Goal: Information Seeking & Learning: Learn about a topic

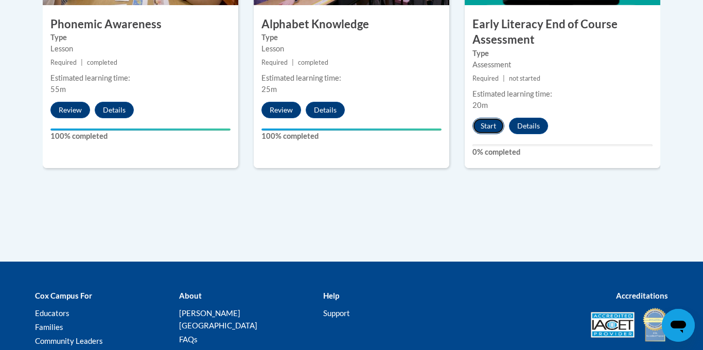
click at [487, 123] on button "Start" at bounding box center [488, 126] width 32 height 16
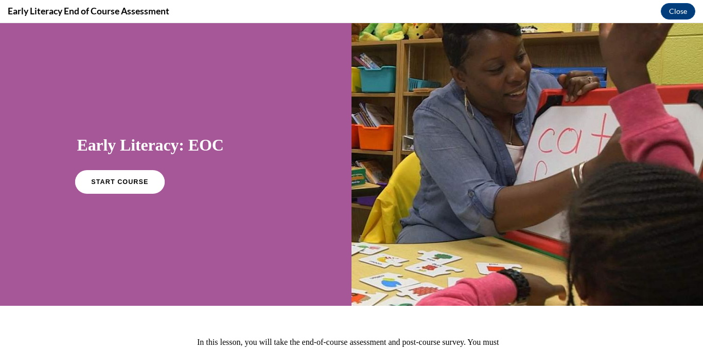
click at [106, 179] on span "START COURSE" at bounding box center [119, 183] width 57 height 8
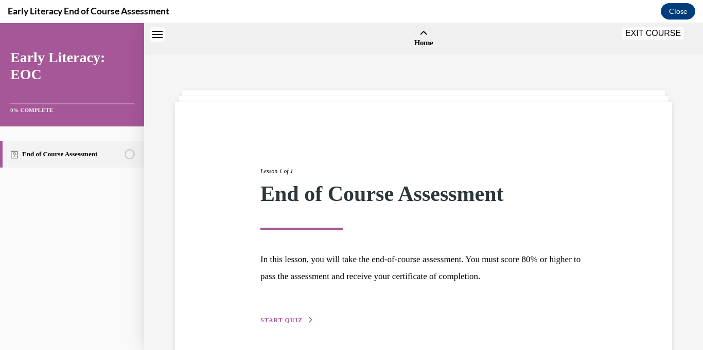
scroll to position [32, 0]
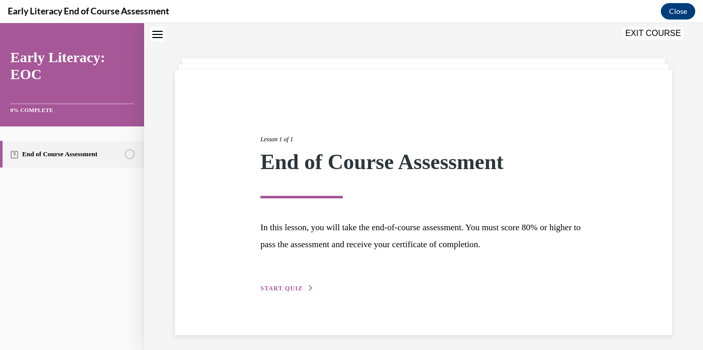
click at [285, 288] on span "START QUIZ" at bounding box center [281, 288] width 42 height 7
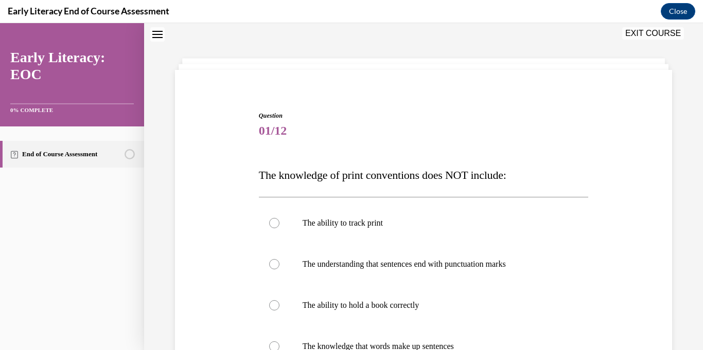
scroll to position [31, 0]
click at [285, 288] on div at bounding box center [424, 306] width 330 height 41
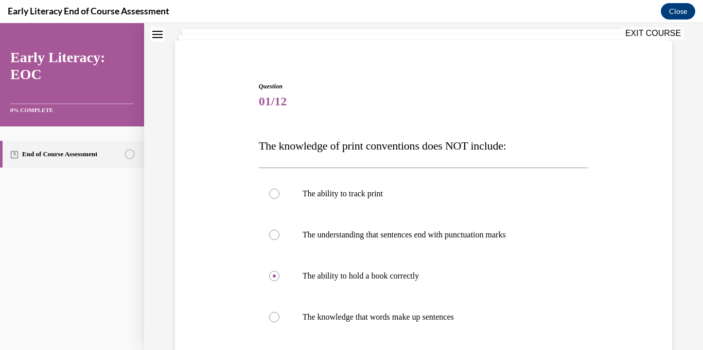
scroll to position [112, 0]
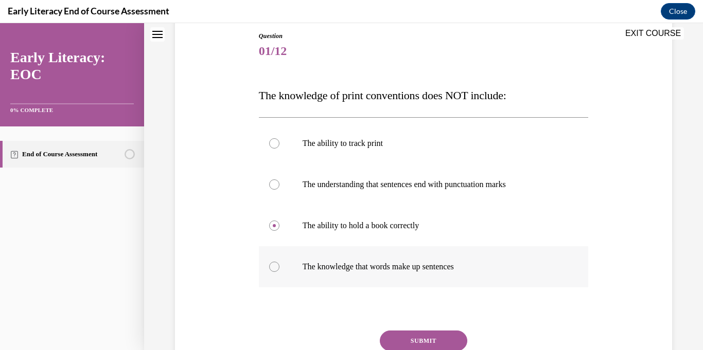
click at [281, 276] on div at bounding box center [424, 266] width 330 height 41
click at [285, 198] on div at bounding box center [424, 184] width 330 height 41
click at [446, 340] on button "SUBMIT" at bounding box center [423, 341] width 87 height 21
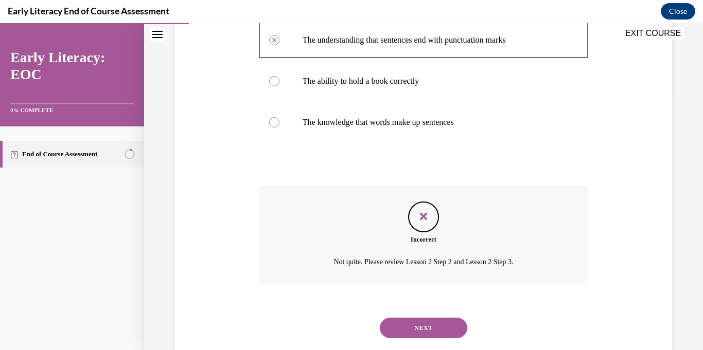
scroll to position [280, 0]
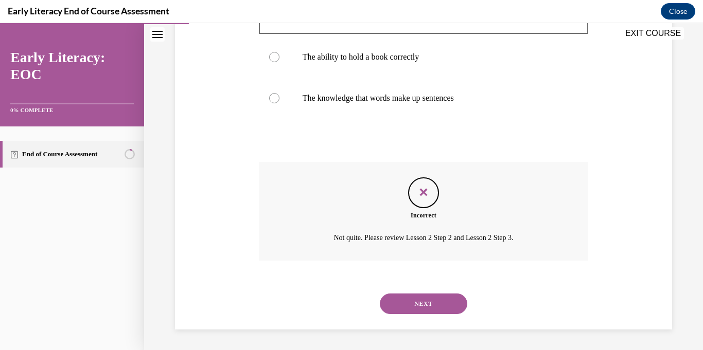
click at [424, 302] on button "NEXT" at bounding box center [423, 304] width 87 height 21
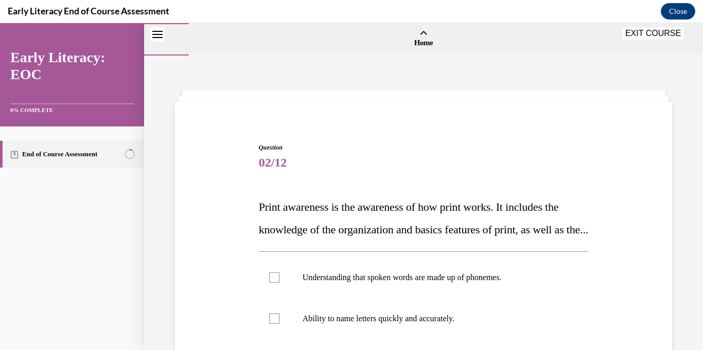
scroll to position [107, 0]
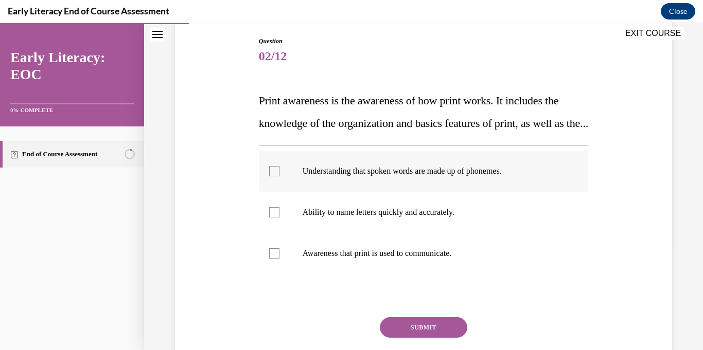
click at [274, 192] on div at bounding box center [424, 171] width 330 height 41
click at [278, 268] on div at bounding box center [424, 253] width 330 height 41
click at [276, 218] on div at bounding box center [274, 212] width 10 height 10
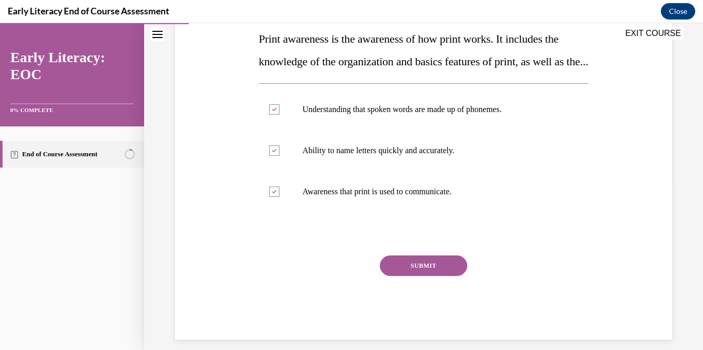
click at [426, 276] on button "SUBMIT" at bounding box center [423, 266] width 87 height 21
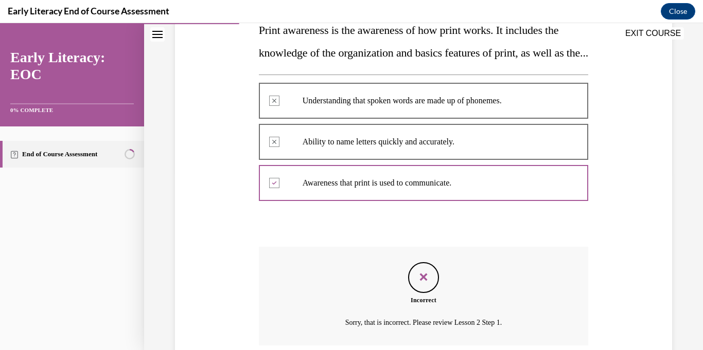
scroll to position [285, 0]
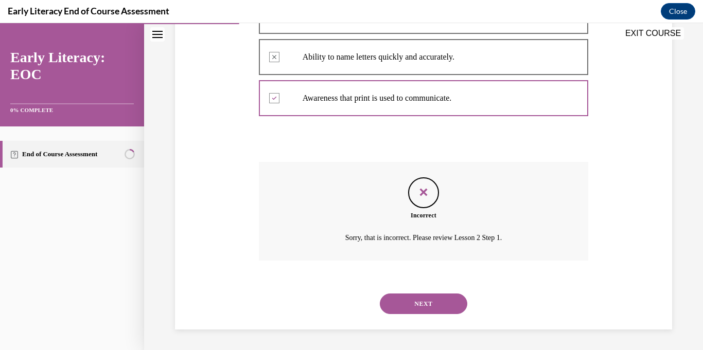
click at [424, 306] on button "NEXT" at bounding box center [423, 304] width 87 height 21
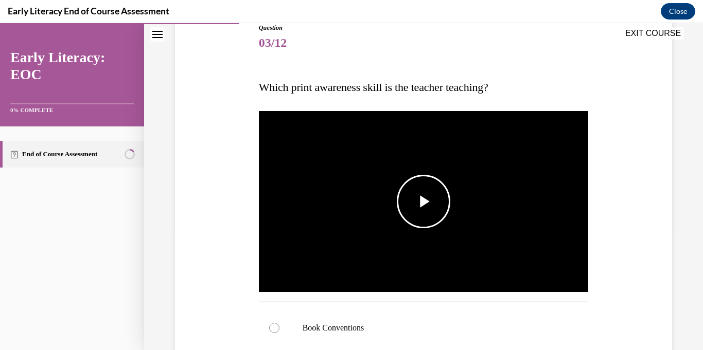
scroll to position [158, 0]
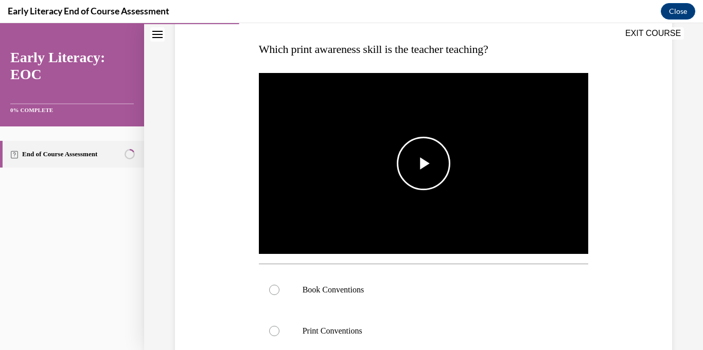
click at [404, 204] on img "Video player" at bounding box center [424, 163] width 330 height 185
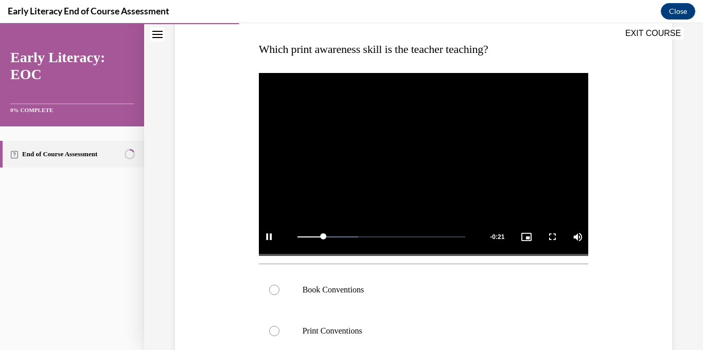
scroll to position [244, 0]
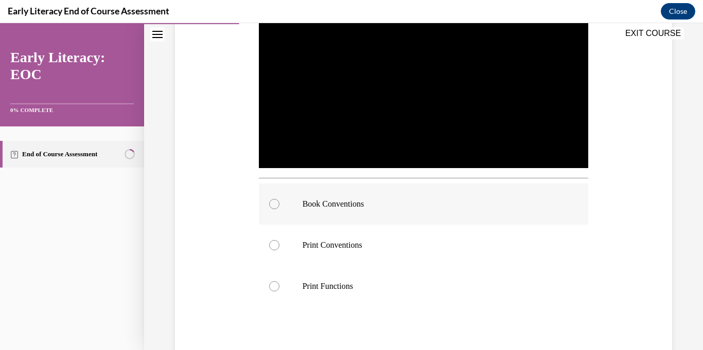
click at [325, 207] on p "Book Conventions" at bounding box center [433, 204] width 260 height 10
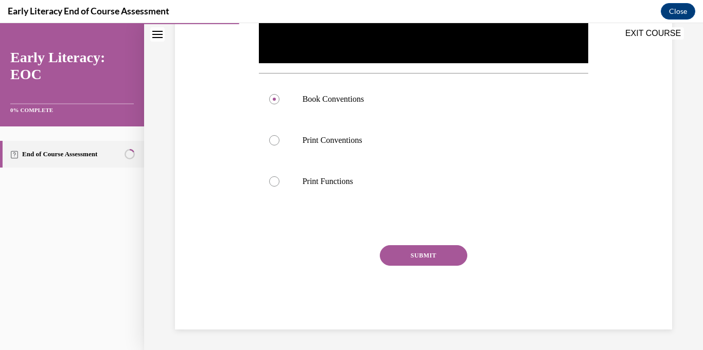
click at [434, 258] on button "SUBMIT" at bounding box center [423, 255] width 87 height 21
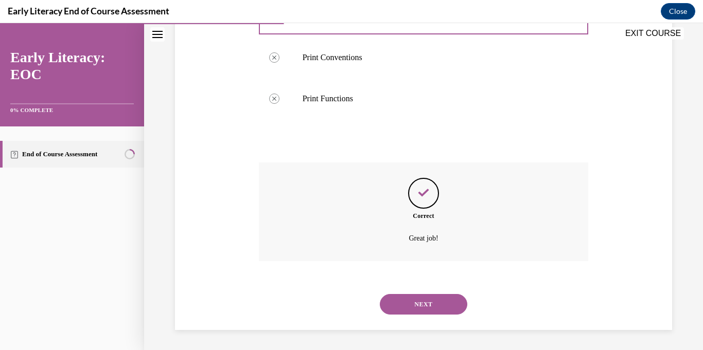
scroll to position [432, 0]
click at [438, 304] on button "NEXT" at bounding box center [423, 304] width 87 height 21
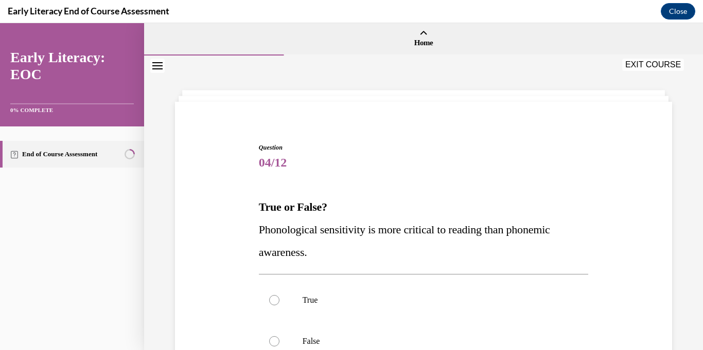
scroll to position [81, 0]
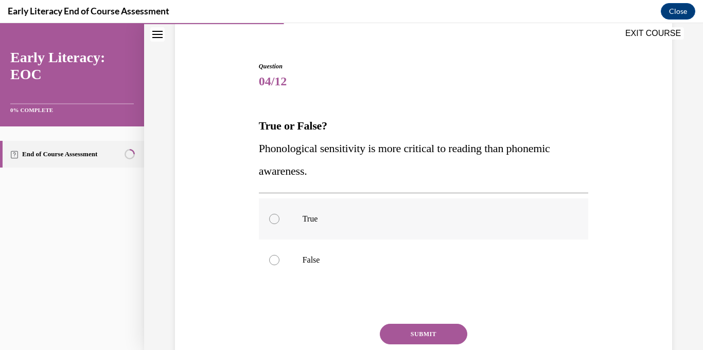
click at [274, 217] on div at bounding box center [274, 219] width 10 height 10
click at [406, 333] on button "SUBMIT" at bounding box center [423, 334] width 87 height 21
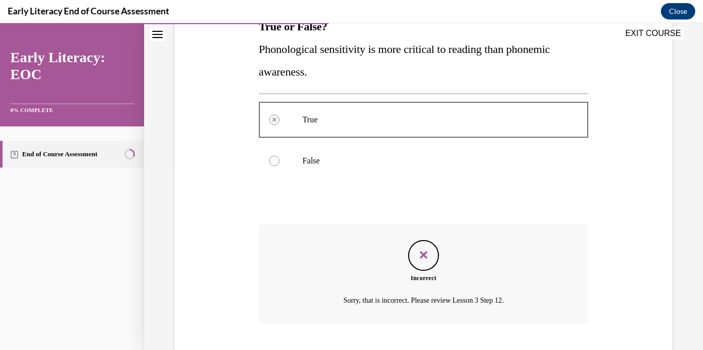
scroll to position [243, 0]
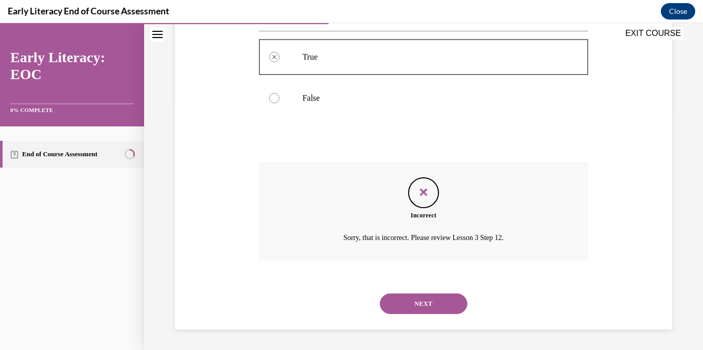
click at [424, 312] on button "NEXT" at bounding box center [423, 304] width 87 height 21
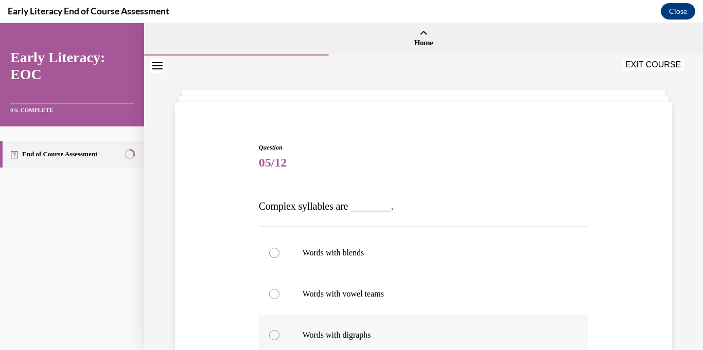
scroll to position [63, 0]
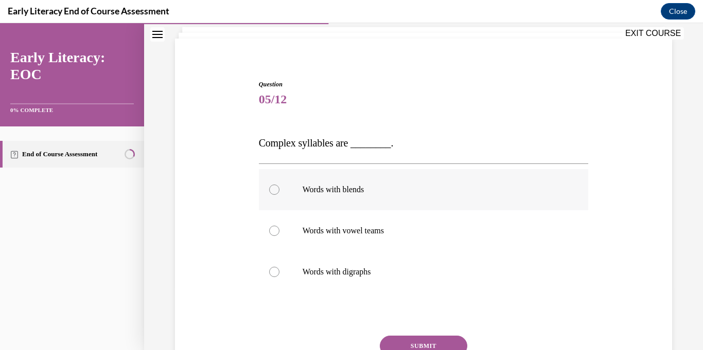
click at [313, 194] on p "Words with blends" at bounding box center [433, 190] width 260 height 10
click at [438, 346] on button "SUBMIT" at bounding box center [423, 346] width 87 height 21
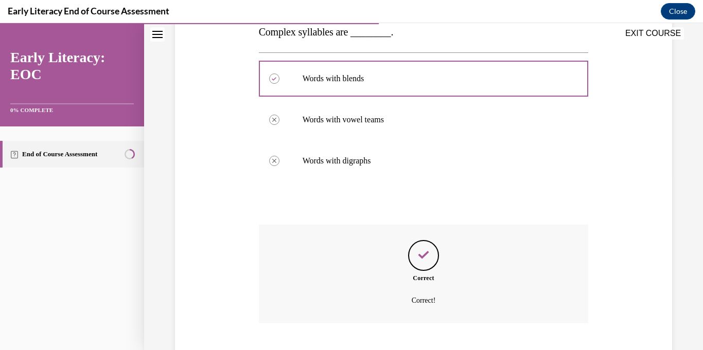
scroll to position [237, 0]
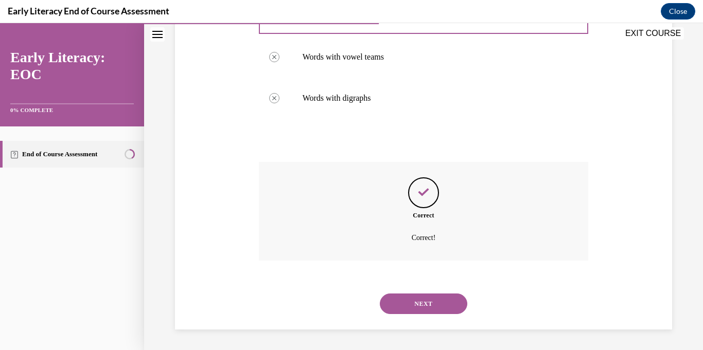
click at [433, 310] on button "NEXT" at bounding box center [423, 304] width 87 height 21
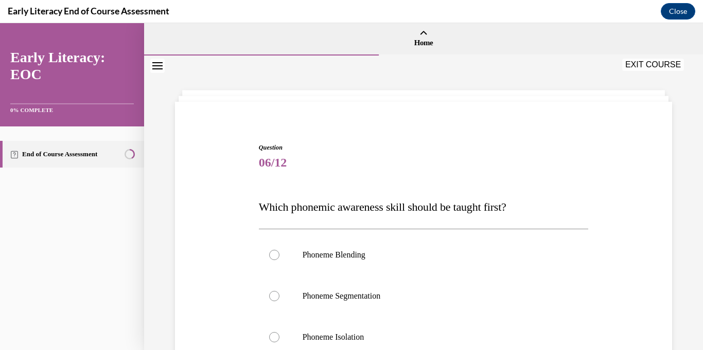
scroll to position [49, 0]
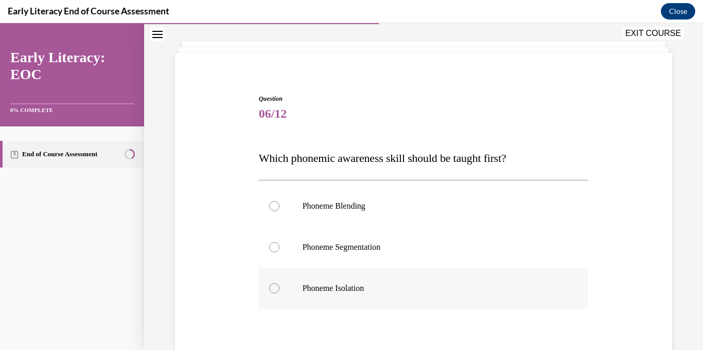
click at [404, 297] on div at bounding box center [424, 288] width 330 height 41
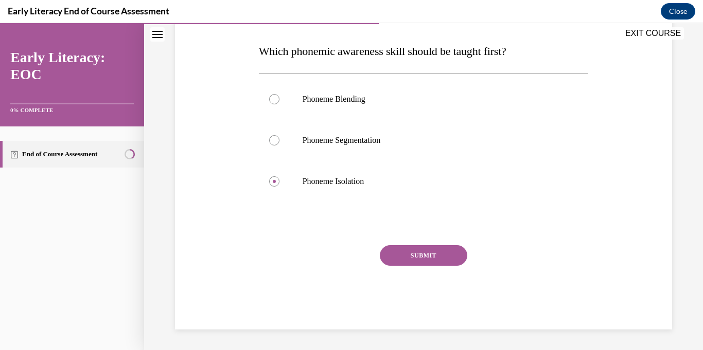
click at [422, 259] on button "SUBMIT" at bounding box center [423, 255] width 87 height 21
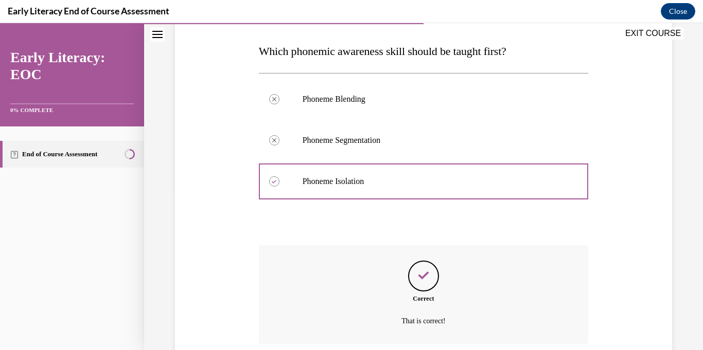
scroll to position [239, 0]
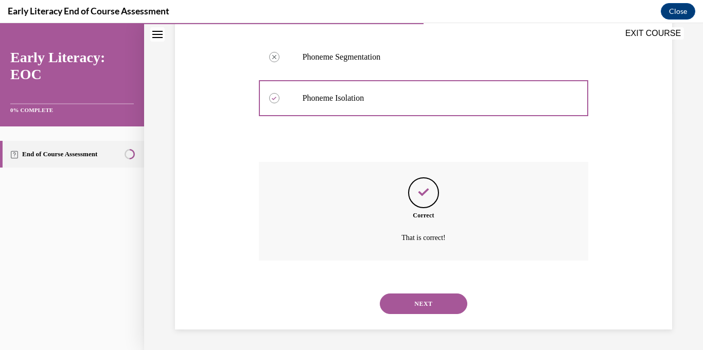
click at [422, 314] on div "NEXT" at bounding box center [424, 303] width 330 height 41
click at [423, 307] on button "NEXT" at bounding box center [423, 304] width 87 height 21
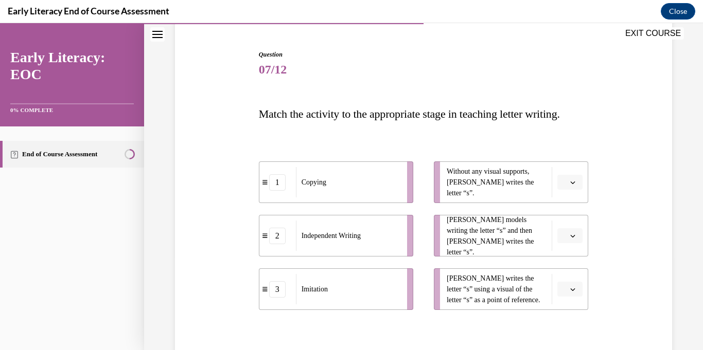
scroll to position [118, 0]
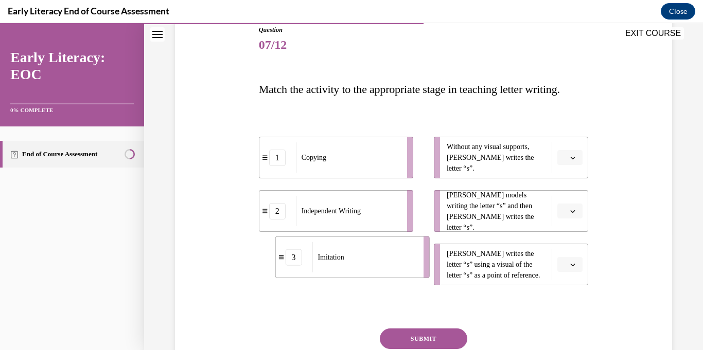
drag, startPoint x: 364, startPoint y: 263, endPoint x: 546, endPoint y: 162, distance: 208.4
click at [546, 162] on div "1 Copying 2 Independent Writing 3 Imitation Without any visual supports, Tina w…" at bounding box center [424, 200] width 330 height 169
click at [574, 158] on icon "button" at bounding box center [572, 157] width 5 height 5
click at [569, 242] on div "3" at bounding box center [569, 242] width 26 height 21
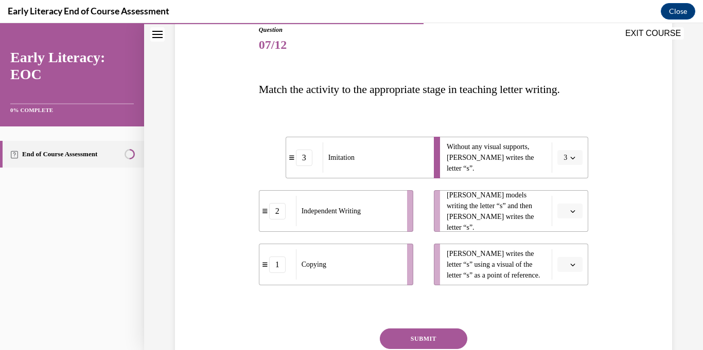
click at [563, 157] on span "3" at bounding box center [565, 158] width 4 height 10
click at [563, 224] on span "2" at bounding box center [564, 222] width 4 height 8
click at [567, 218] on button "button" at bounding box center [569, 211] width 25 height 15
click at [571, 295] on div "3" at bounding box center [569, 296] width 26 height 21
click at [575, 268] on span "button" at bounding box center [572, 264] width 7 height 7
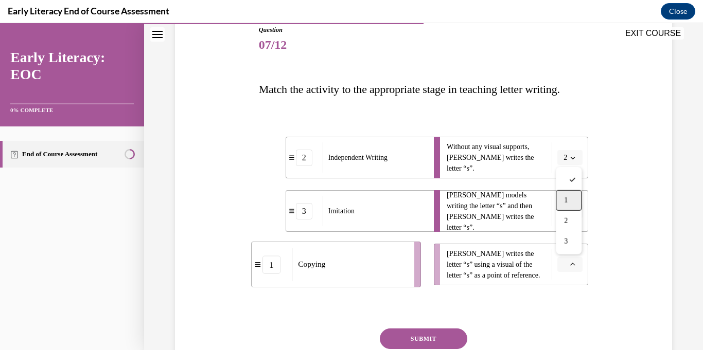
click at [565, 198] on span "1" at bounding box center [566, 201] width 4 height 8
click at [569, 213] on span "button" at bounding box center [572, 211] width 7 height 7
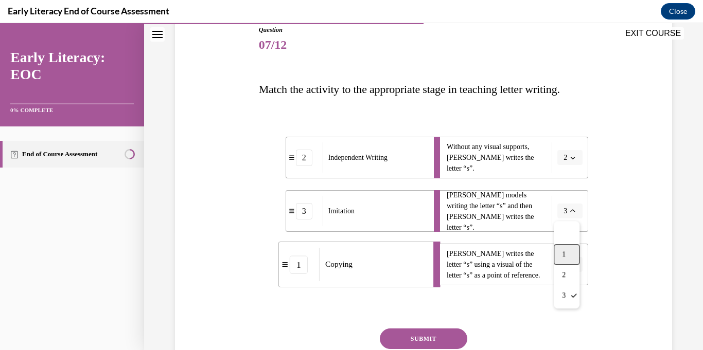
click at [566, 260] on div "1" at bounding box center [567, 254] width 26 height 21
click at [572, 268] on span "button" at bounding box center [572, 264] width 7 height 7
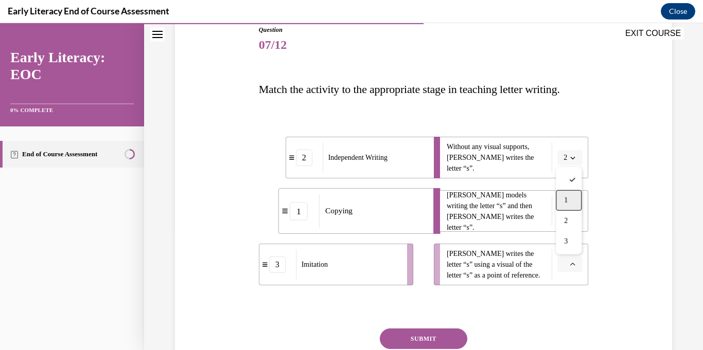
click at [570, 200] on div "1" at bounding box center [569, 200] width 26 height 21
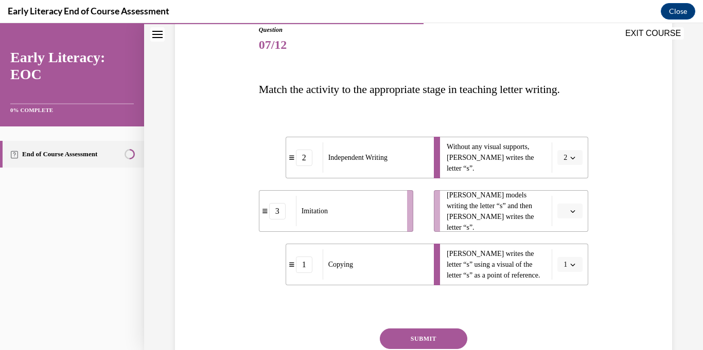
click at [573, 212] on icon "button" at bounding box center [572, 211] width 5 height 5
click at [606, 264] on div "Question 07/12 Match the activity to the appropriate stage in teaching letter w…" at bounding box center [423, 203] width 502 height 419
click at [576, 212] on span "button" at bounding box center [572, 211] width 7 height 7
click at [570, 298] on div "3" at bounding box center [569, 296] width 26 height 21
click at [574, 216] on button "3" at bounding box center [569, 211] width 25 height 15
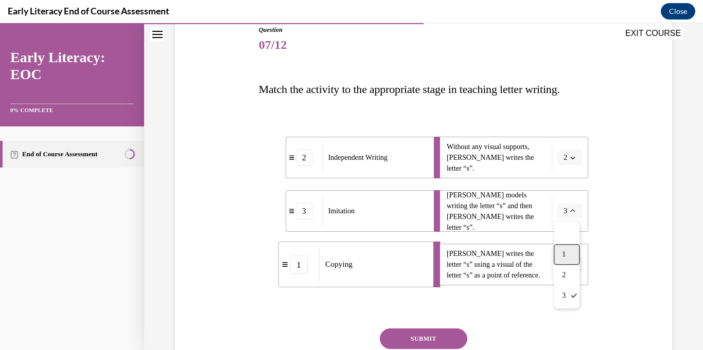
click at [563, 261] on div "1" at bounding box center [567, 254] width 26 height 21
click at [568, 265] on button "button" at bounding box center [569, 264] width 25 height 15
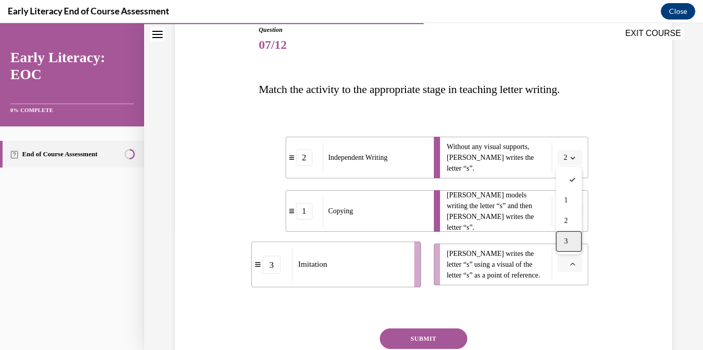
click at [570, 241] on div "3" at bounding box center [569, 242] width 26 height 21
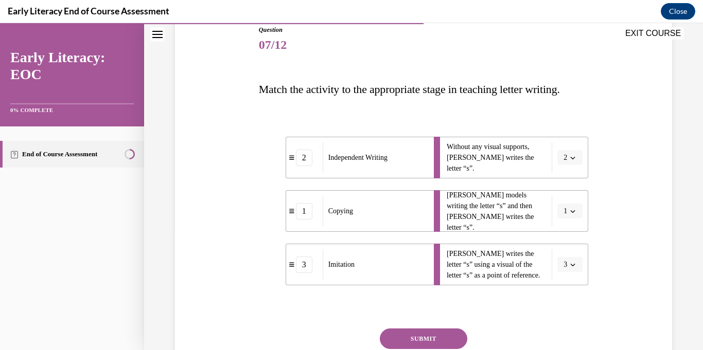
click at [411, 335] on button "SUBMIT" at bounding box center [423, 339] width 87 height 21
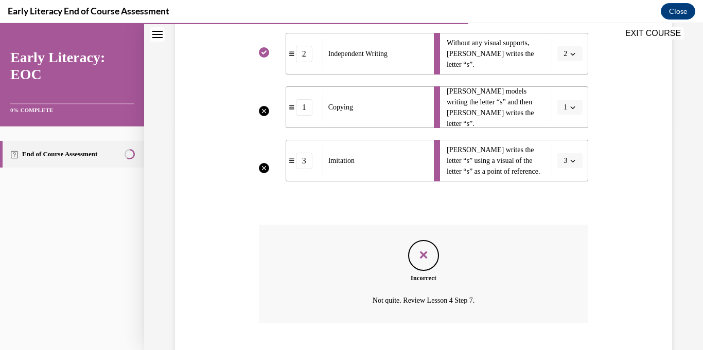
scroll to position [285, 0]
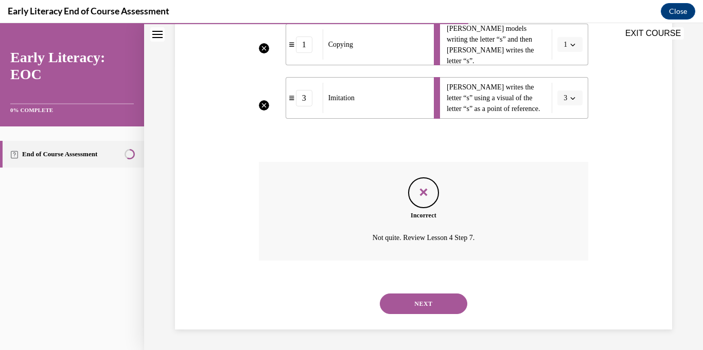
click at [429, 306] on button "NEXT" at bounding box center [423, 304] width 87 height 21
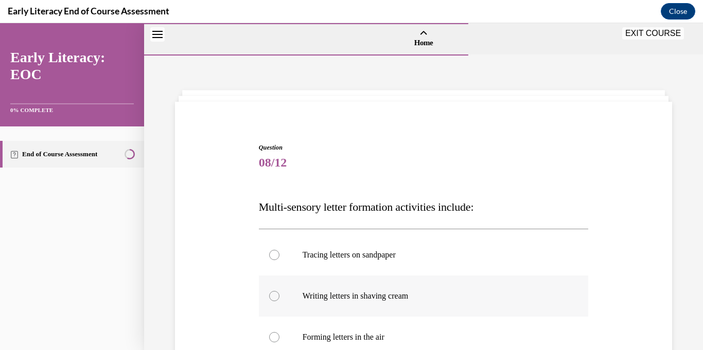
scroll to position [97, 0]
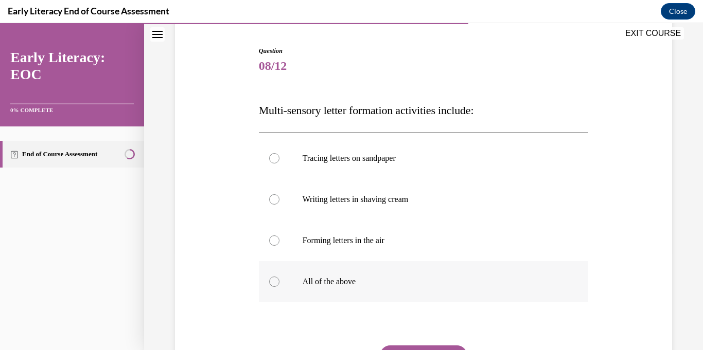
click at [324, 285] on p "All of the above" at bounding box center [433, 282] width 260 height 10
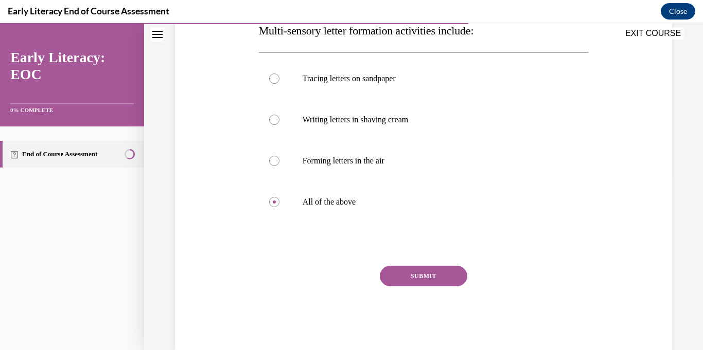
click at [442, 271] on button "SUBMIT" at bounding box center [423, 276] width 87 height 21
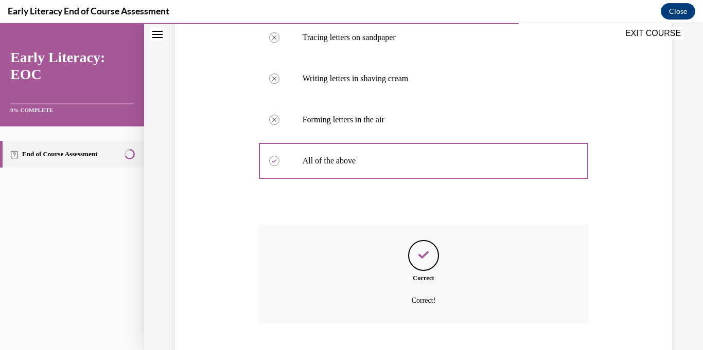
scroll to position [280, 0]
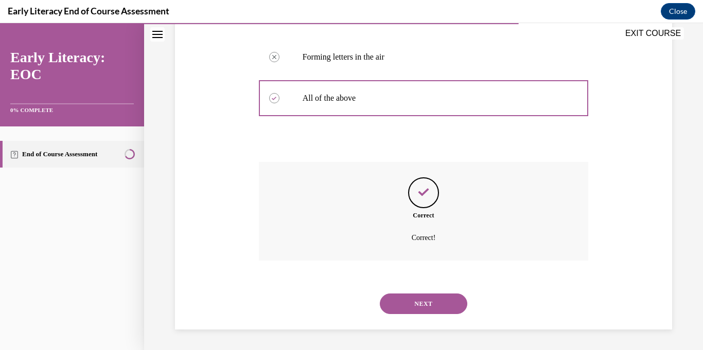
click at [428, 303] on button "NEXT" at bounding box center [423, 304] width 87 height 21
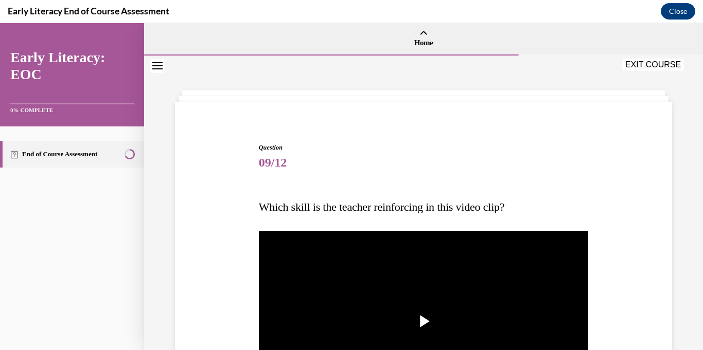
scroll to position [93, 0]
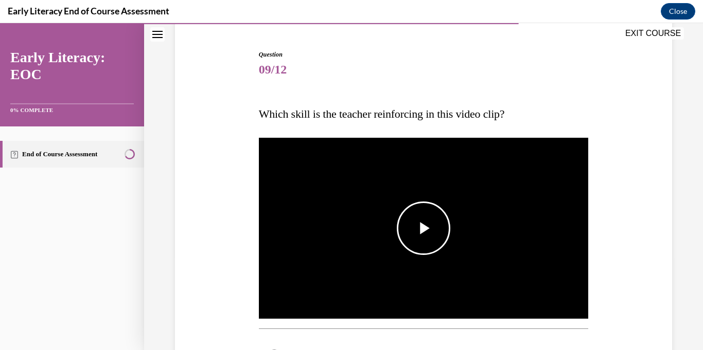
click at [423, 228] on span "Video player" at bounding box center [423, 228] width 0 height 0
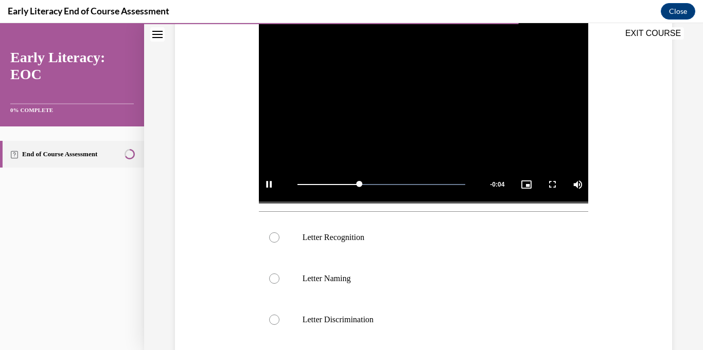
scroll to position [242, 0]
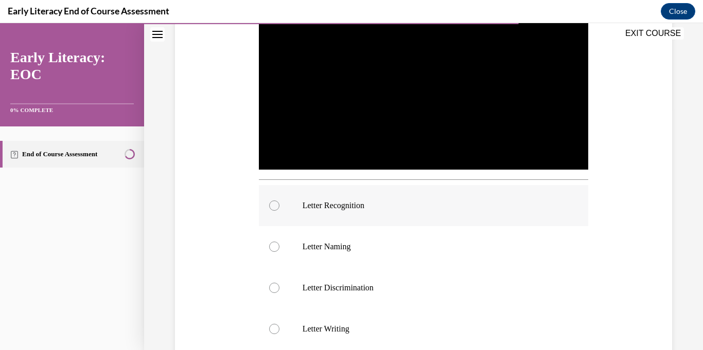
click at [380, 212] on div at bounding box center [424, 205] width 330 height 41
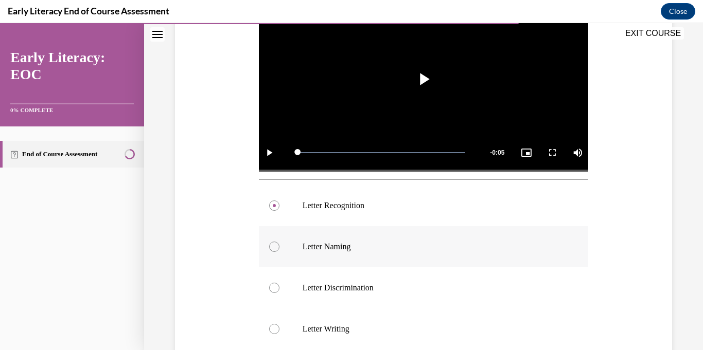
scroll to position [390, 0]
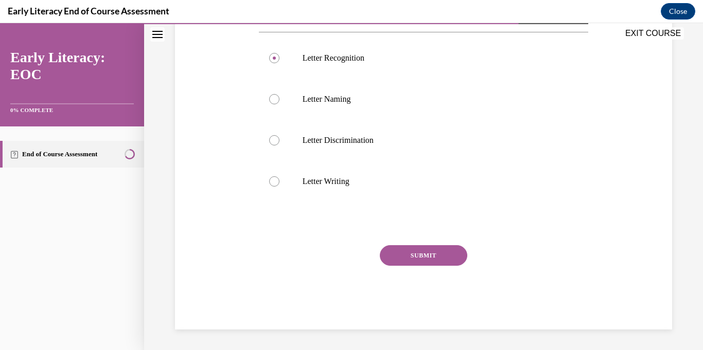
click at [456, 260] on button "SUBMIT" at bounding box center [423, 255] width 87 height 21
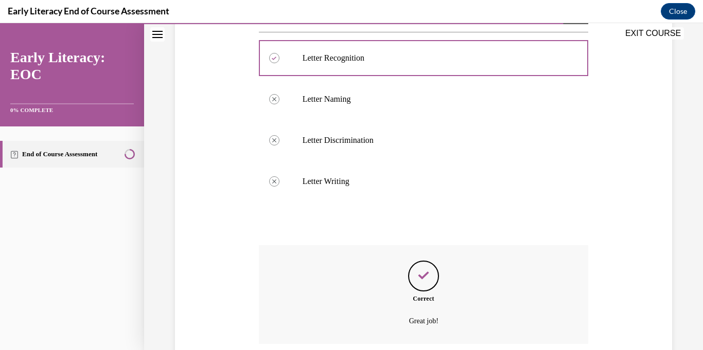
scroll to position [473, 0]
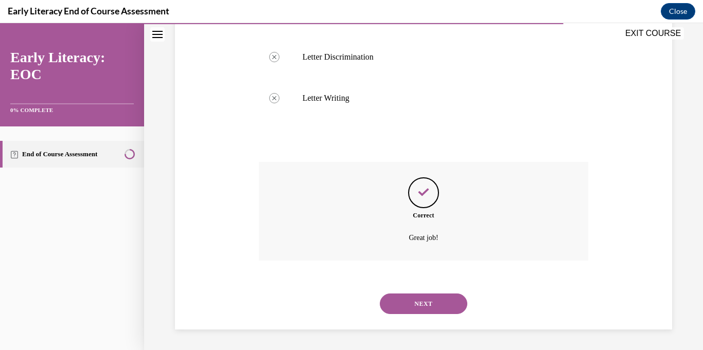
click at [419, 307] on button "NEXT" at bounding box center [423, 304] width 87 height 21
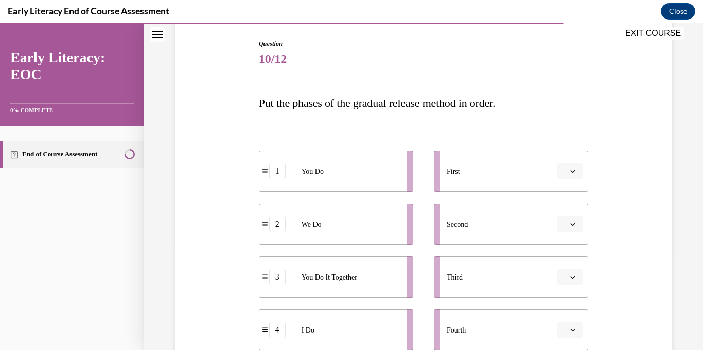
scroll to position [159, 0]
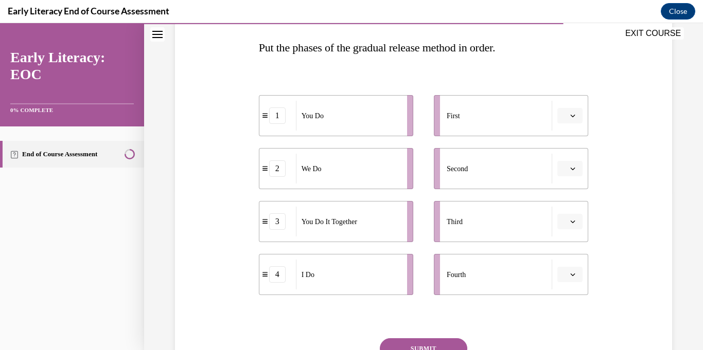
click at [572, 112] on span "button" at bounding box center [572, 115] width 7 height 7
click at [561, 220] on div "4" at bounding box center [569, 221] width 26 height 21
click at [569, 171] on button "button" at bounding box center [569, 168] width 25 height 15
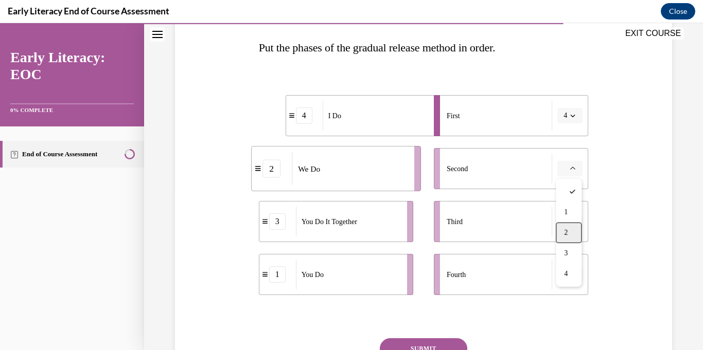
click at [571, 229] on div "2" at bounding box center [569, 233] width 26 height 21
click at [571, 222] on icon "button" at bounding box center [572, 221] width 5 height 5
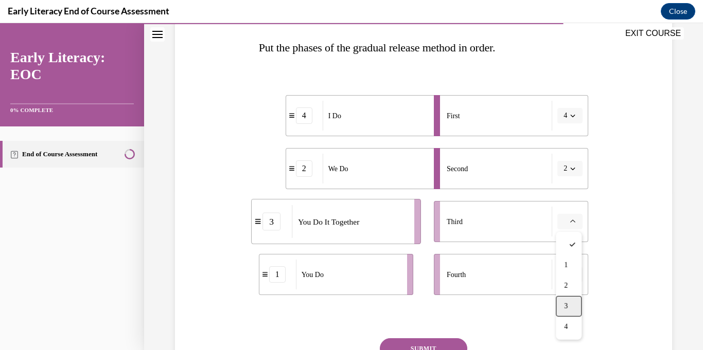
click at [570, 314] on div "3" at bounding box center [569, 306] width 26 height 21
click at [570, 278] on button "button" at bounding box center [569, 274] width 25 height 15
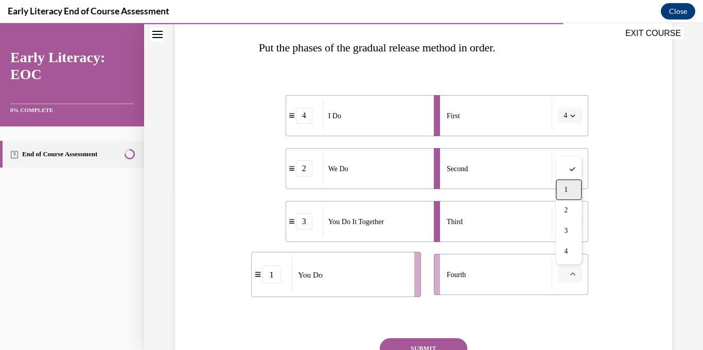
click at [572, 191] on div "1" at bounding box center [569, 190] width 26 height 21
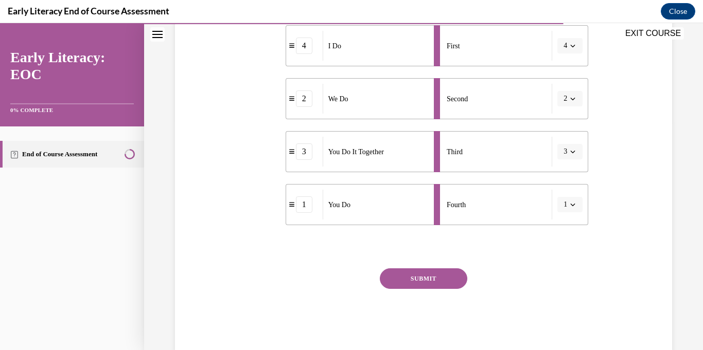
click at [436, 286] on button "SUBMIT" at bounding box center [423, 279] width 87 height 21
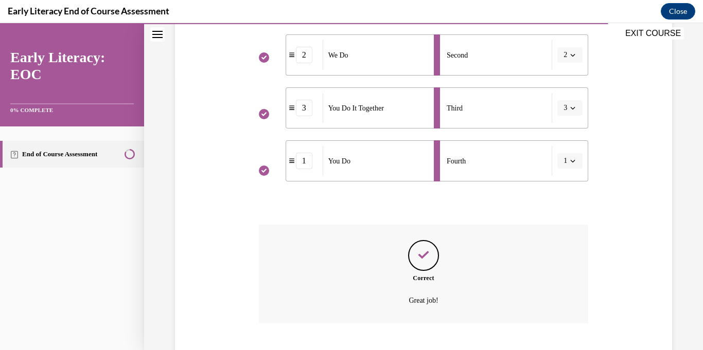
scroll to position [336, 0]
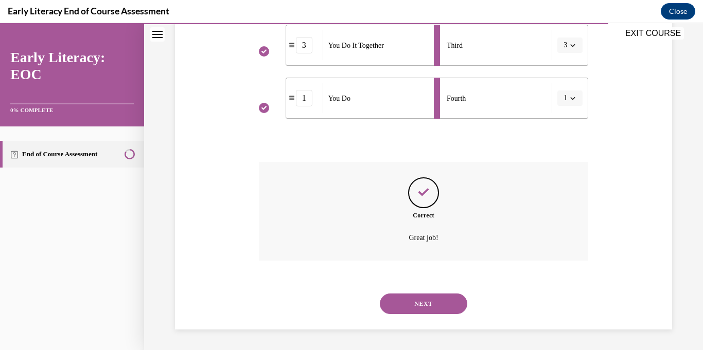
click at [426, 314] on div "NEXT" at bounding box center [424, 303] width 330 height 41
click at [427, 310] on button "NEXT" at bounding box center [423, 304] width 87 height 21
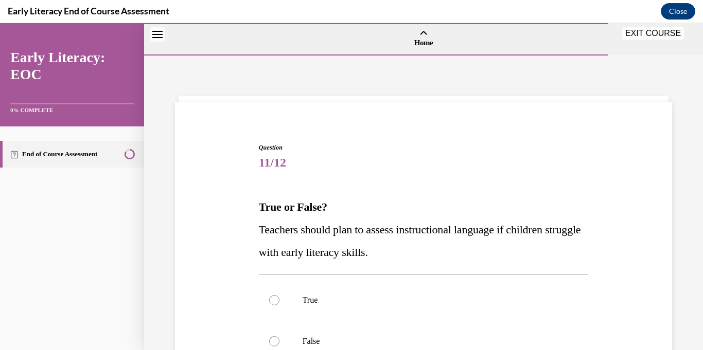
scroll to position [105, 0]
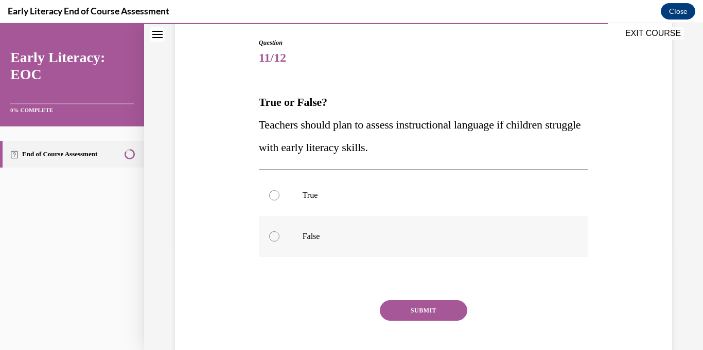
click at [278, 240] on div at bounding box center [274, 237] width 10 height 10
click at [397, 314] on button "SUBMIT" at bounding box center [423, 310] width 87 height 21
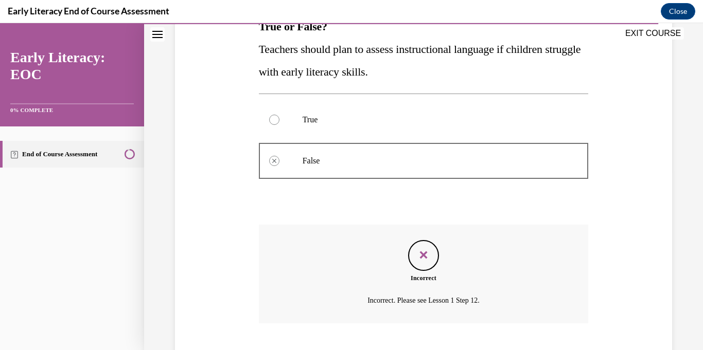
scroll to position [243, 0]
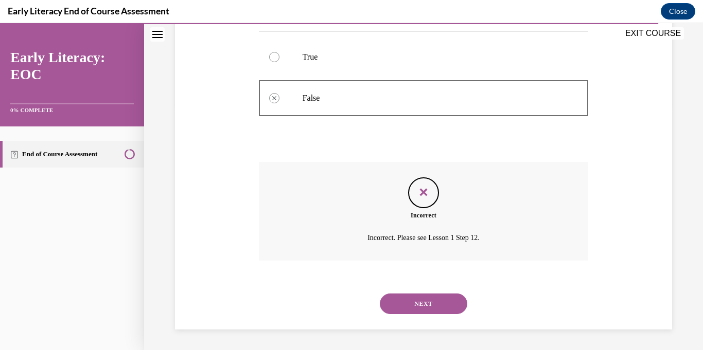
click at [427, 306] on button "NEXT" at bounding box center [423, 304] width 87 height 21
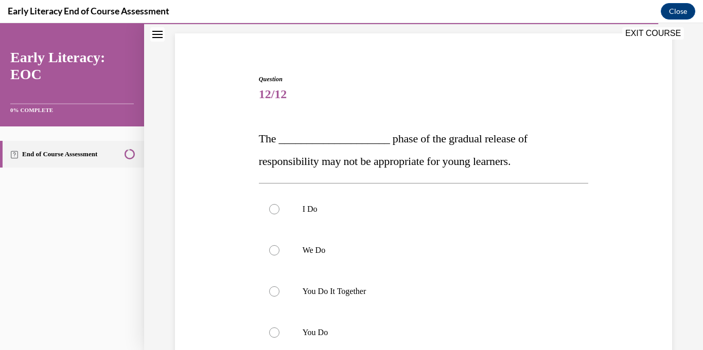
scroll to position [137, 0]
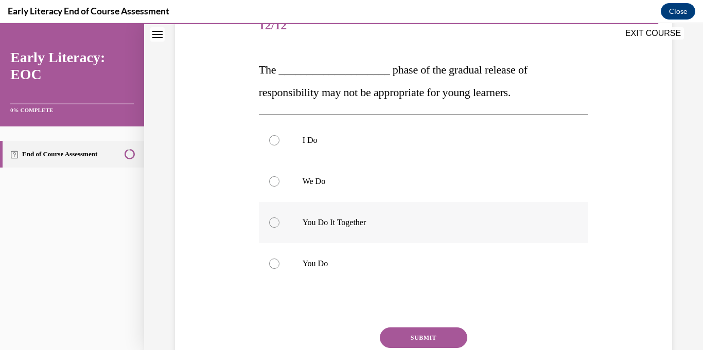
click at [396, 214] on div at bounding box center [424, 222] width 330 height 41
click at [405, 338] on button "SUBMIT" at bounding box center [423, 338] width 87 height 21
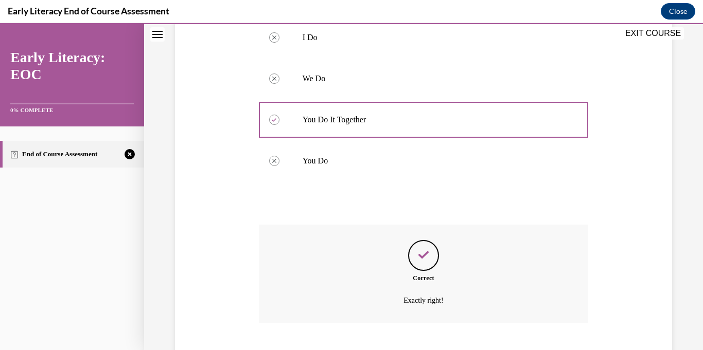
scroll to position [303, 0]
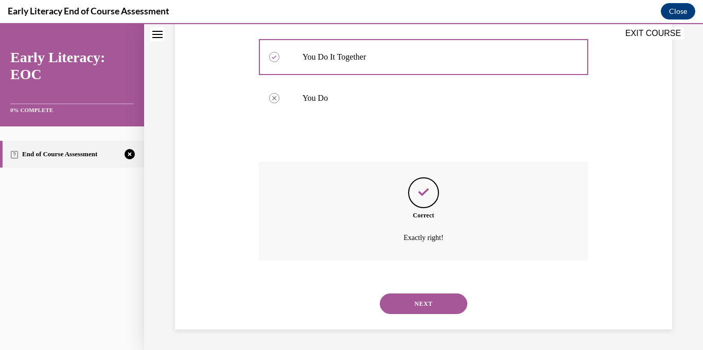
click at [430, 307] on button "NEXT" at bounding box center [423, 304] width 87 height 21
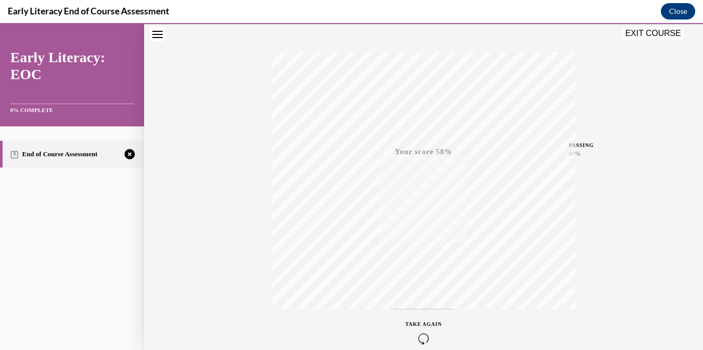
scroll to position [200, 0]
click at [425, 287] on icon "button" at bounding box center [423, 287] width 37 height 11
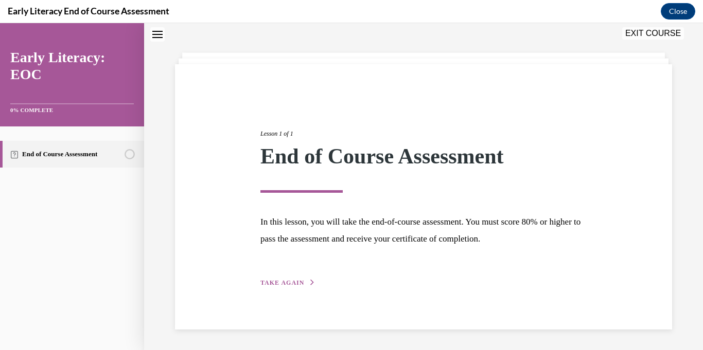
scroll to position [37, 0]
click at [298, 281] on span "TAKE AGAIN" at bounding box center [282, 283] width 44 height 7
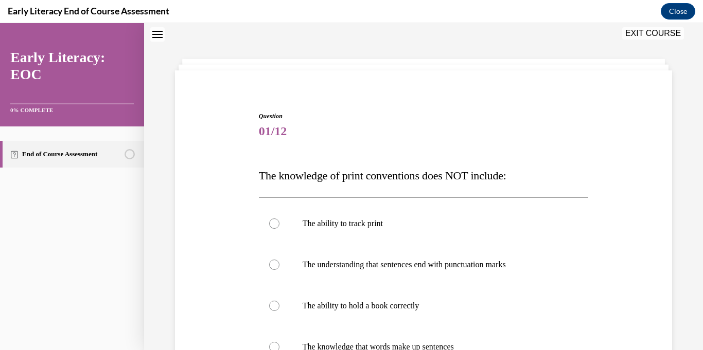
scroll to position [132, 0]
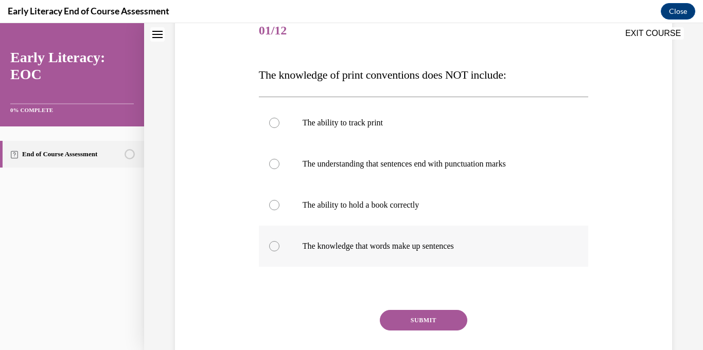
click at [440, 249] on p "The knowledge that words make up sentences" at bounding box center [433, 246] width 260 height 10
click at [431, 321] on button "SUBMIT" at bounding box center [423, 320] width 87 height 21
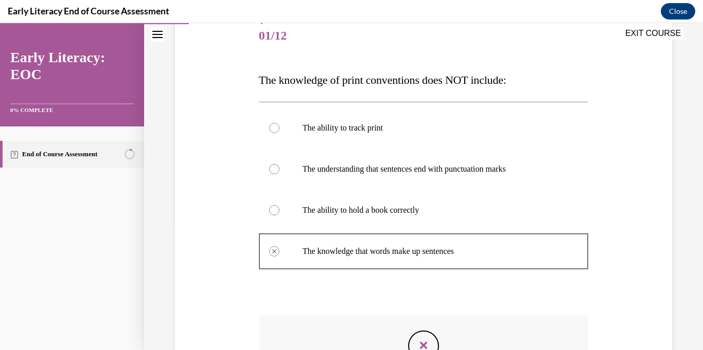
scroll to position [280, 0]
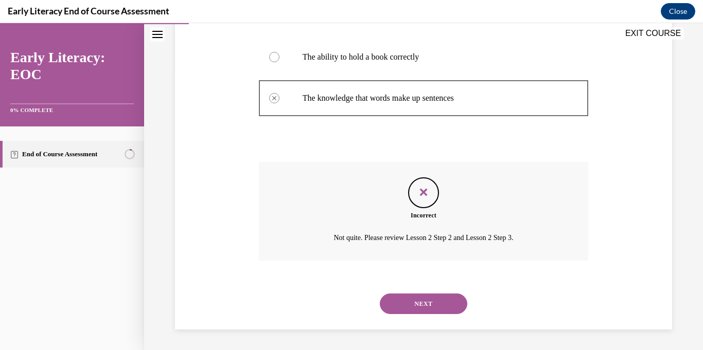
click at [430, 306] on button "NEXT" at bounding box center [423, 304] width 87 height 21
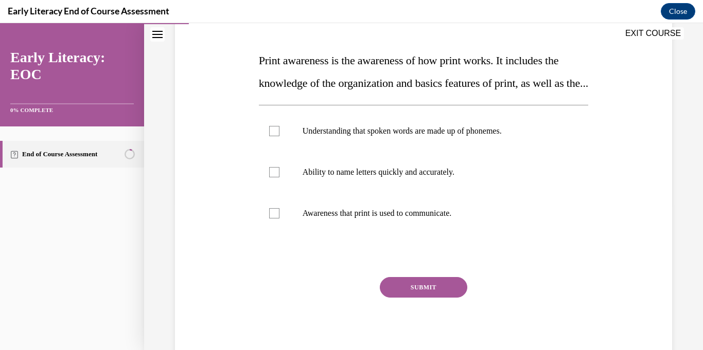
scroll to position [128, 0]
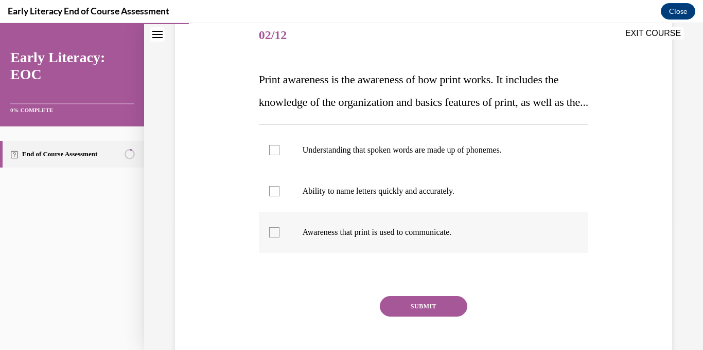
click at [276, 238] on div at bounding box center [274, 232] width 10 height 10
click at [415, 317] on button "SUBMIT" at bounding box center [423, 306] width 87 height 21
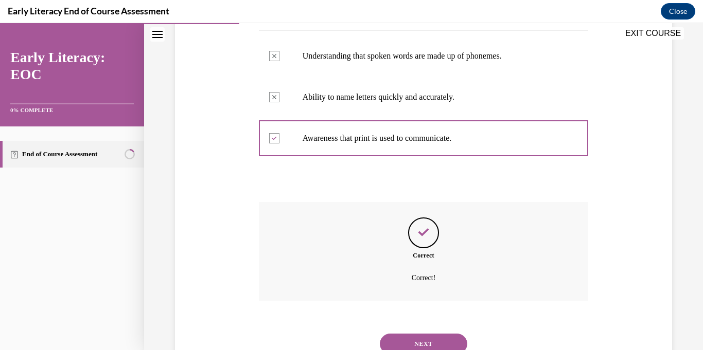
scroll to position [285, 0]
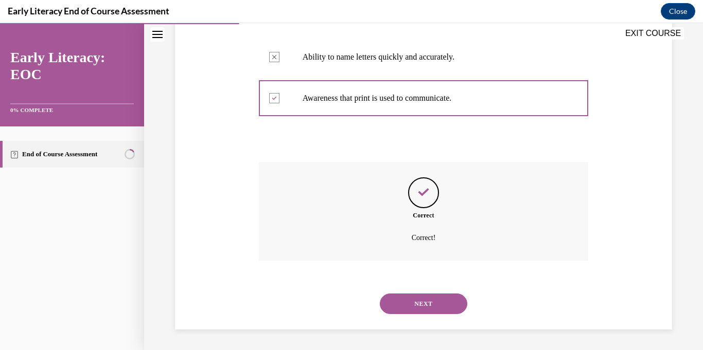
click at [428, 304] on button "NEXT" at bounding box center [423, 304] width 87 height 21
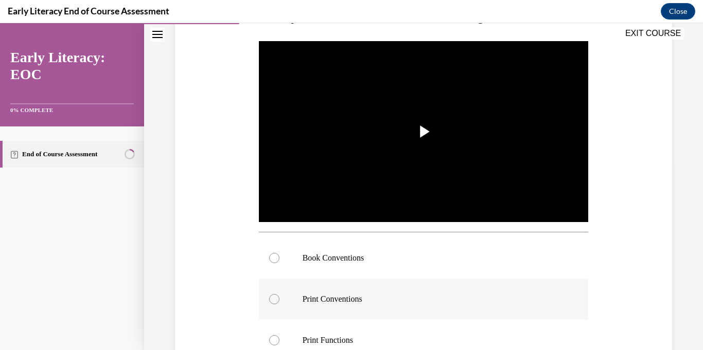
scroll to position [252, 0]
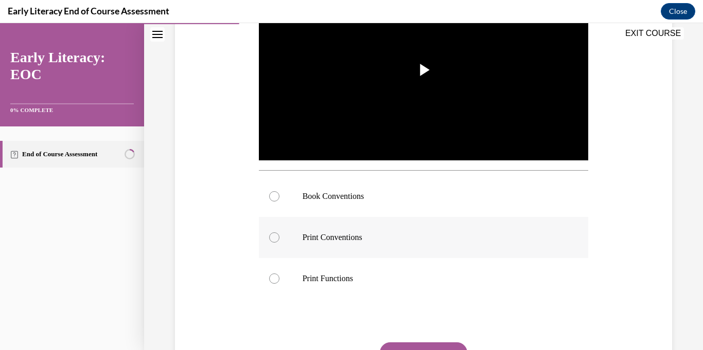
click at [364, 236] on p "Print Conventions" at bounding box center [433, 238] width 260 height 10
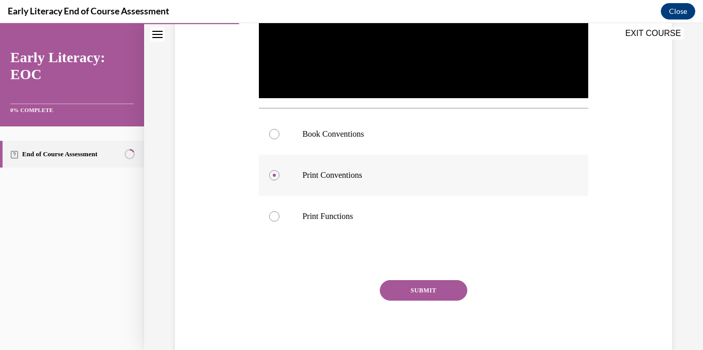
scroll to position [349, 0]
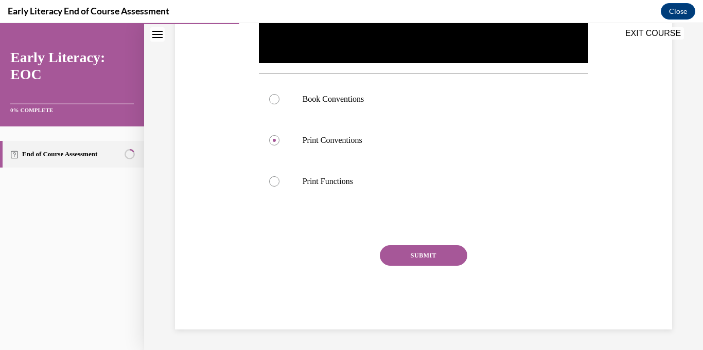
click at [434, 255] on button "SUBMIT" at bounding box center [423, 255] width 87 height 21
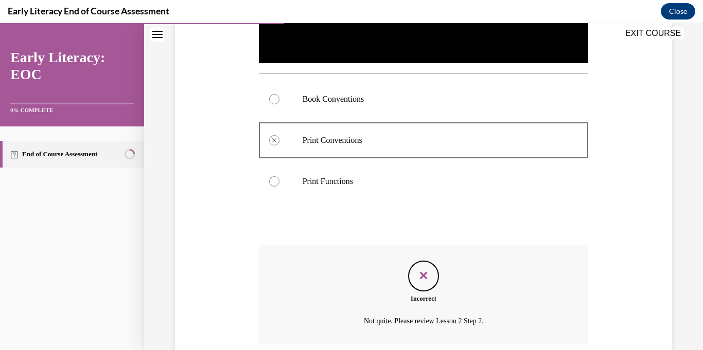
scroll to position [432, 0]
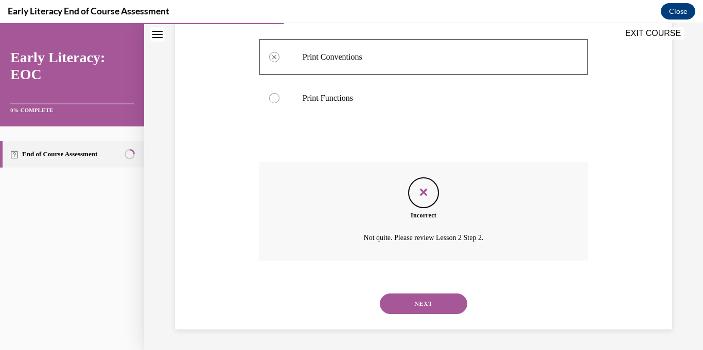
click at [437, 301] on button "NEXT" at bounding box center [423, 304] width 87 height 21
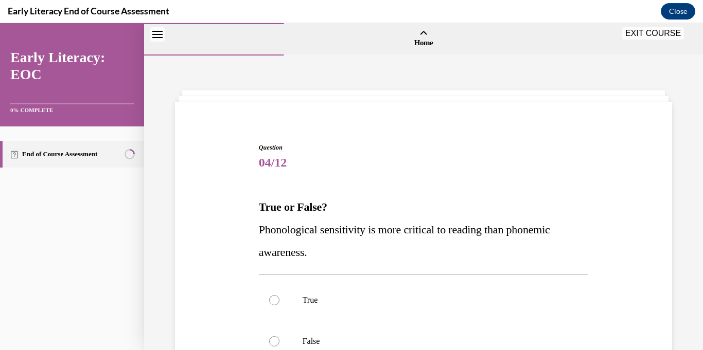
scroll to position [160, 0]
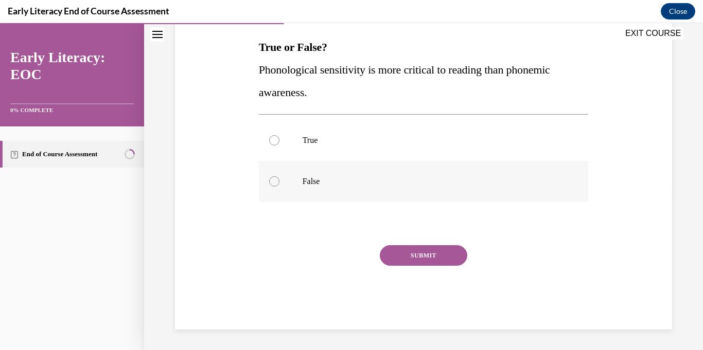
click at [356, 179] on p "False" at bounding box center [433, 181] width 260 height 10
click at [413, 259] on button "SUBMIT" at bounding box center [423, 255] width 87 height 21
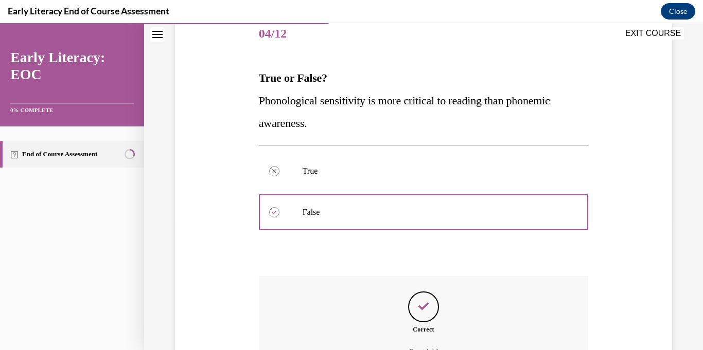
scroll to position [243, 0]
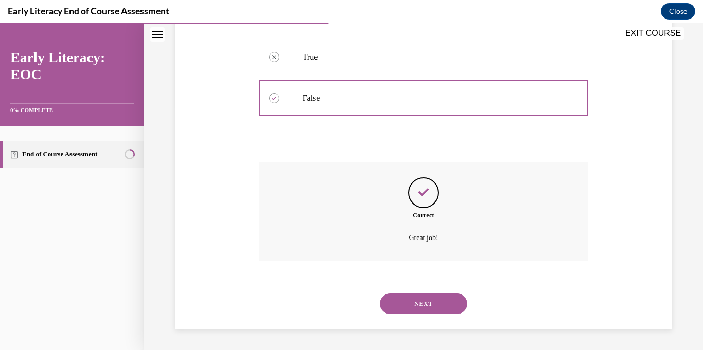
click at [424, 304] on button "NEXT" at bounding box center [423, 304] width 87 height 21
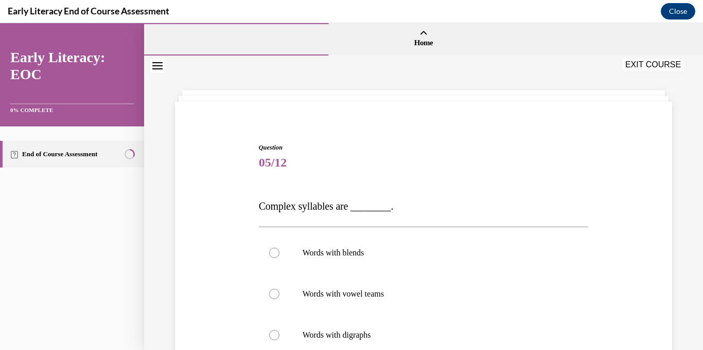
scroll to position [150, 0]
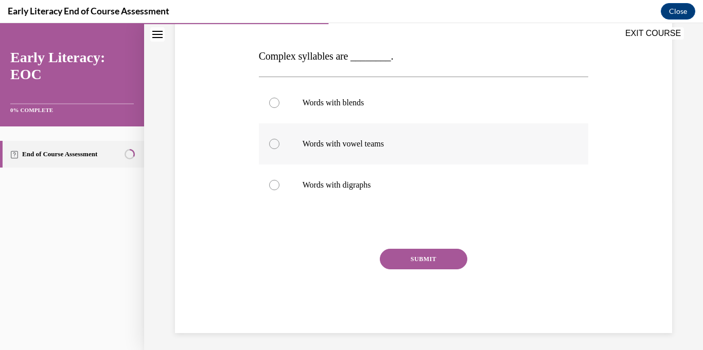
click at [272, 148] on div at bounding box center [274, 144] width 10 height 10
click at [416, 253] on button "SUBMIT" at bounding box center [423, 259] width 87 height 21
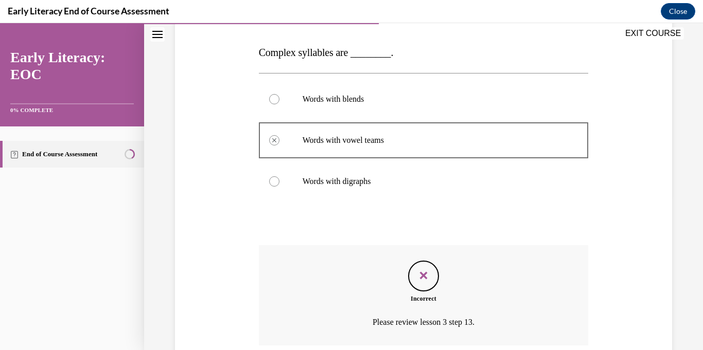
scroll to position [239, 0]
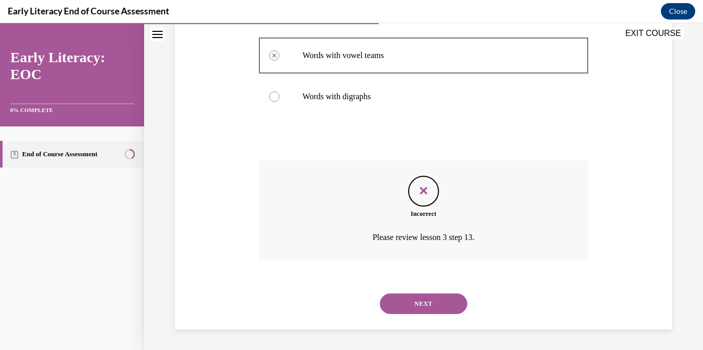
click at [429, 300] on button "NEXT" at bounding box center [423, 304] width 87 height 21
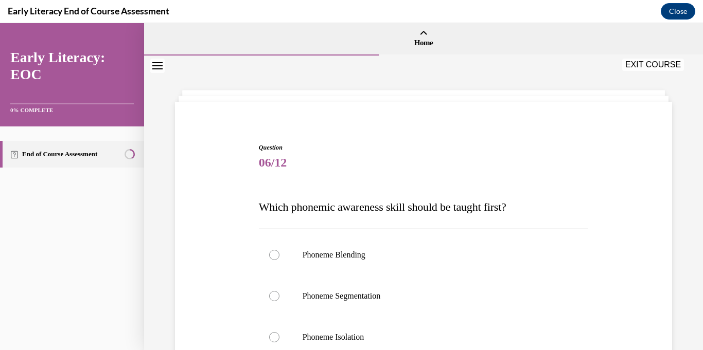
scroll to position [125, 0]
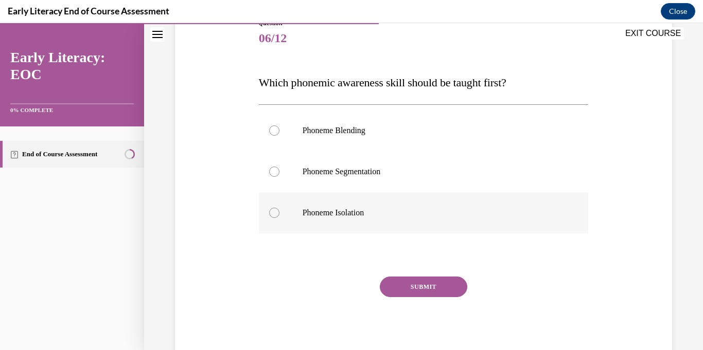
click at [276, 209] on div at bounding box center [274, 213] width 10 height 10
click at [437, 279] on button "SUBMIT" at bounding box center [423, 287] width 87 height 21
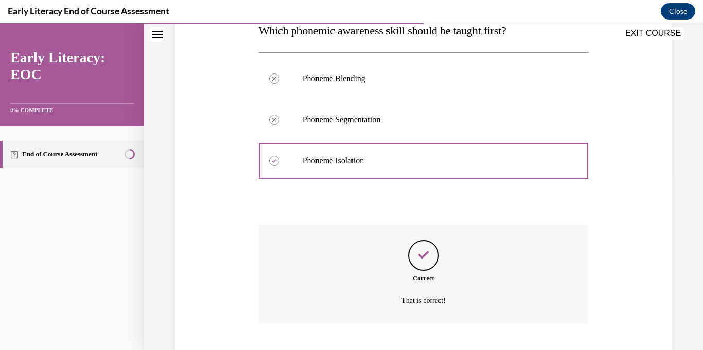
scroll to position [239, 0]
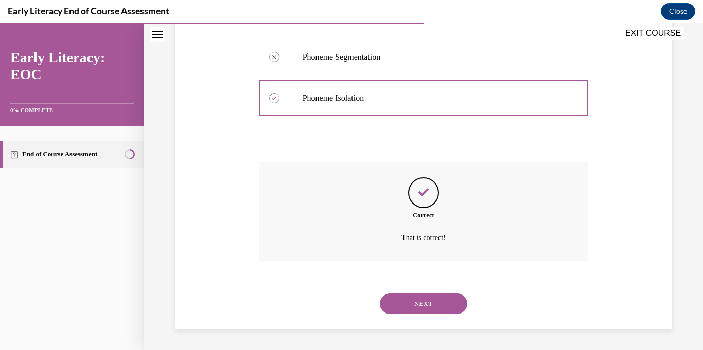
click at [431, 303] on button "NEXT" at bounding box center [423, 304] width 87 height 21
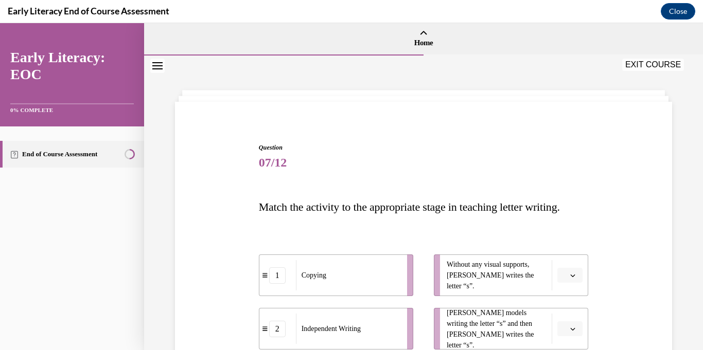
scroll to position [201, 0]
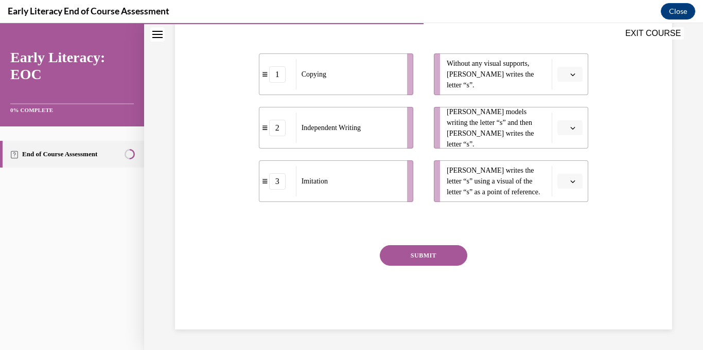
click at [570, 72] on icon "button" at bounding box center [572, 74] width 5 height 5
click at [567, 137] on span "2" at bounding box center [566, 138] width 4 height 8
click at [568, 133] on button "button" at bounding box center [569, 127] width 25 height 15
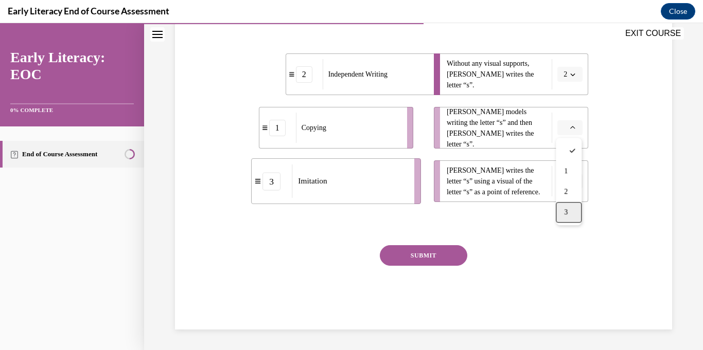
click at [576, 219] on div "3" at bounding box center [569, 212] width 26 height 21
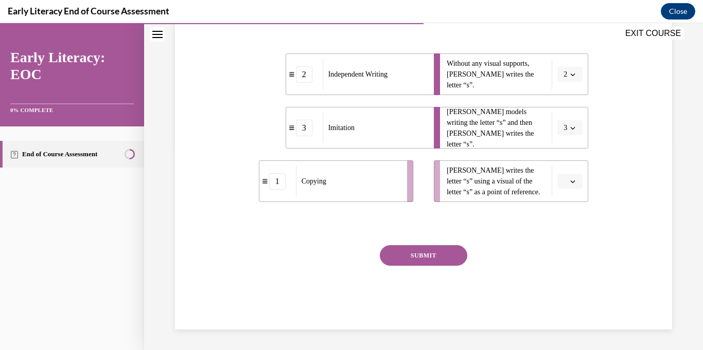
click at [580, 181] on button "button" at bounding box center [569, 181] width 25 height 15
click at [575, 224] on div "1" at bounding box center [569, 225] width 26 height 21
click at [392, 254] on button "SUBMIT" at bounding box center [423, 255] width 87 height 21
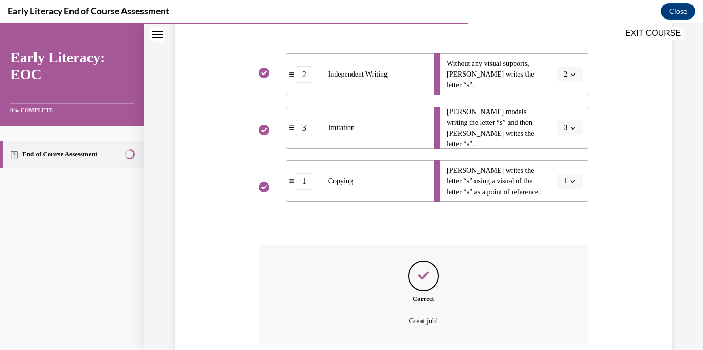
scroll to position [285, 0]
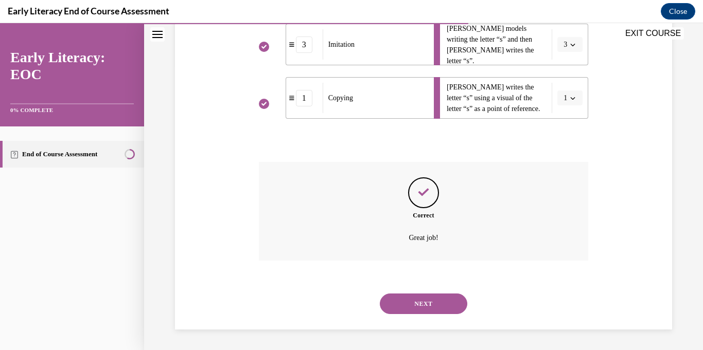
click at [433, 309] on button "NEXT" at bounding box center [423, 304] width 87 height 21
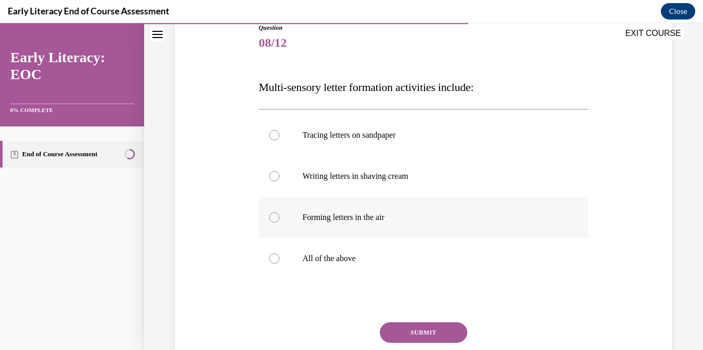
scroll to position [147, 0]
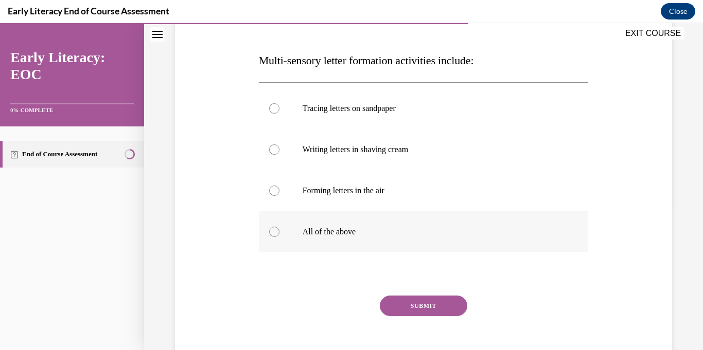
click at [272, 234] on div at bounding box center [274, 232] width 10 height 10
click at [413, 307] on button "SUBMIT" at bounding box center [423, 306] width 87 height 21
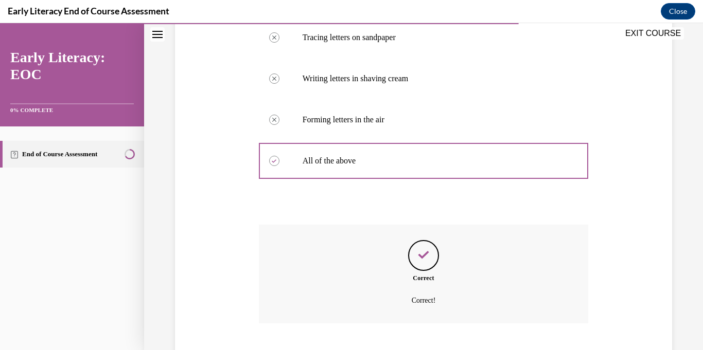
scroll to position [280, 0]
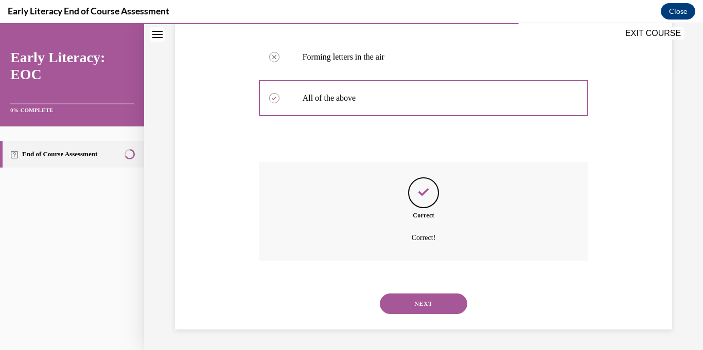
click at [424, 307] on button "NEXT" at bounding box center [423, 304] width 87 height 21
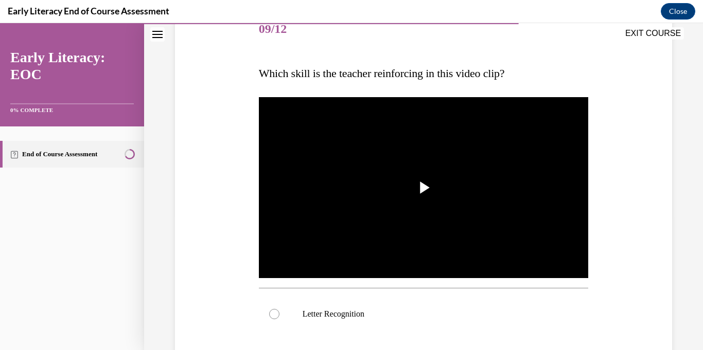
scroll to position [222, 0]
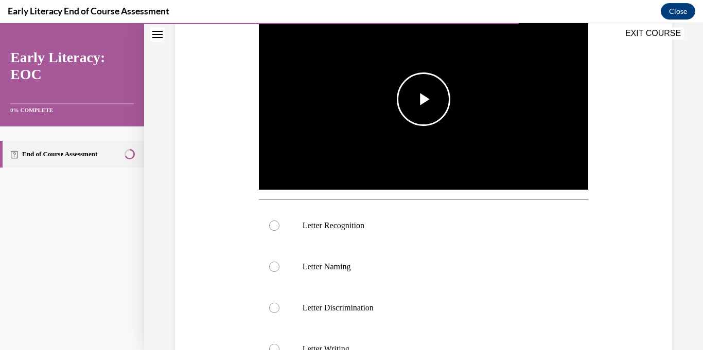
click at [423, 99] on span "Video player" at bounding box center [423, 99] width 0 height 0
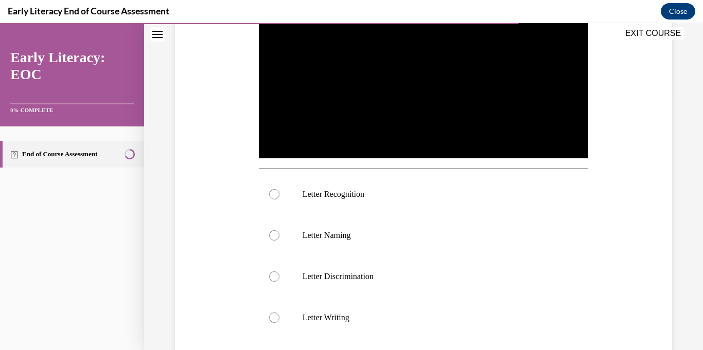
scroll to position [300, 0]
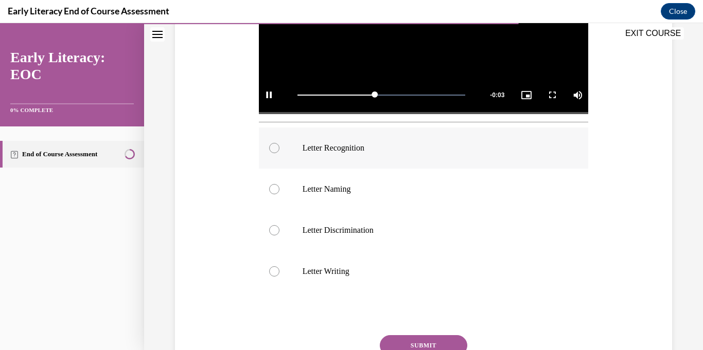
click at [341, 151] on p "Letter Recognition" at bounding box center [433, 148] width 260 height 10
click at [411, 344] on button "SUBMIT" at bounding box center [423, 345] width 87 height 21
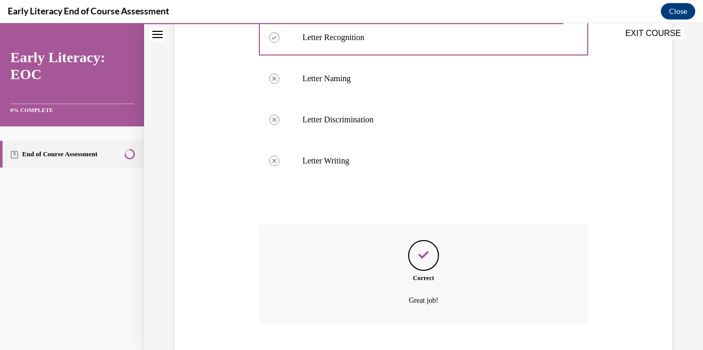
scroll to position [473, 0]
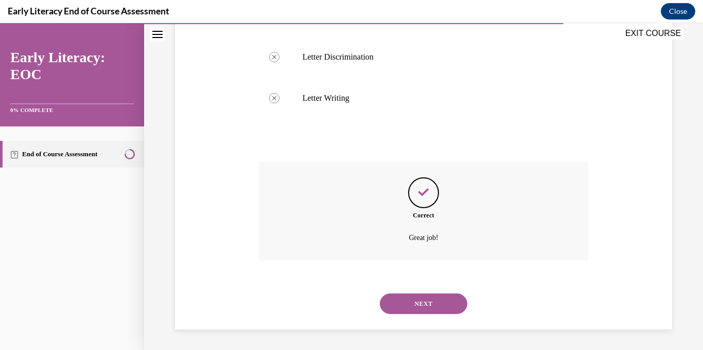
click at [432, 304] on button "NEXT" at bounding box center [423, 304] width 87 height 21
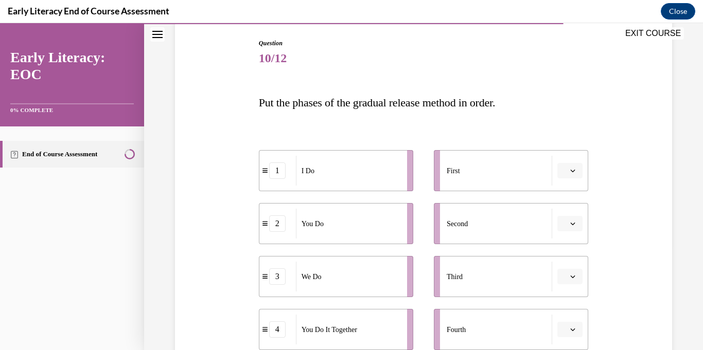
scroll to position [181, 0]
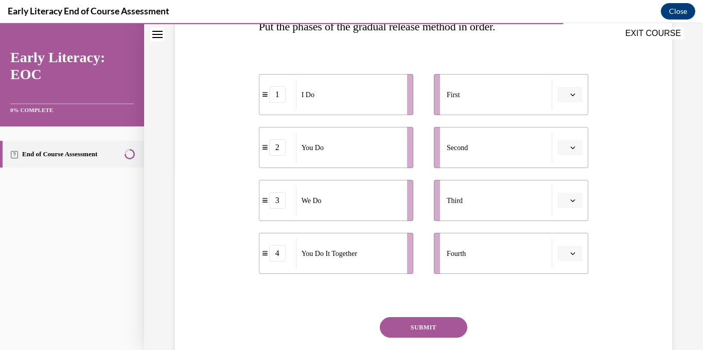
click at [567, 96] on button "button" at bounding box center [569, 94] width 25 height 15
click at [566, 137] on span "1" at bounding box center [566, 138] width 4 height 8
click at [571, 150] on span "button" at bounding box center [572, 147] width 7 height 7
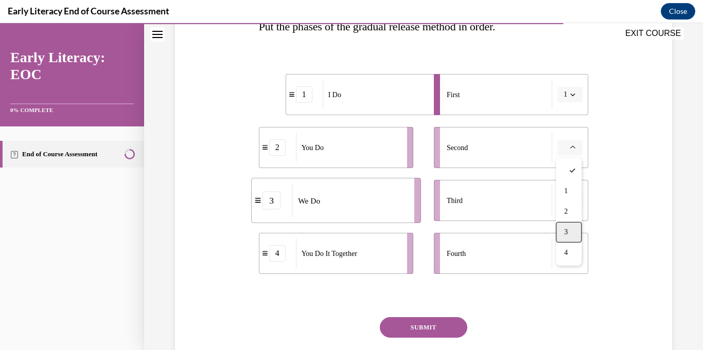
click at [573, 228] on div "3" at bounding box center [569, 232] width 26 height 21
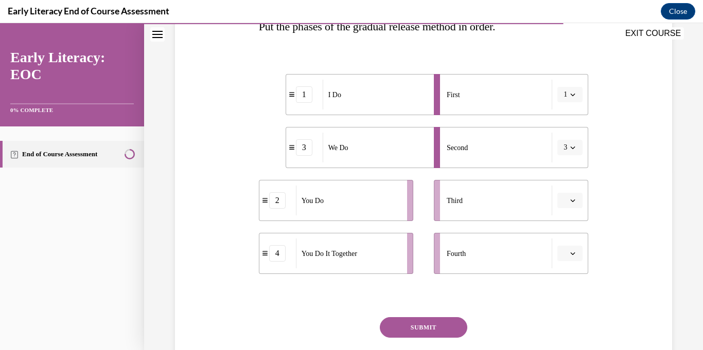
click at [573, 202] on icon "button" at bounding box center [573, 201] width 5 height 3
click at [568, 310] on div "4" at bounding box center [569, 306] width 26 height 21
click at [567, 253] on button "button" at bounding box center [569, 253] width 25 height 15
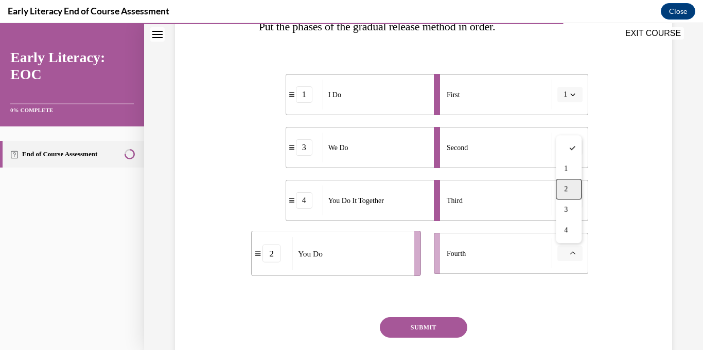
click at [573, 187] on div "2" at bounding box center [569, 189] width 26 height 21
click at [413, 332] on button "SUBMIT" at bounding box center [423, 327] width 87 height 21
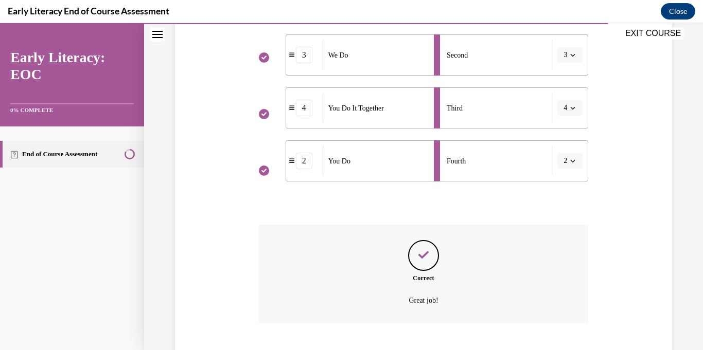
scroll to position [336, 0]
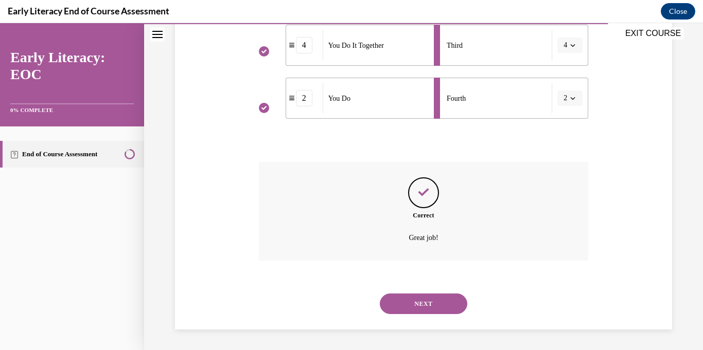
click at [413, 312] on button "NEXT" at bounding box center [423, 304] width 87 height 21
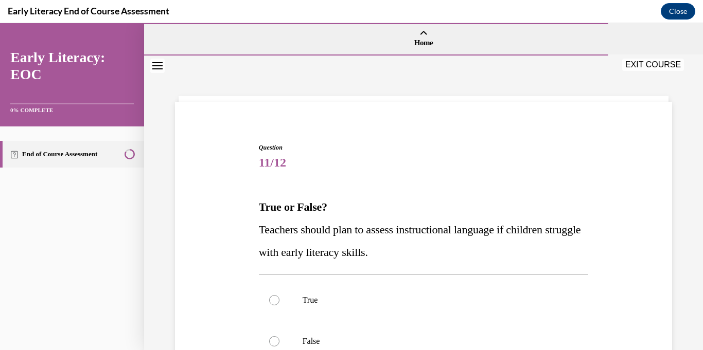
scroll to position [134, 0]
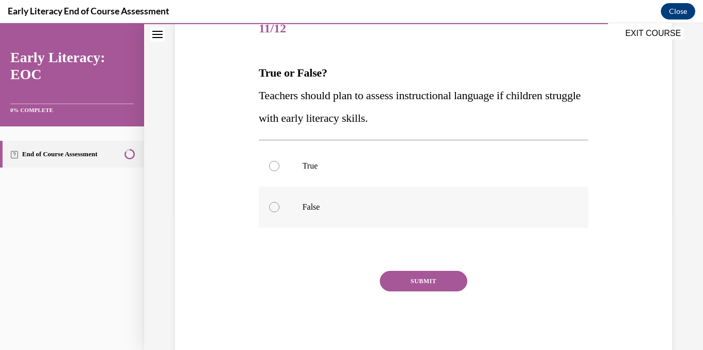
click at [455, 217] on div at bounding box center [424, 207] width 330 height 41
click at [435, 157] on div at bounding box center [424, 166] width 330 height 41
click at [416, 285] on button "SUBMIT" at bounding box center [423, 281] width 87 height 21
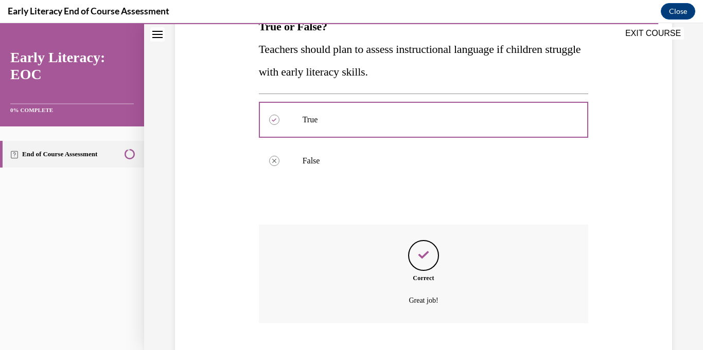
scroll to position [243, 0]
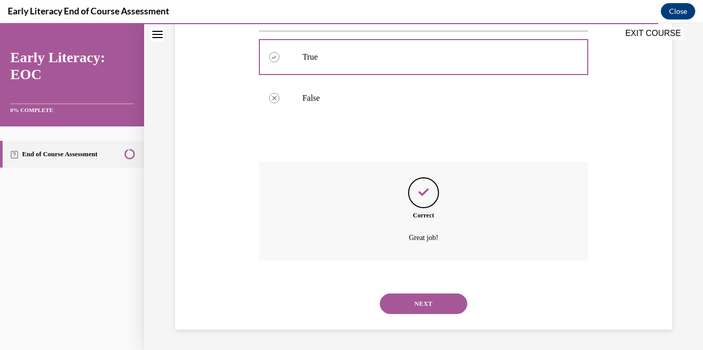
click at [415, 304] on button "NEXT" at bounding box center [423, 304] width 87 height 21
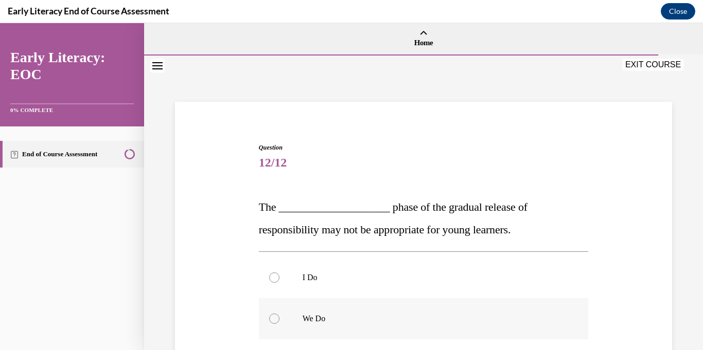
scroll to position [137, 0]
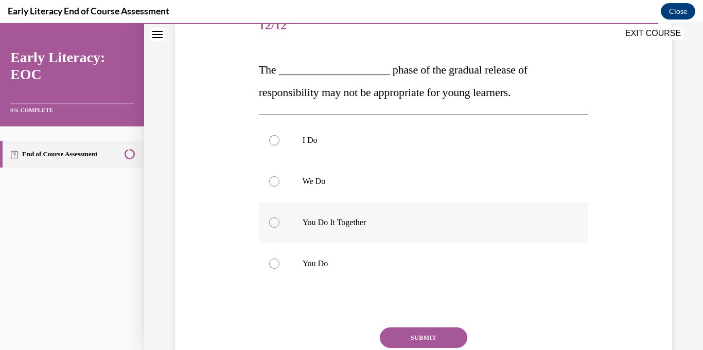
click at [382, 233] on div at bounding box center [424, 222] width 330 height 41
click at [410, 336] on button "SUBMIT" at bounding box center [423, 338] width 87 height 21
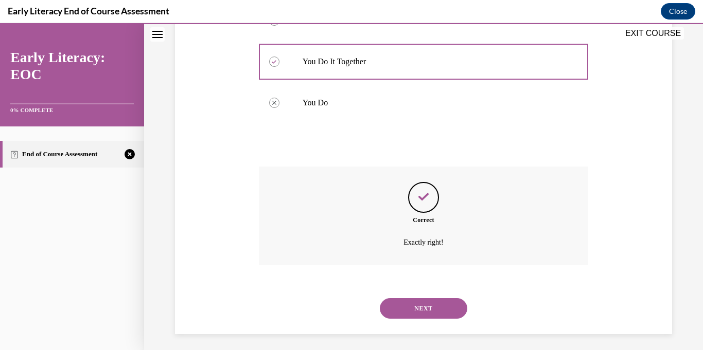
scroll to position [303, 0]
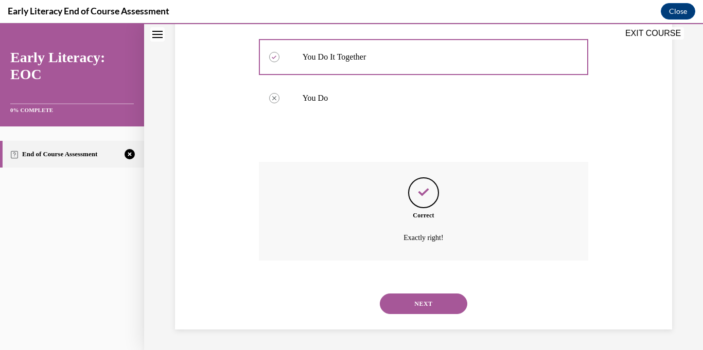
click at [415, 300] on button "NEXT" at bounding box center [423, 304] width 87 height 21
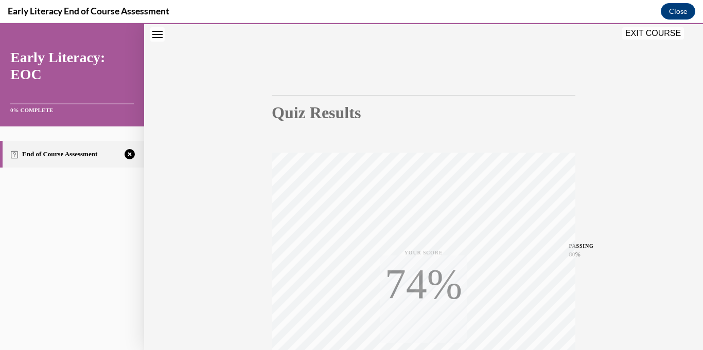
scroll to position [200, 0]
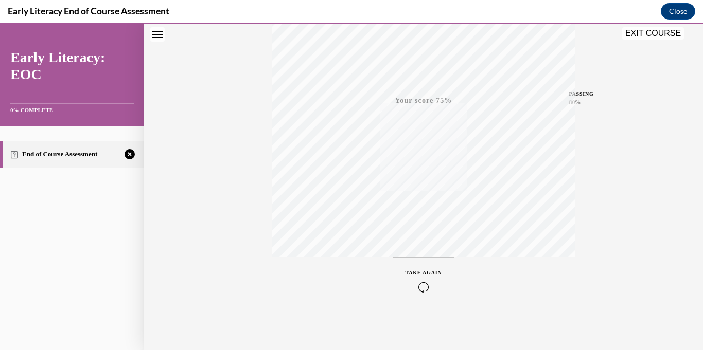
click at [424, 286] on icon "button" at bounding box center [423, 287] width 37 height 11
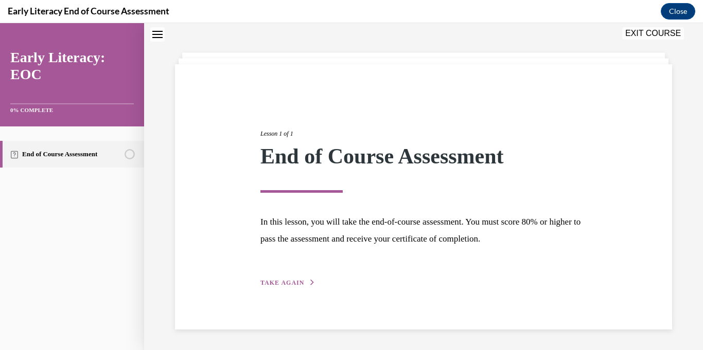
scroll to position [37, 0]
click at [291, 285] on span "TAKE AGAIN" at bounding box center [282, 283] width 44 height 7
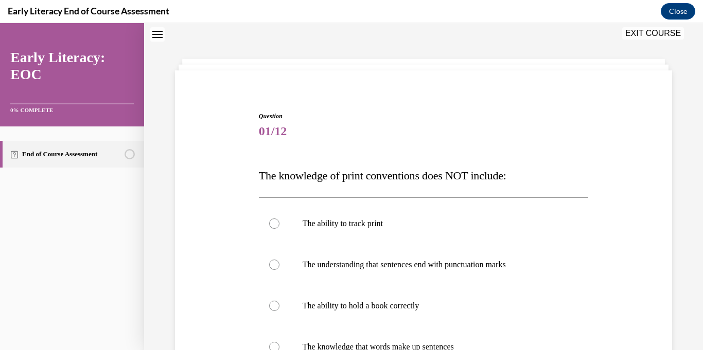
scroll to position [127, 0]
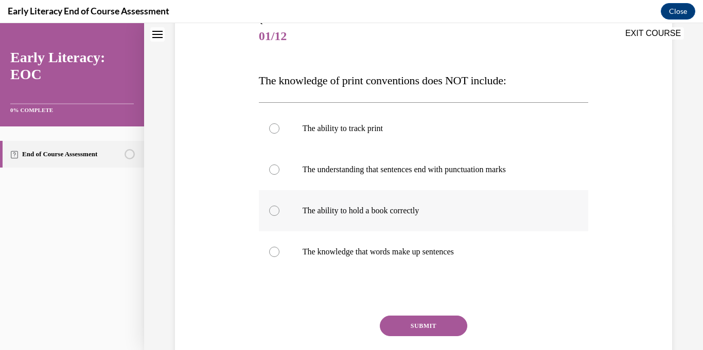
click at [318, 222] on div at bounding box center [424, 210] width 330 height 41
click at [423, 331] on button "SUBMIT" at bounding box center [423, 326] width 87 height 21
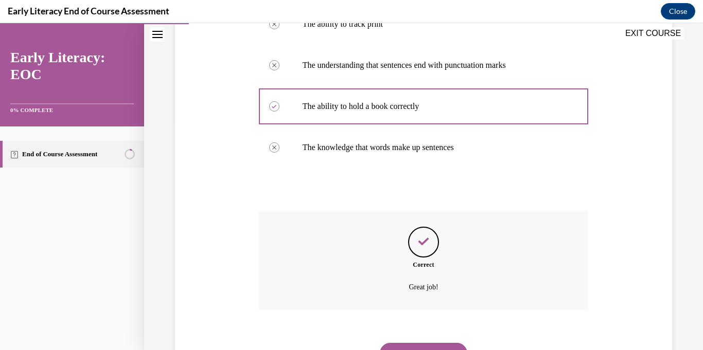
scroll to position [280, 0]
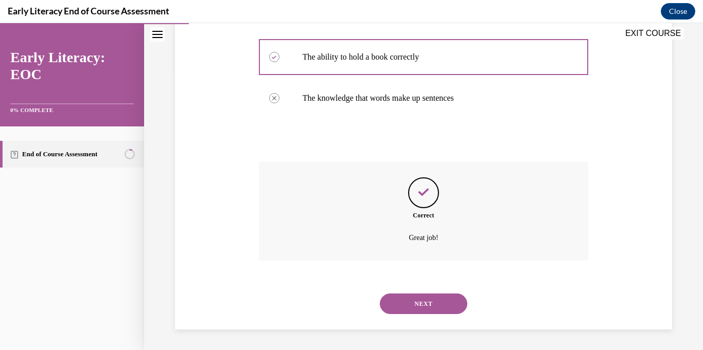
click at [422, 303] on button "NEXT" at bounding box center [423, 304] width 87 height 21
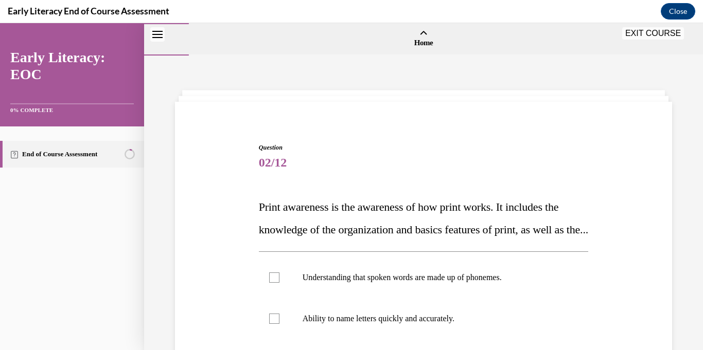
scroll to position [145, 0]
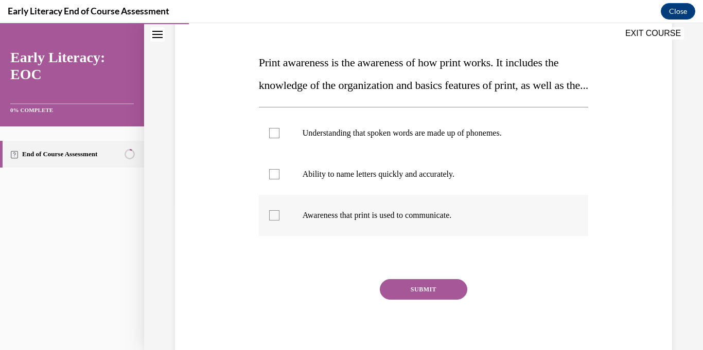
click at [325, 221] on p "Awareness that print is used to communicate." at bounding box center [433, 215] width 260 height 10
click at [417, 300] on button "SUBMIT" at bounding box center [423, 289] width 87 height 21
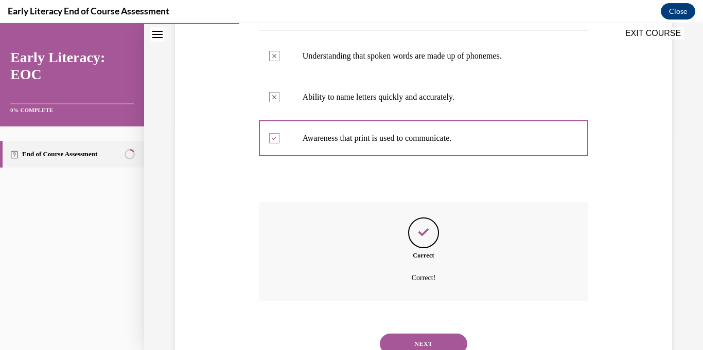
scroll to position [285, 0]
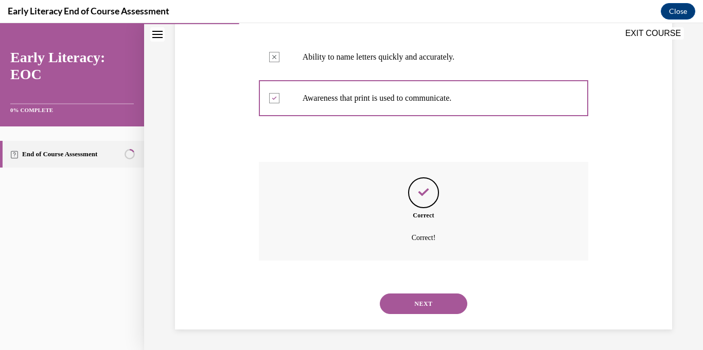
click at [417, 305] on button "NEXT" at bounding box center [423, 304] width 87 height 21
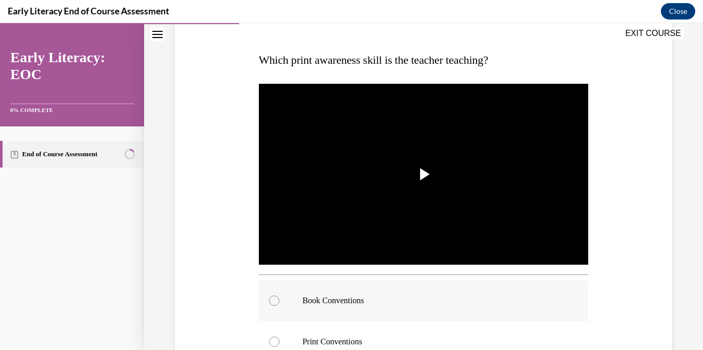
scroll to position [220, 0]
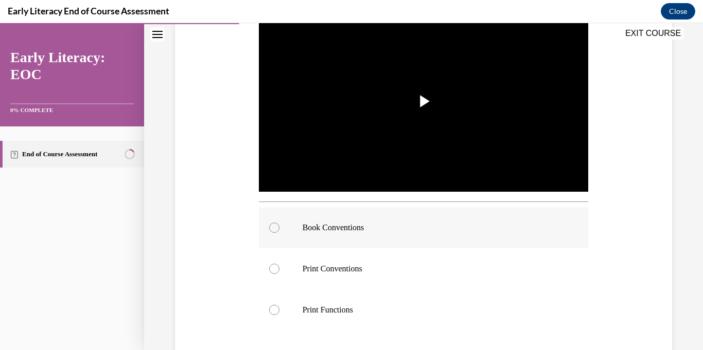
click at [394, 231] on p "Book Conventions" at bounding box center [433, 228] width 260 height 10
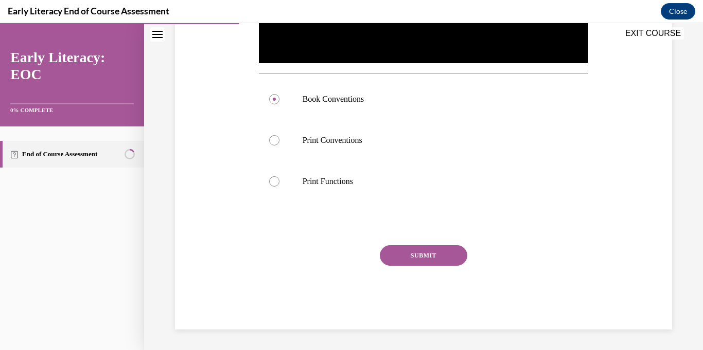
click at [405, 254] on button "SUBMIT" at bounding box center [423, 255] width 87 height 21
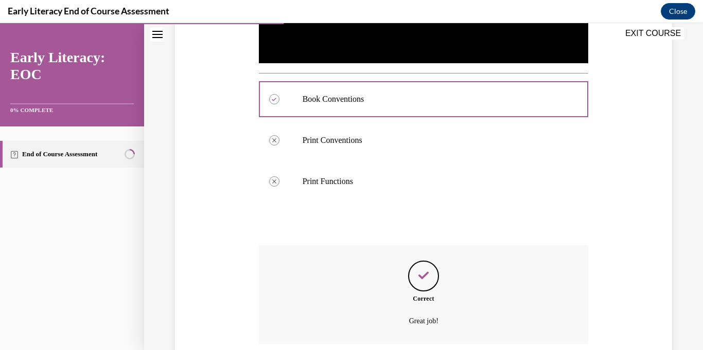
scroll to position [432, 0]
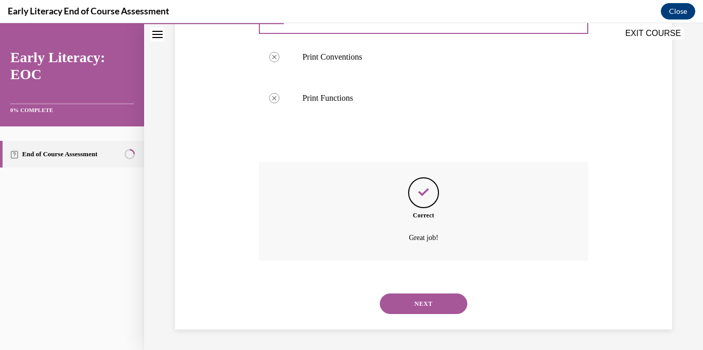
click at [401, 308] on button "NEXT" at bounding box center [423, 304] width 87 height 21
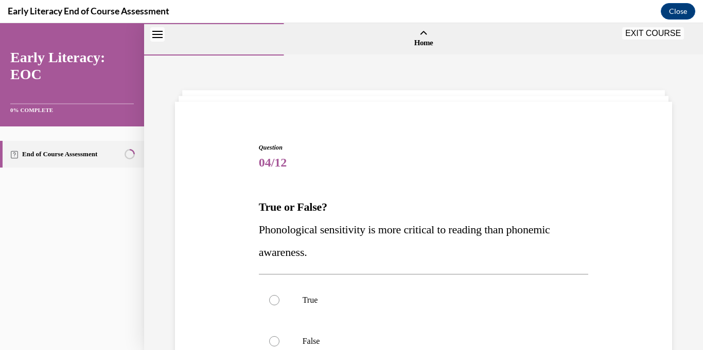
scroll to position [132, 0]
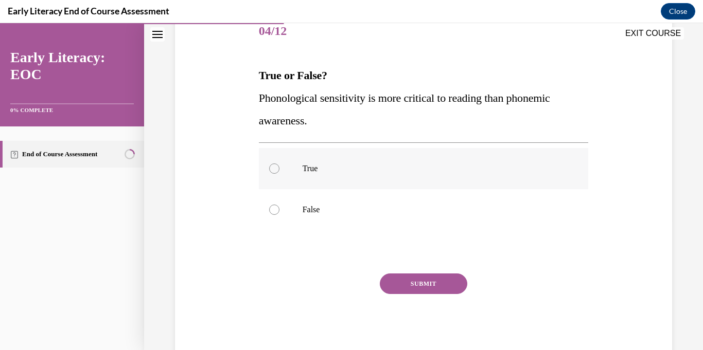
click at [343, 166] on p "True" at bounding box center [433, 169] width 260 height 10
click at [415, 282] on button "SUBMIT" at bounding box center [423, 284] width 87 height 21
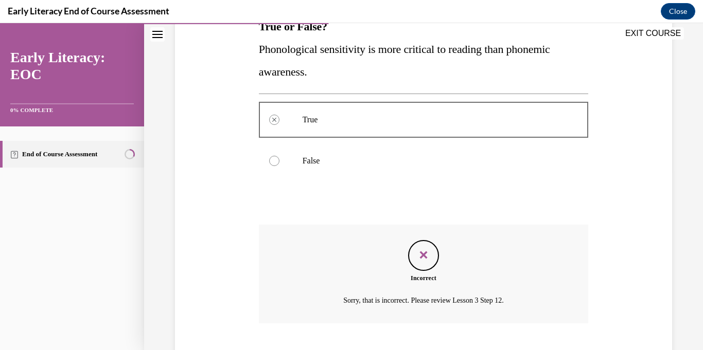
scroll to position [243, 0]
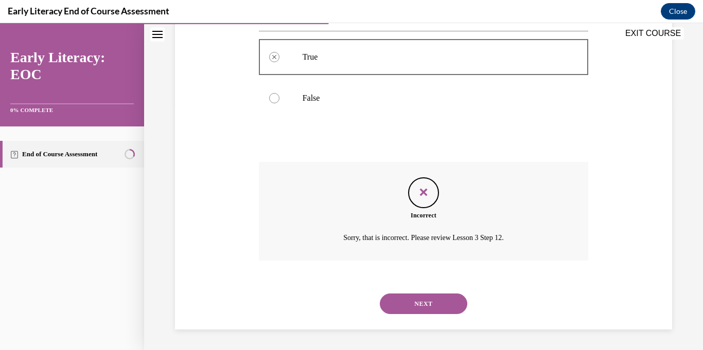
click at [415, 301] on button "NEXT" at bounding box center [423, 304] width 87 height 21
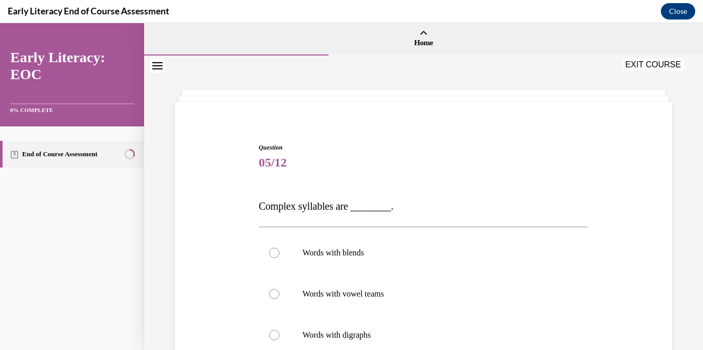
scroll to position [118, 0]
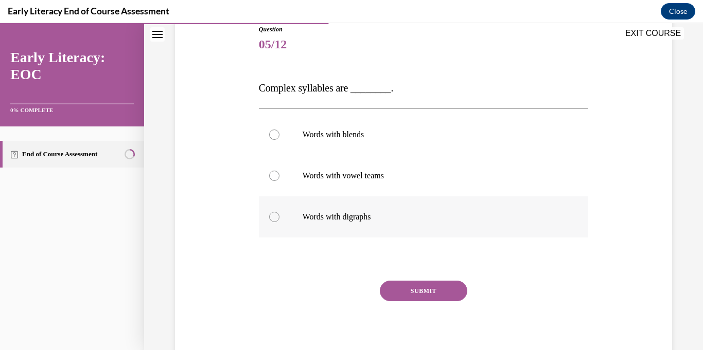
click at [337, 223] on div at bounding box center [424, 217] width 330 height 41
click at [437, 290] on button "SUBMIT" at bounding box center [423, 291] width 87 height 21
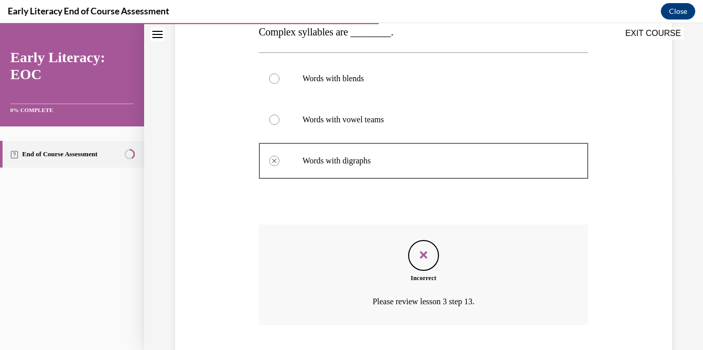
scroll to position [239, 0]
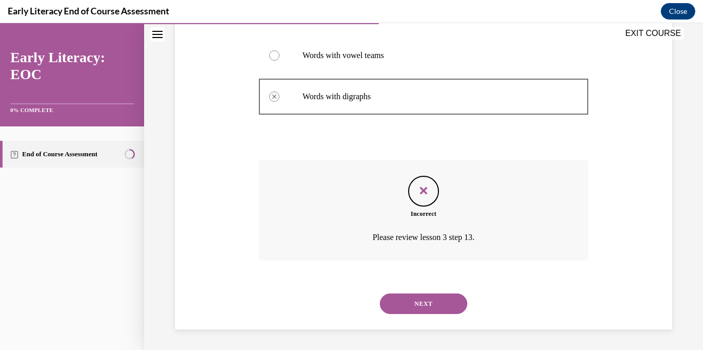
click at [429, 309] on button "NEXT" at bounding box center [423, 304] width 87 height 21
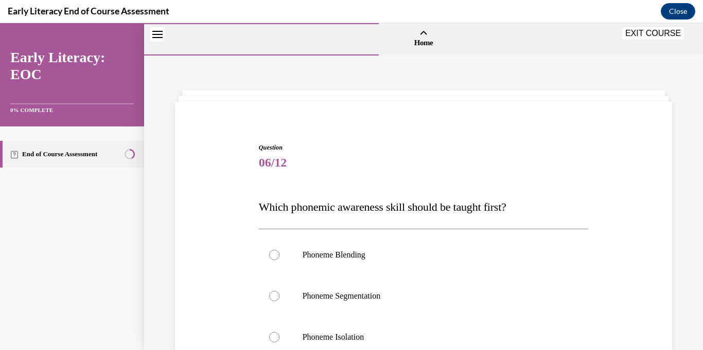
scroll to position [139, 0]
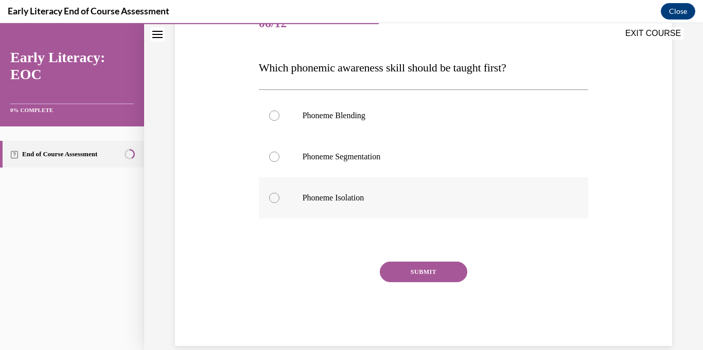
click at [326, 196] on p "Phoneme Isolation" at bounding box center [433, 198] width 260 height 10
click at [413, 268] on button "SUBMIT" at bounding box center [423, 272] width 87 height 21
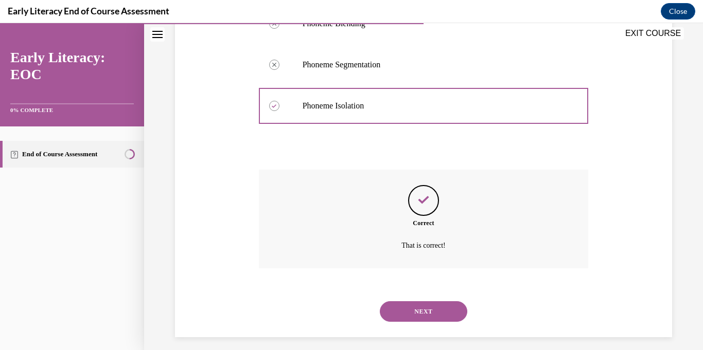
scroll to position [239, 0]
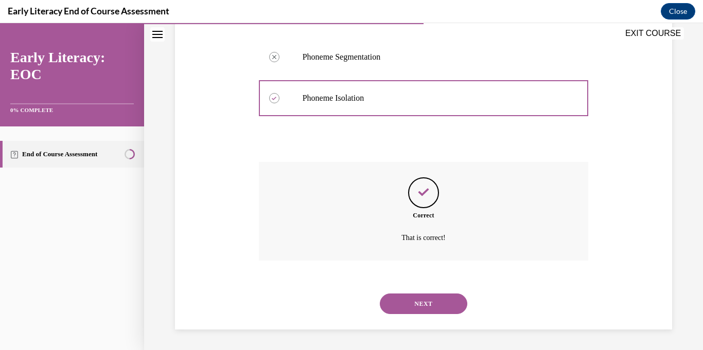
click at [423, 309] on button "NEXT" at bounding box center [423, 304] width 87 height 21
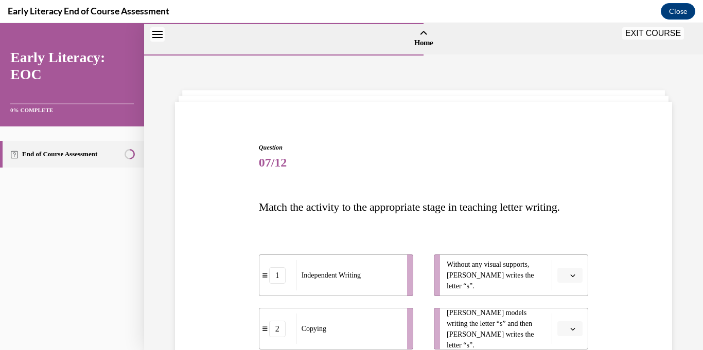
scroll to position [145, 0]
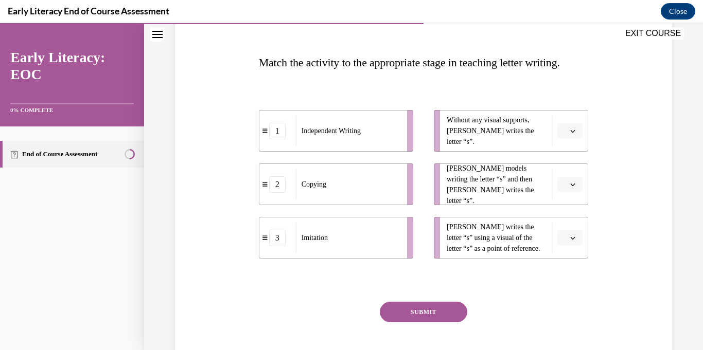
click at [566, 129] on span "Please select an option" at bounding box center [565, 131] width 4 height 10
click at [565, 171] on span "1" at bounding box center [566, 174] width 4 height 8
click at [571, 187] on span "button" at bounding box center [572, 184] width 7 height 7
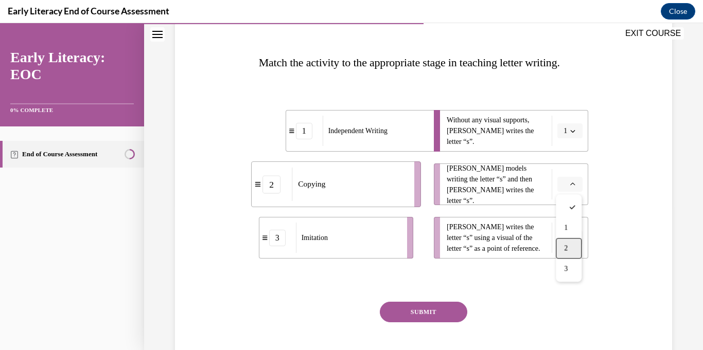
click at [570, 240] on div "2" at bounding box center [569, 248] width 26 height 21
click at [569, 241] on button "button" at bounding box center [569, 237] width 25 height 15
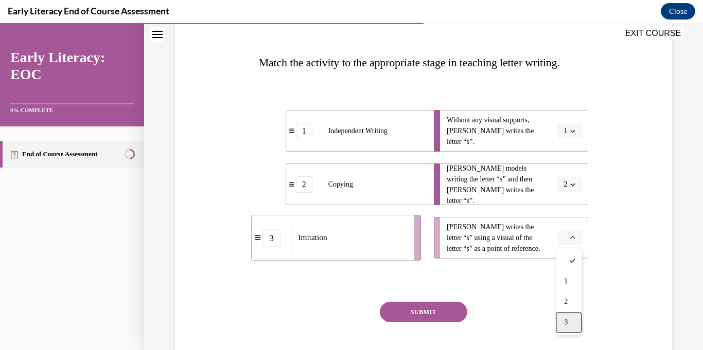
click at [567, 321] on span "3" at bounding box center [566, 322] width 4 height 8
click at [446, 312] on button "SUBMIT" at bounding box center [423, 312] width 87 height 21
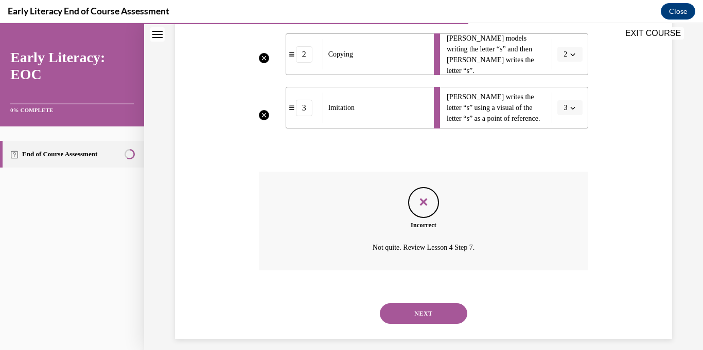
scroll to position [285, 0]
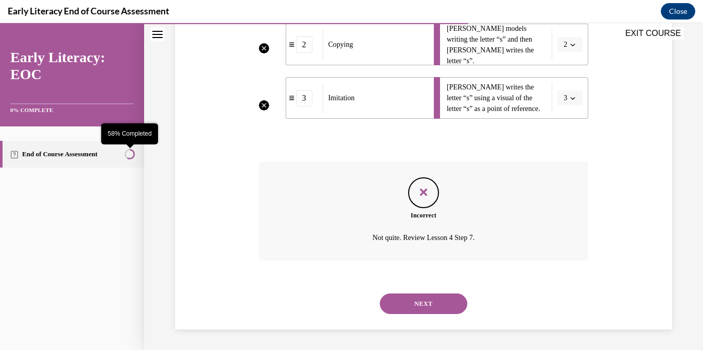
click at [131, 155] on circle "58% Completed" at bounding box center [129, 154] width 9 height 9
click at [439, 303] on button "NEXT" at bounding box center [423, 304] width 87 height 21
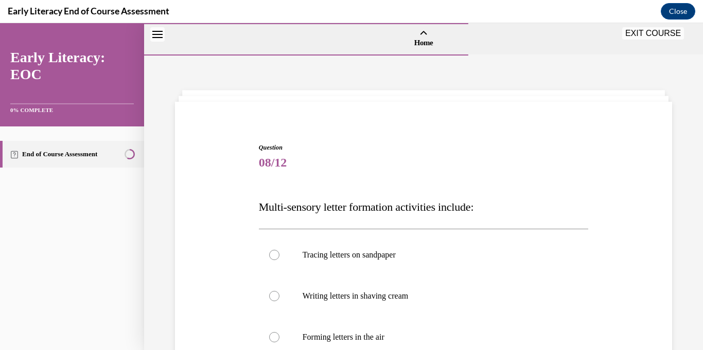
scroll to position [99, 0]
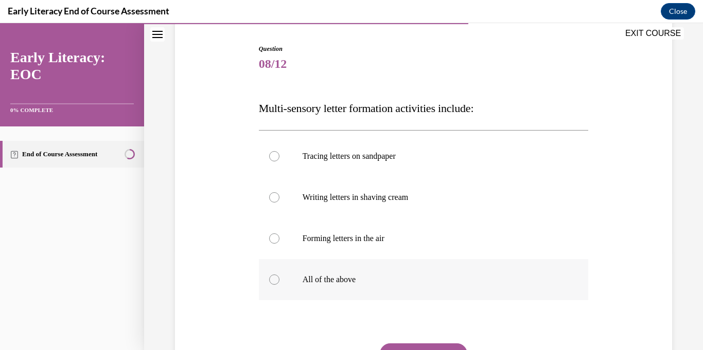
click at [294, 281] on div at bounding box center [424, 279] width 330 height 41
click at [421, 348] on button "SUBMIT" at bounding box center [423, 354] width 87 height 21
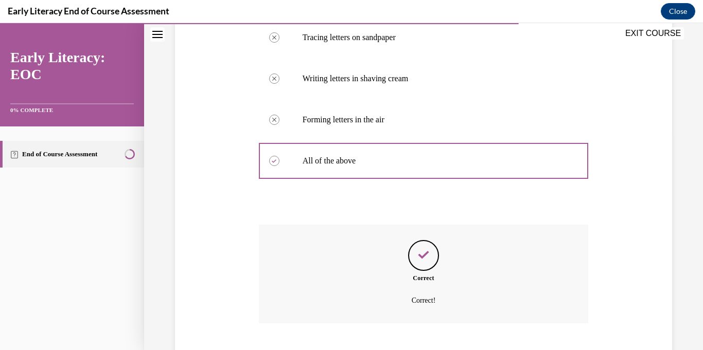
scroll to position [280, 0]
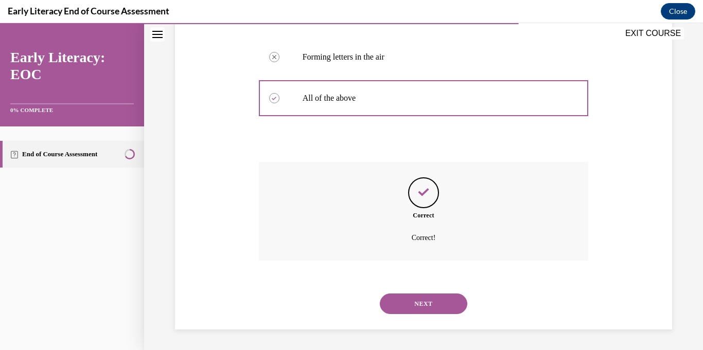
click at [433, 298] on button "NEXT" at bounding box center [423, 304] width 87 height 21
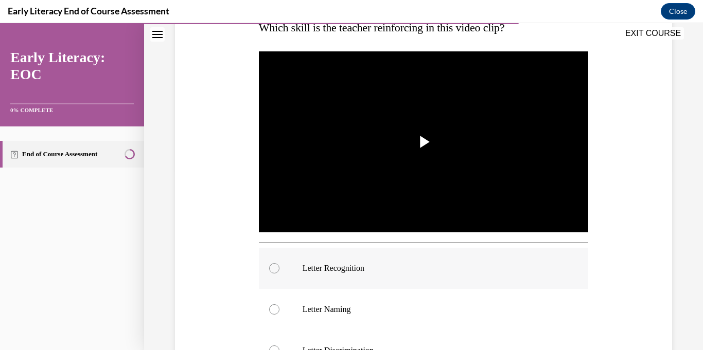
scroll to position [212, 0]
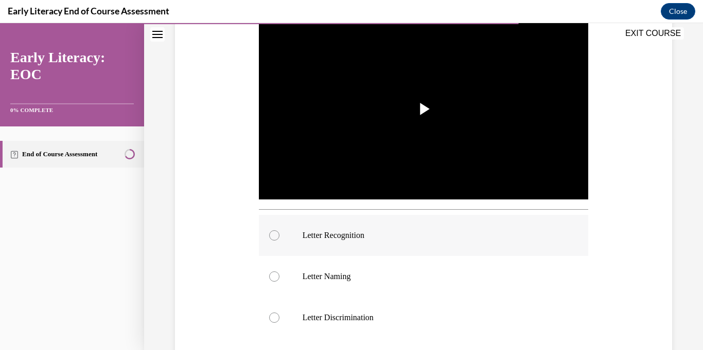
click at [392, 223] on div at bounding box center [424, 235] width 330 height 41
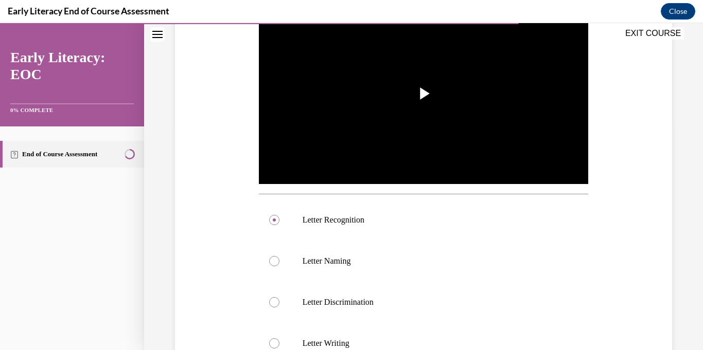
scroll to position [360, 0]
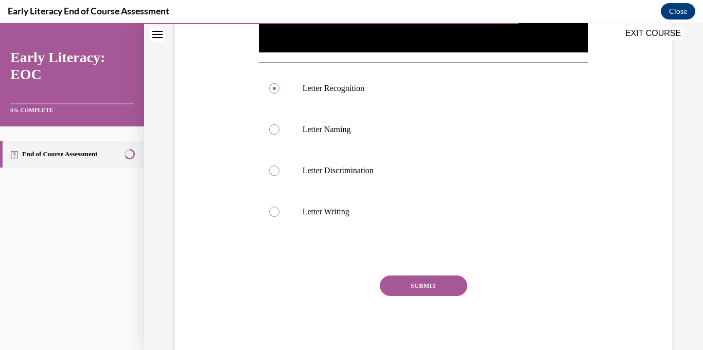
click at [418, 293] on button "SUBMIT" at bounding box center [423, 286] width 87 height 21
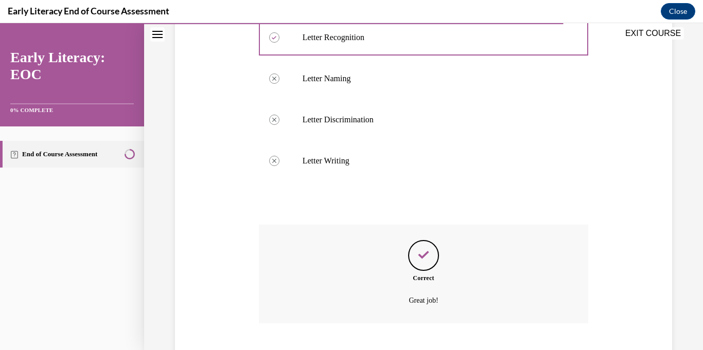
scroll to position [473, 0]
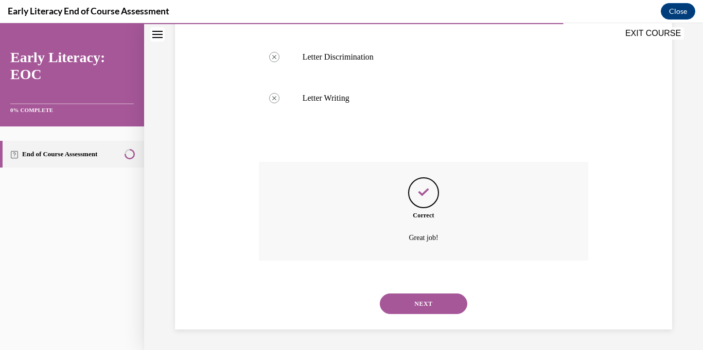
click at [418, 301] on button "NEXT" at bounding box center [423, 304] width 87 height 21
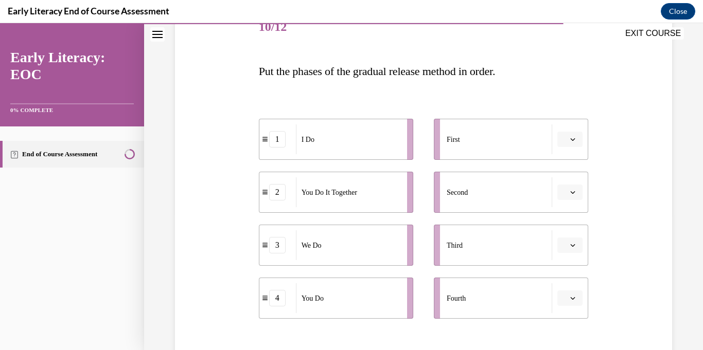
scroll to position [187, 0]
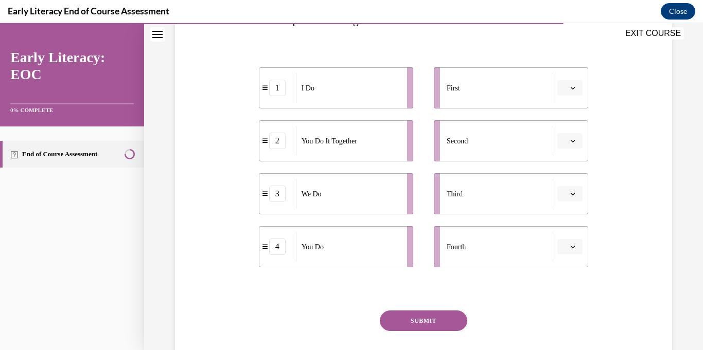
click at [573, 85] on icon "button" at bounding box center [572, 87] width 5 height 5
click at [567, 129] on span "1" at bounding box center [566, 132] width 4 height 8
click at [569, 141] on span "button" at bounding box center [572, 140] width 7 height 7
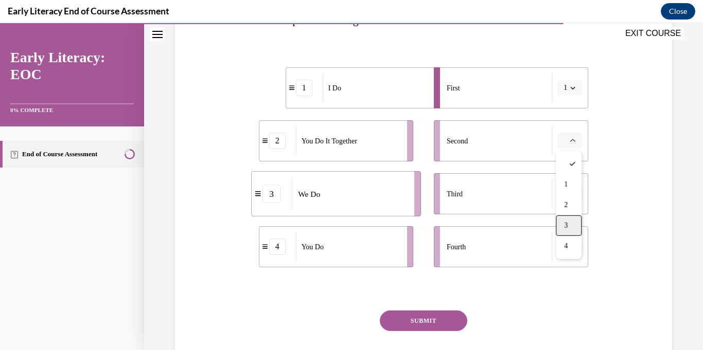
click at [572, 223] on div "3" at bounding box center [569, 226] width 26 height 21
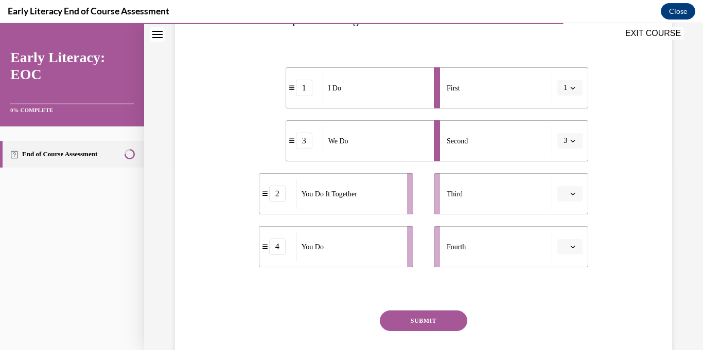
click at [571, 191] on icon "button" at bounding box center [572, 193] width 5 height 5
click at [570, 254] on div "2" at bounding box center [569, 258] width 26 height 21
click at [568, 249] on button "button" at bounding box center [569, 246] width 25 height 15
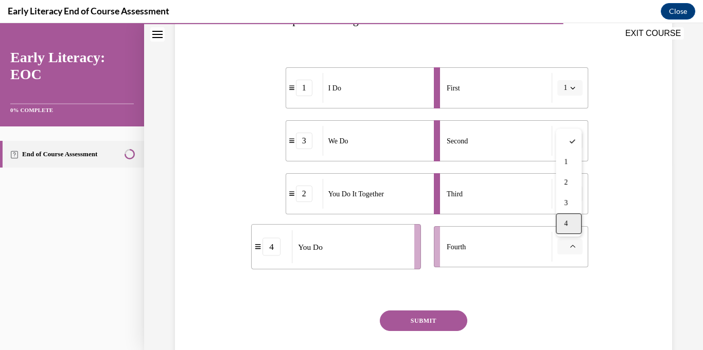
click at [571, 229] on div "4" at bounding box center [569, 224] width 26 height 21
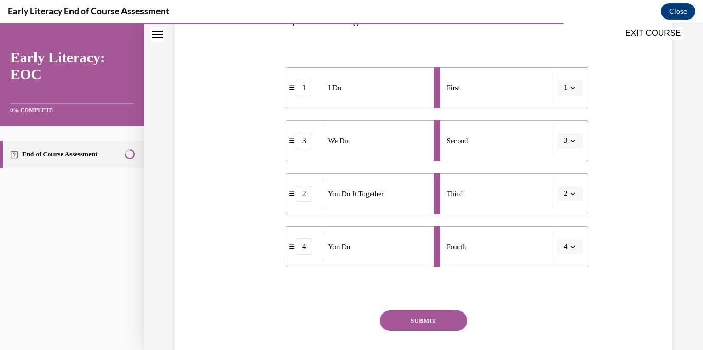
click at [448, 317] on button "SUBMIT" at bounding box center [423, 321] width 87 height 21
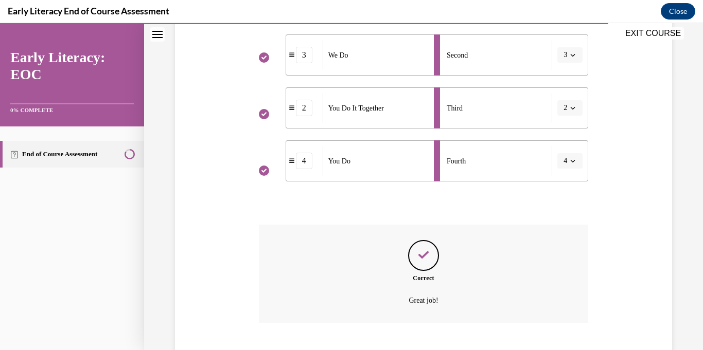
scroll to position [336, 0]
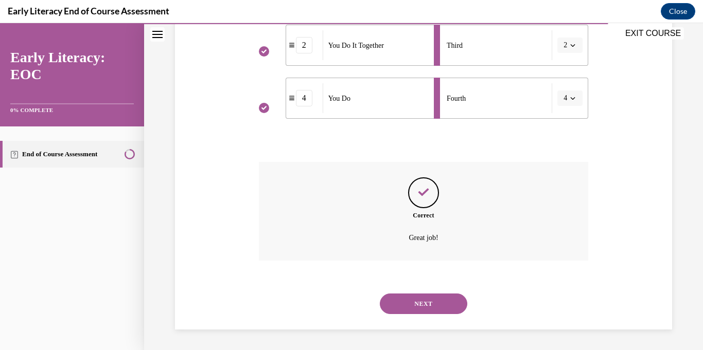
click at [442, 309] on button "NEXT" at bounding box center [423, 304] width 87 height 21
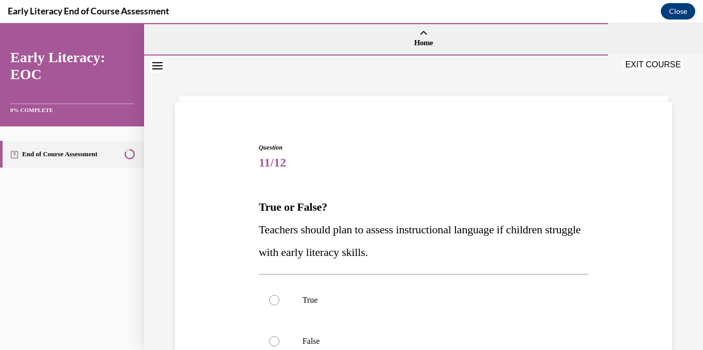
scroll to position [103, 0]
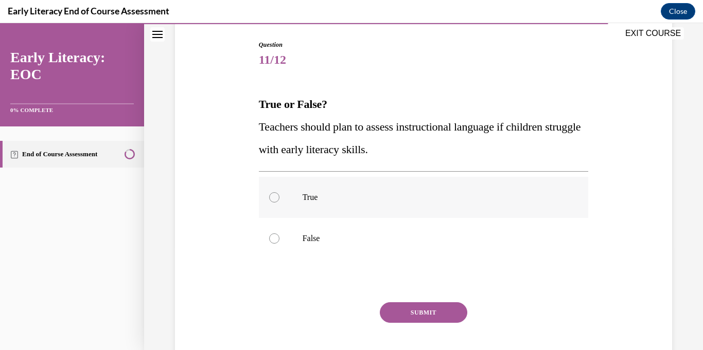
click at [311, 197] on p "True" at bounding box center [433, 197] width 260 height 10
click at [417, 313] on button "SUBMIT" at bounding box center [423, 313] width 87 height 21
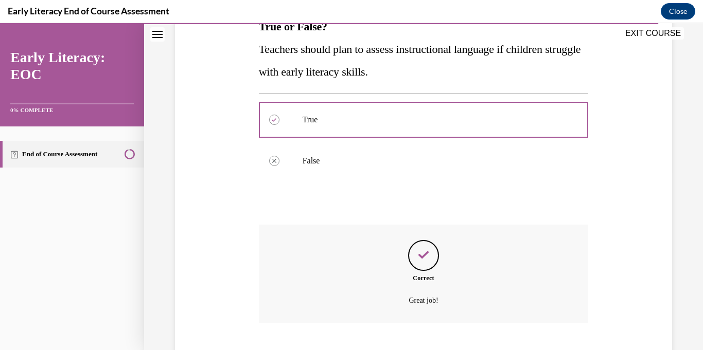
scroll to position [243, 0]
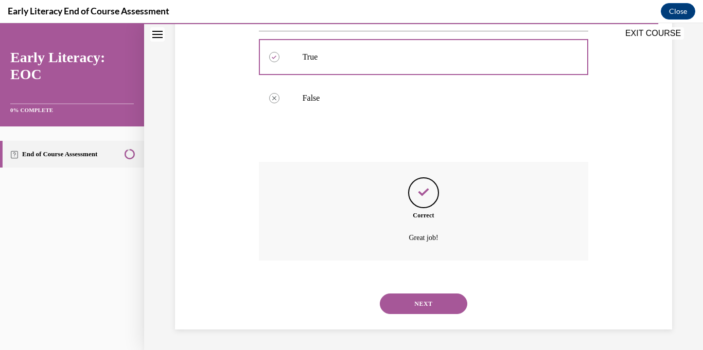
click at [417, 309] on button "NEXT" at bounding box center [423, 304] width 87 height 21
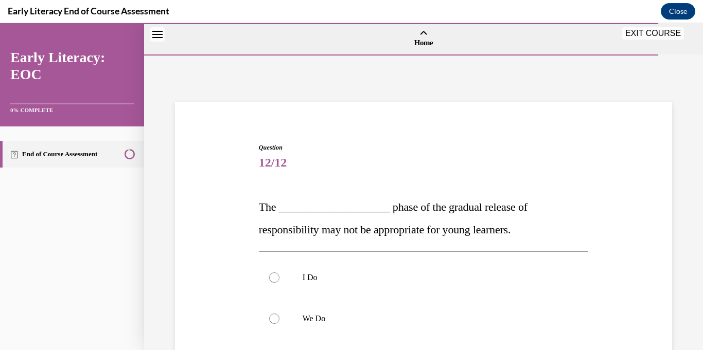
scroll to position [93, 0]
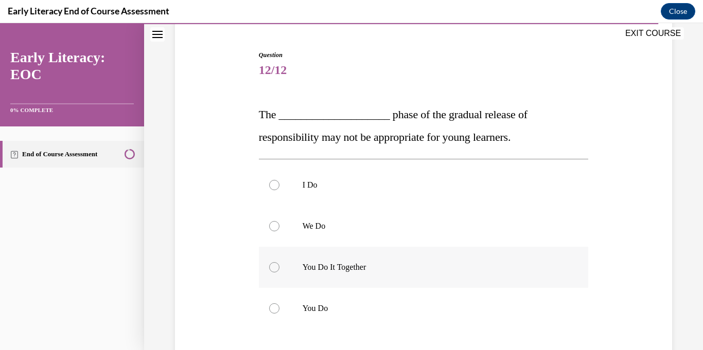
click at [416, 272] on p "You Do It Together" at bounding box center [433, 267] width 260 height 10
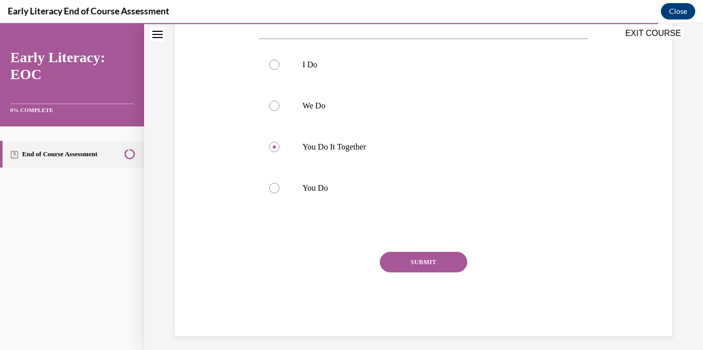
click at [417, 266] on button "SUBMIT" at bounding box center [423, 262] width 87 height 21
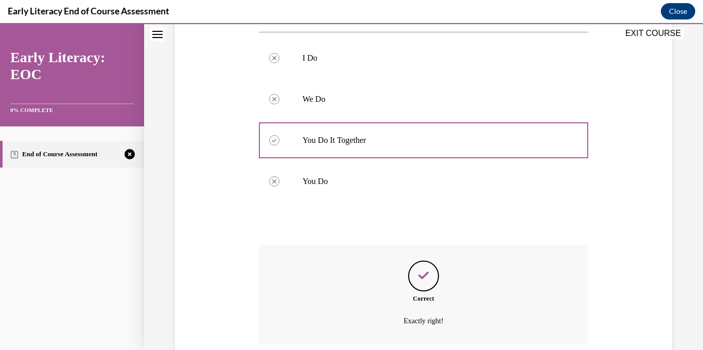
scroll to position [303, 0]
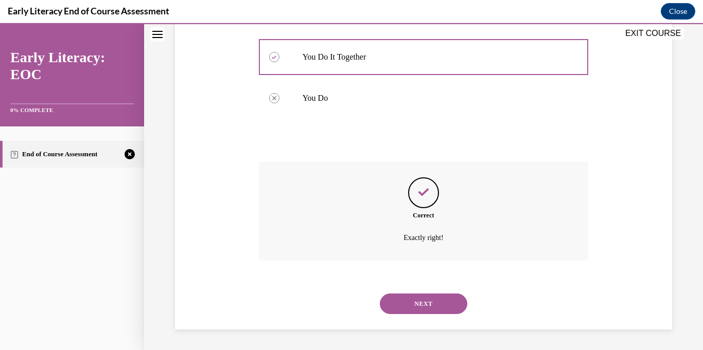
click at [419, 310] on button "NEXT" at bounding box center [423, 304] width 87 height 21
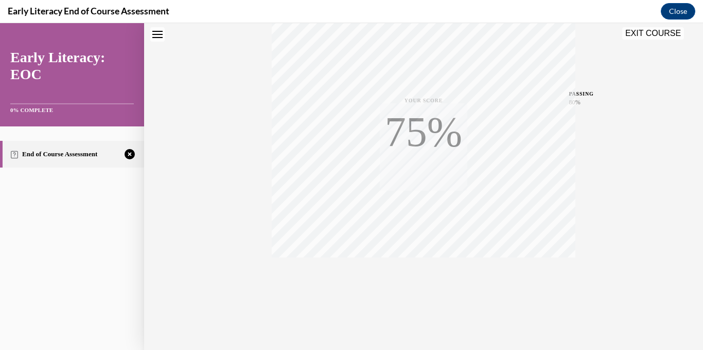
scroll to position [0, 0]
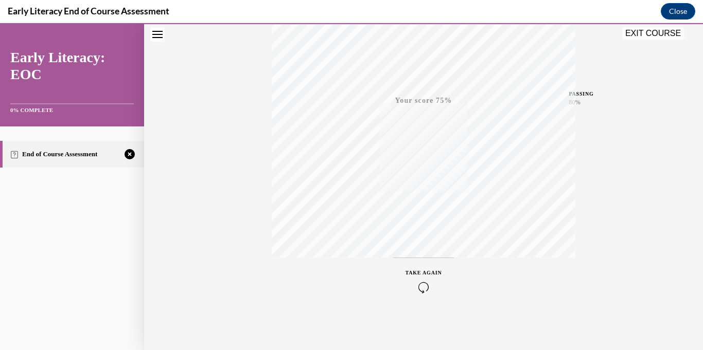
click at [418, 284] on icon "button" at bounding box center [423, 287] width 37 height 11
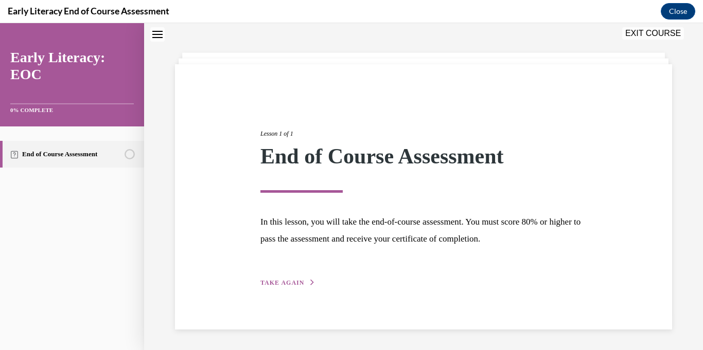
scroll to position [37, 0]
click at [282, 281] on span "TAKE AGAIN" at bounding box center [282, 283] width 44 height 7
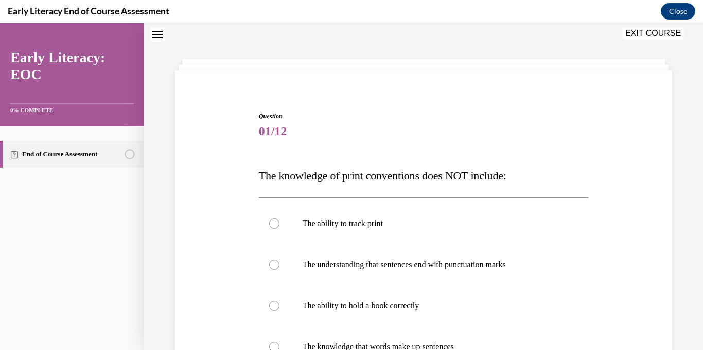
scroll to position [90, 0]
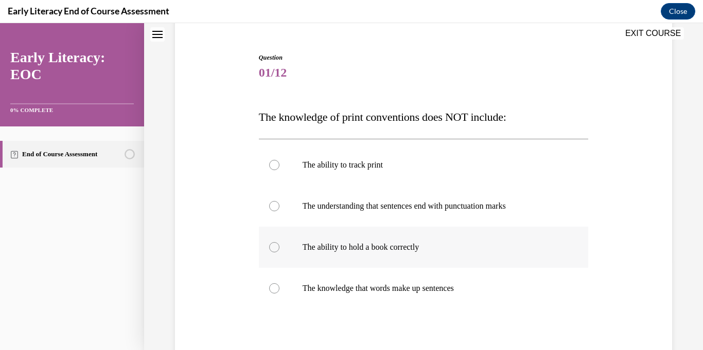
click at [291, 260] on div at bounding box center [424, 247] width 330 height 41
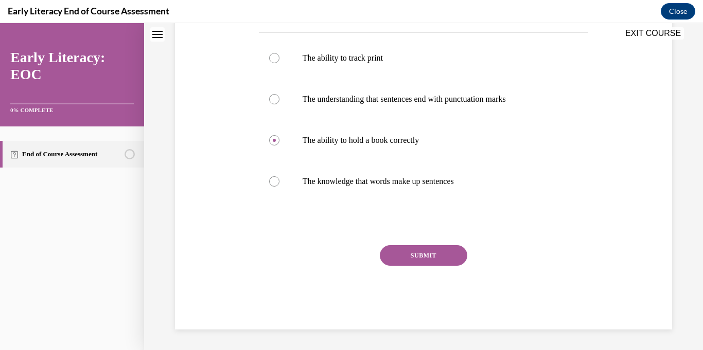
click at [422, 251] on button "SUBMIT" at bounding box center [423, 255] width 87 height 21
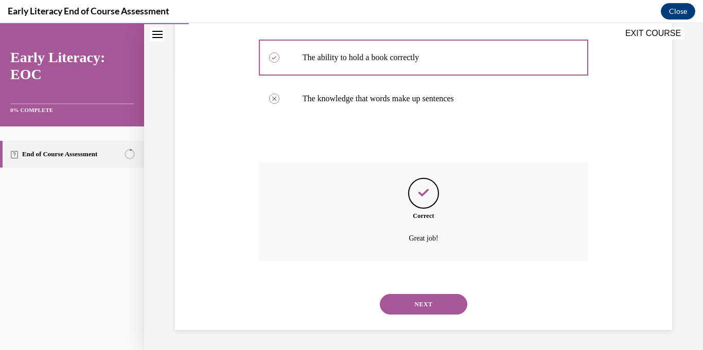
scroll to position [280, 0]
click at [426, 303] on button "NEXT" at bounding box center [423, 304] width 87 height 21
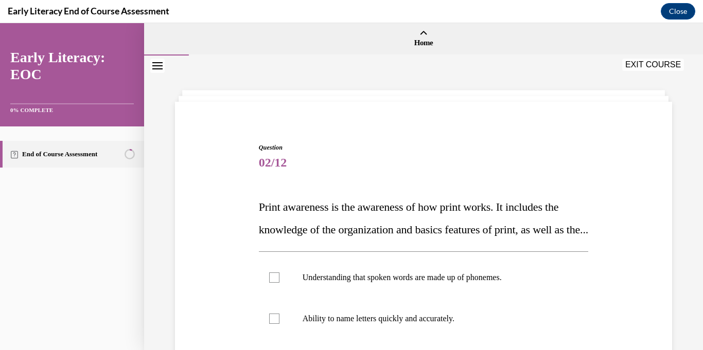
scroll to position [144, 0]
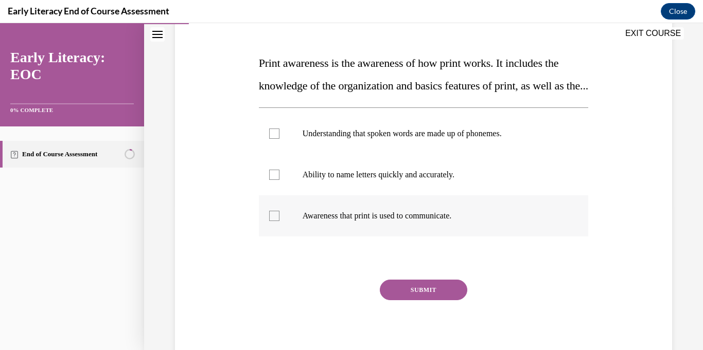
click at [402, 237] on div at bounding box center [424, 216] width 330 height 41
click at [421, 300] on button "SUBMIT" at bounding box center [423, 290] width 87 height 21
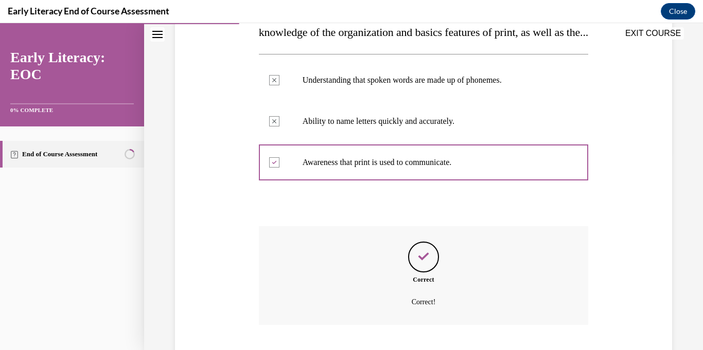
scroll to position [285, 0]
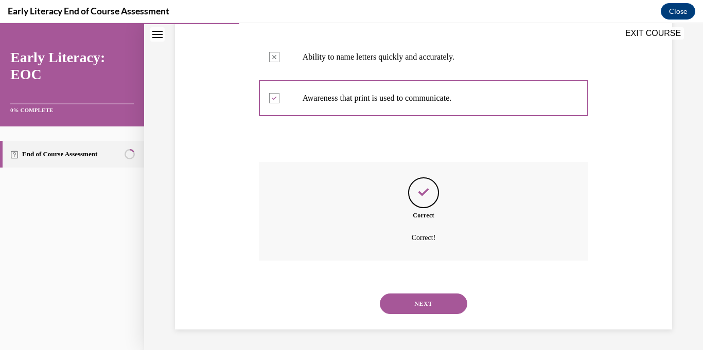
click at [421, 313] on button "NEXT" at bounding box center [423, 304] width 87 height 21
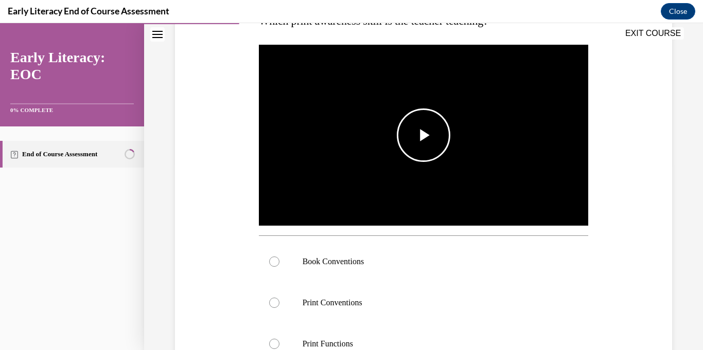
scroll to position [261, 0]
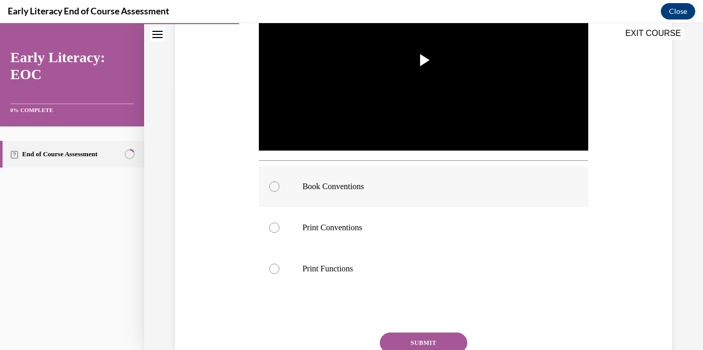
click at [425, 176] on div at bounding box center [424, 186] width 330 height 41
click at [416, 343] on button "SUBMIT" at bounding box center [423, 343] width 87 height 21
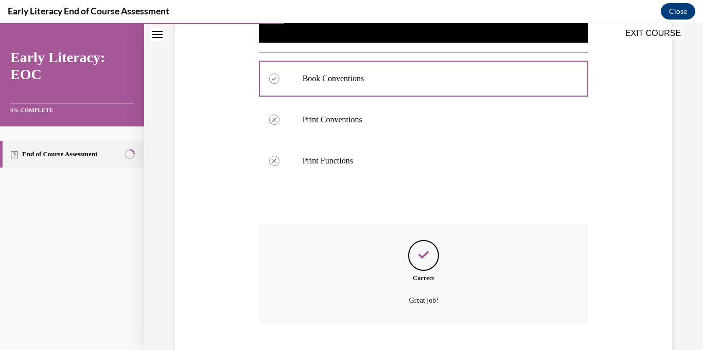
scroll to position [432, 0]
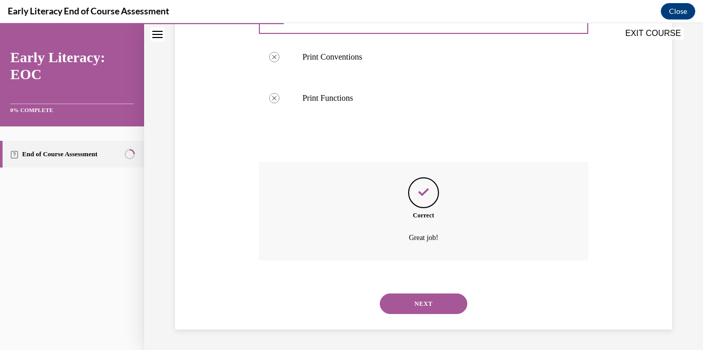
click at [424, 310] on button "NEXT" at bounding box center [423, 304] width 87 height 21
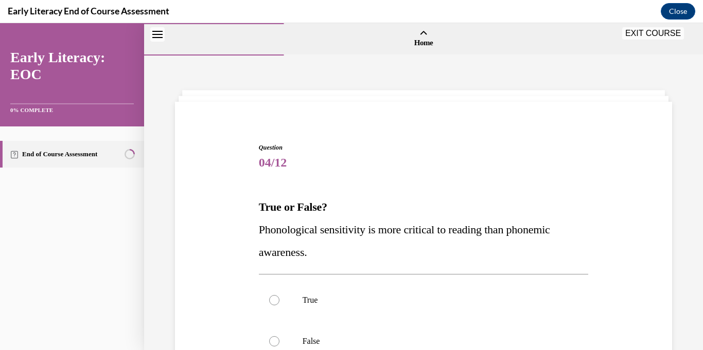
scroll to position [119, 0]
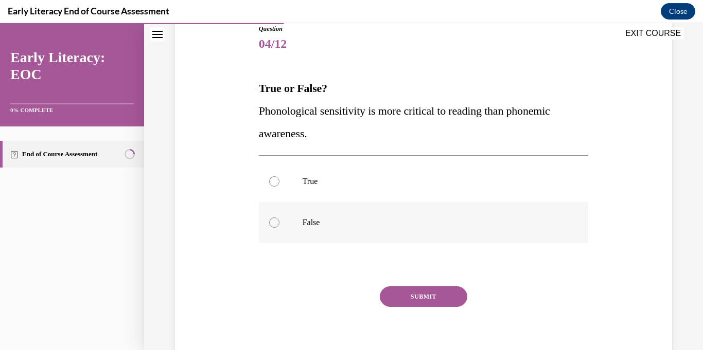
click at [397, 218] on p "False" at bounding box center [433, 223] width 260 height 10
click at [416, 299] on button "SUBMIT" at bounding box center [423, 297] width 87 height 21
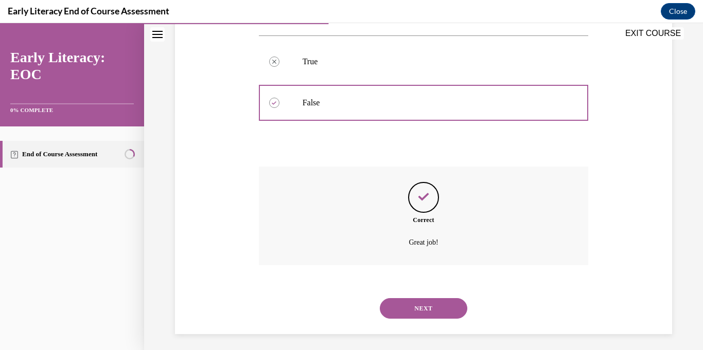
scroll to position [243, 0]
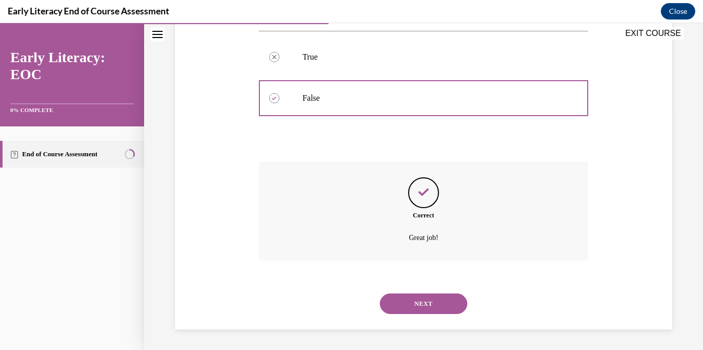
click at [416, 299] on button "NEXT" at bounding box center [423, 304] width 87 height 21
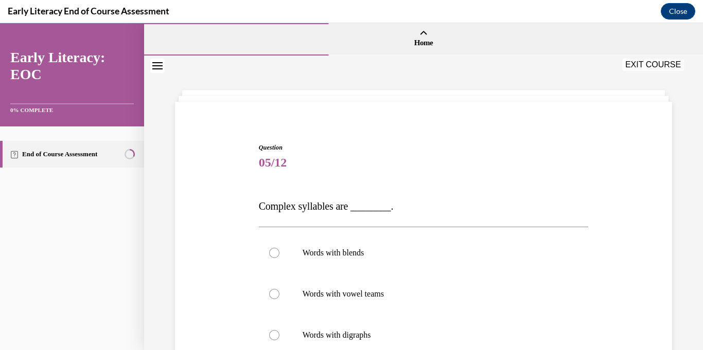
scroll to position [109, 0]
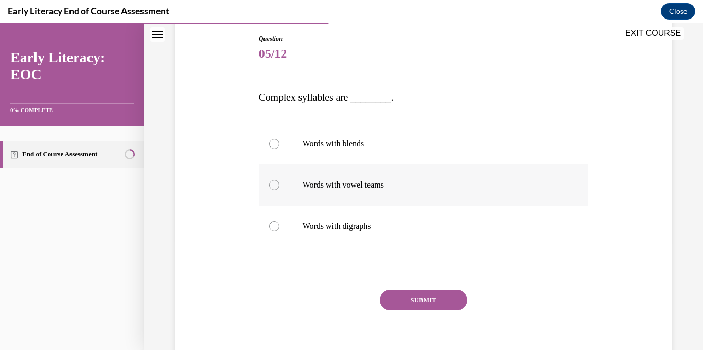
click at [404, 191] on div at bounding box center [424, 185] width 330 height 41
click at [430, 298] on button "SUBMIT" at bounding box center [423, 300] width 87 height 21
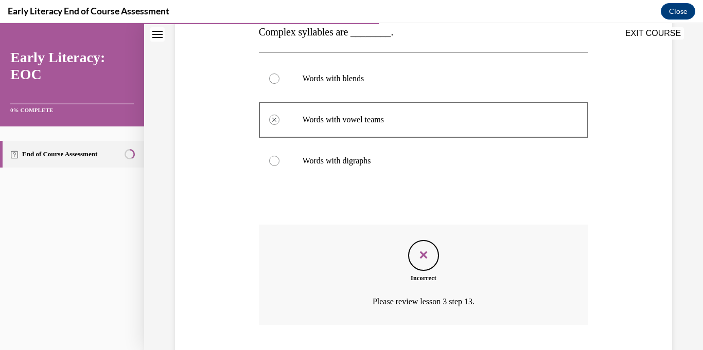
scroll to position [239, 0]
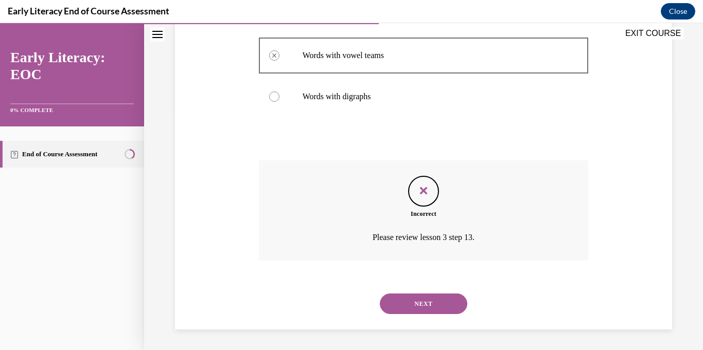
click at [428, 308] on button "NEXT" at bounding box center [423, 304] width 87 height 21
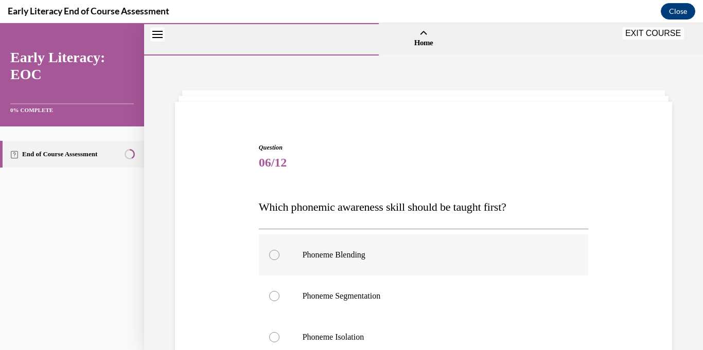
scroll to position [130, 0]
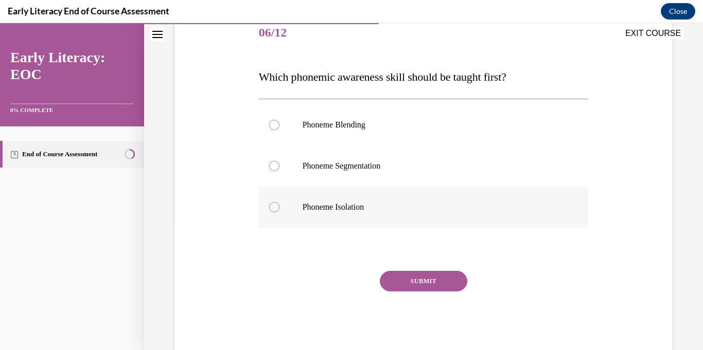
click at [399, 218] on div at bounding box center [424, 207] width 330 height 41
click at [413, 284] on button "SUBMIT" at bounding box center [423, 281] width 87 height 21
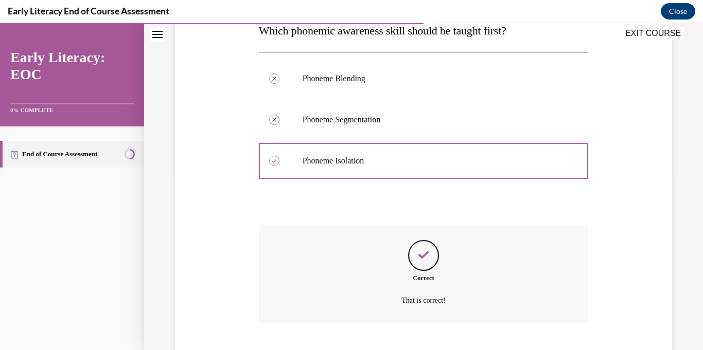
scroll to position [239, 0]
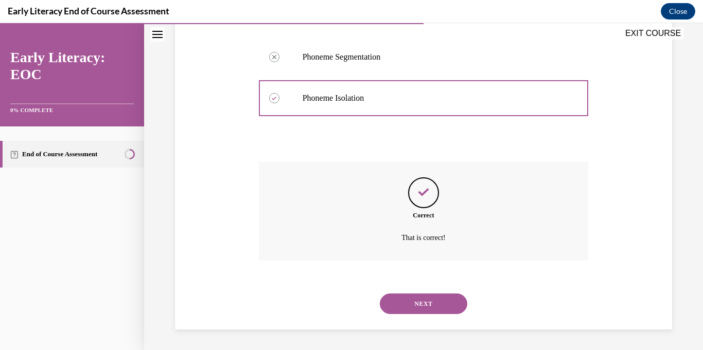
click at [418, 304] on button "NEXT" at bounding box center [423, 304] width 87 height 21
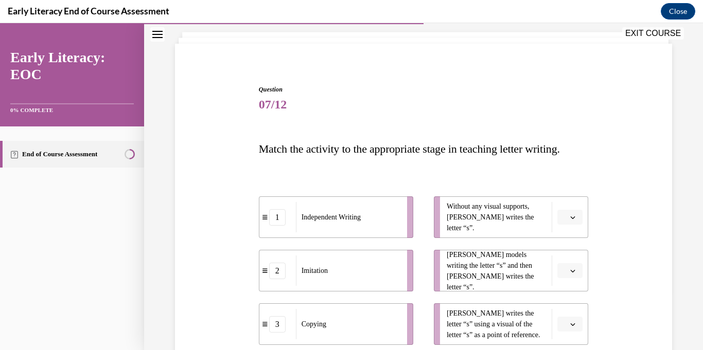
scroll to position [114, 0]
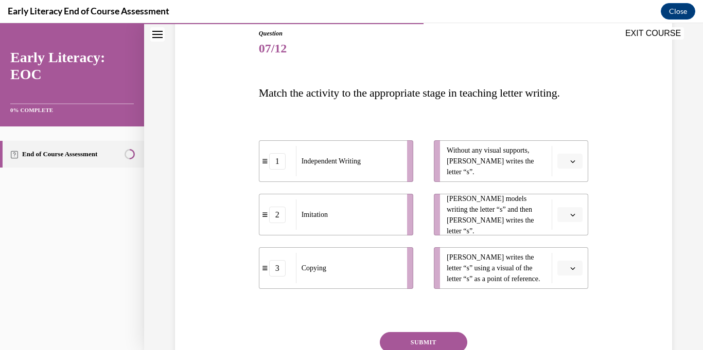
click at [572, 162] on icon "button" at bounding box center [572, 161] width 5 height 5
click at [570, 204] on div "1" at bounding box center [569, 204] width 26 height 21
click at [572, 221] on button "button" at bounding box center [569, 214] width 25 height 15
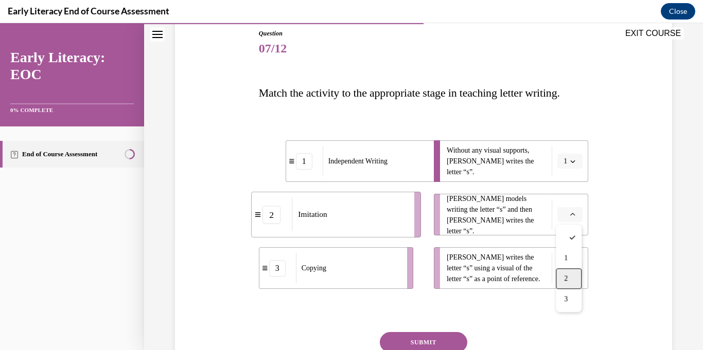
click at [567, 281] on span "2" at bounding box center [566, 279] width 4 height 8
click at [569, 271] on span "button" at bounding box center [572, 268] width 7 height 7
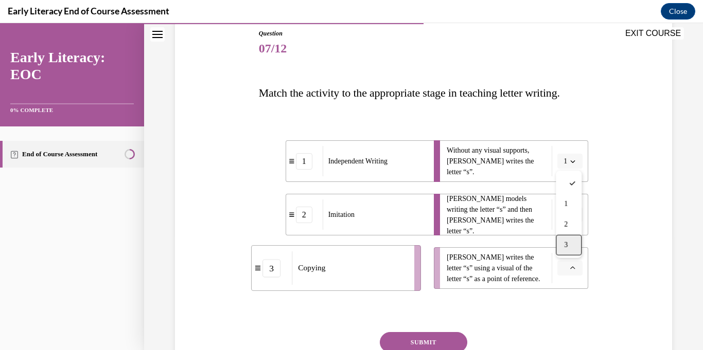
click at [564, 241] on span "3" at bounding box center [566, 245] width 4 height 8
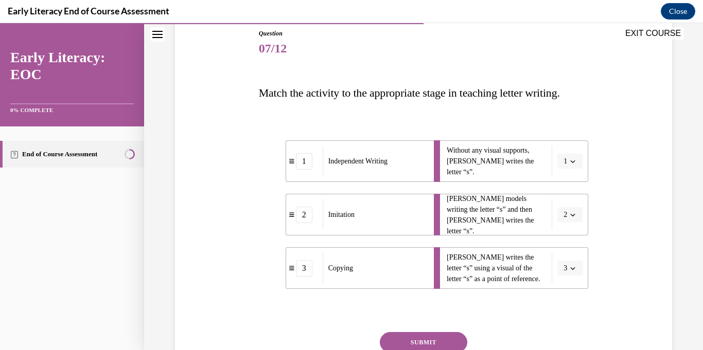
click at [569, 212] on span "button" at bounding box center [572, 214] width 7 height 7
click at [563, 306] on div "3" at bounding box center [567, 299] width 26 height 21
click at [567, 268] on button "button" at bounding box center [569, 268] width 25 height 15
click at [571, 223] on div "2" at bounding box center [569, 225] width 26 height 21
click at [442, 341] on button "SUBMIT" at bounding box center [423, 342] width 87 height 21
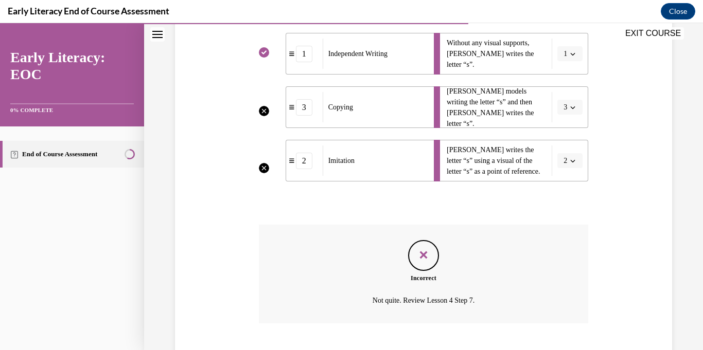
scroll to position [285, 0]
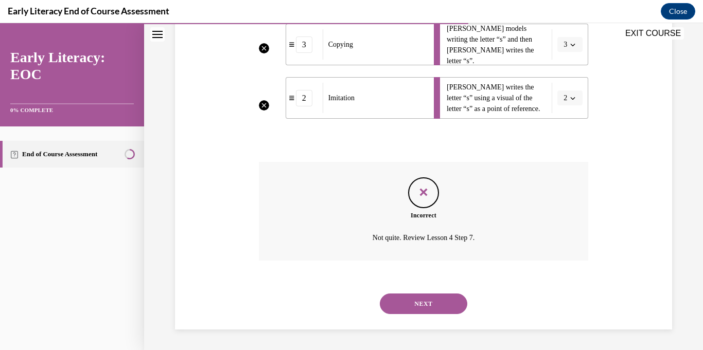
click at [437, 306] on button "NEXT" at bounding box center [423, 304] width 87 height 21
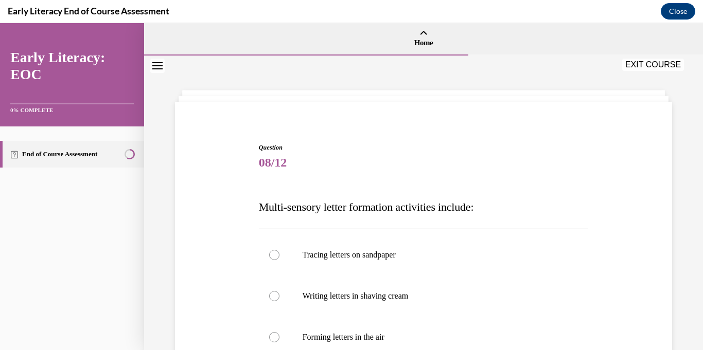
scroll to position [92, 0]
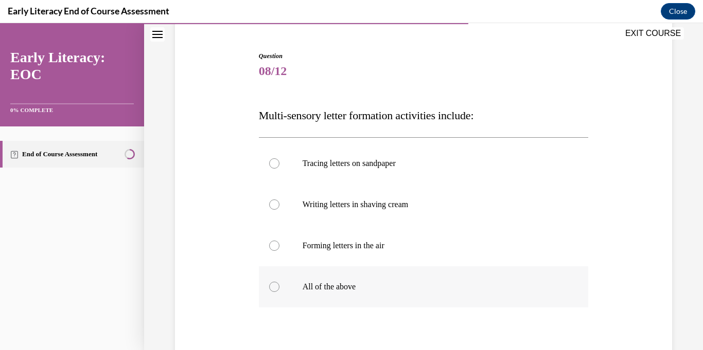
click at [414, 285] on p "All of the above" at bounding box center [433, 287] width 260 height 10
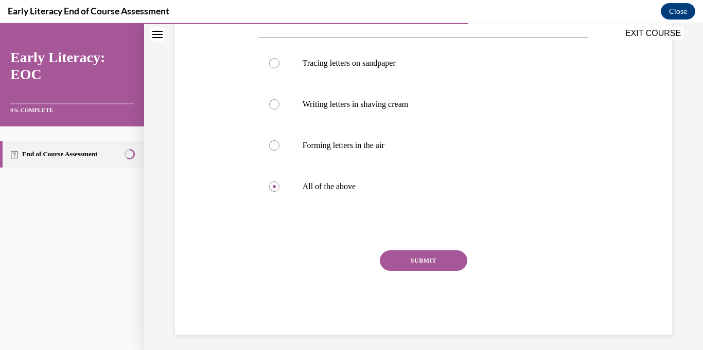
click at [420, 259] on button "SUBMIT" at bounding box center [423, 261] width 87 height 21
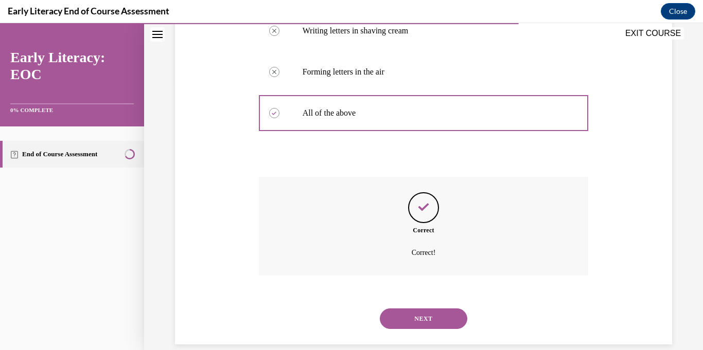
scroll to position [280, 0]
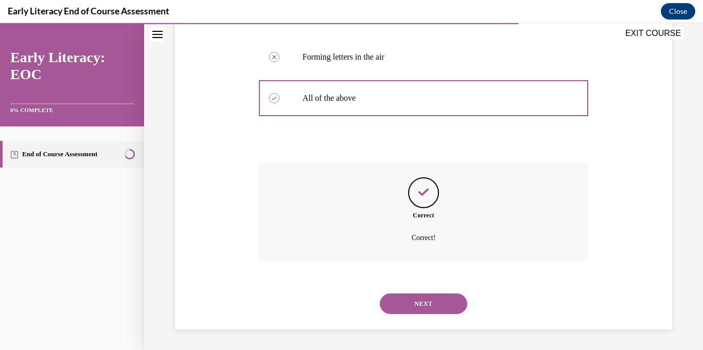
click at [424, 306] on button "NEXT" at bounding box center [423, 304] width 87 height 21
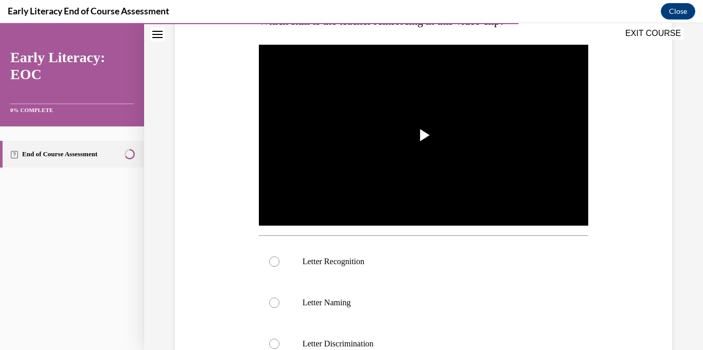
scroll to position [232, 0]
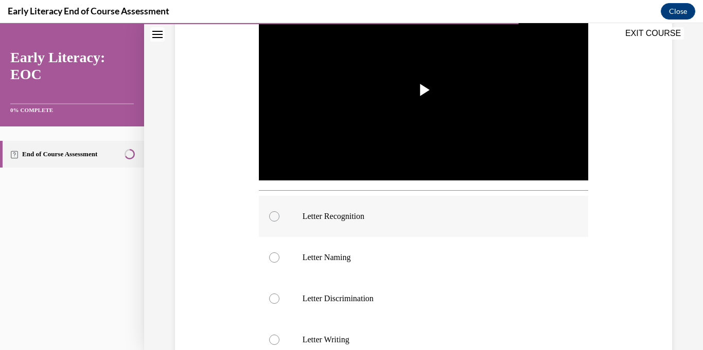
click at [415, 207] on div at bounding box center [424, 216] width 330 height 41
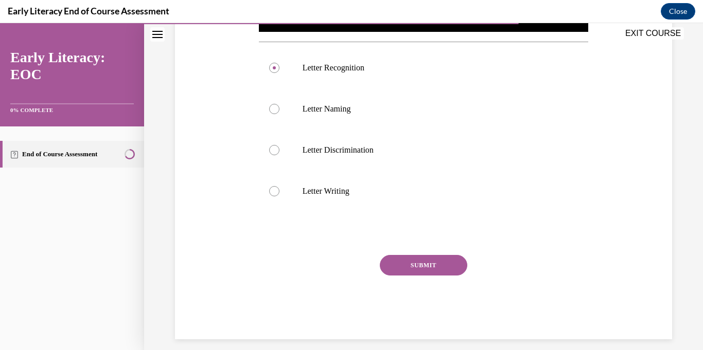
click at [418, 262] on button "SUBMIT" at bounding box center [423, 265] width 87 height 21
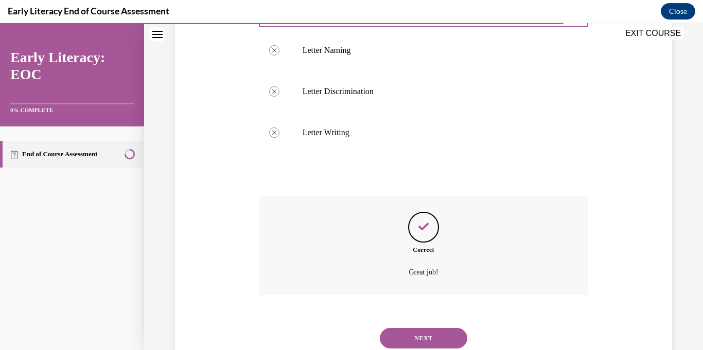
scroll to position [473, 0]
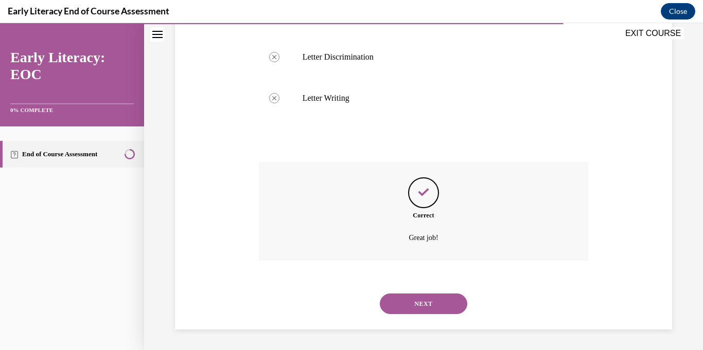
click at [417, 303] on button "NEXT" at bounding box center [423, 304] width 87 height 21
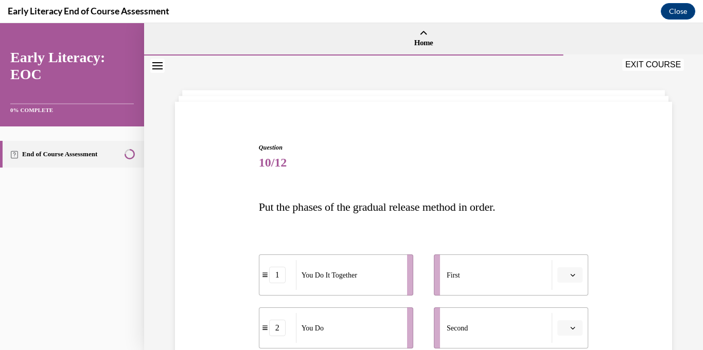
scroll to position [173, 0]
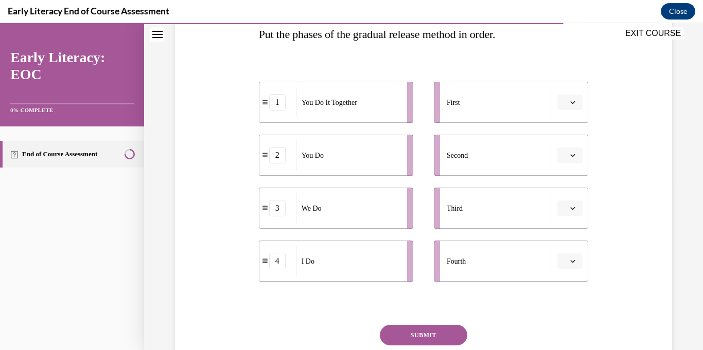
click at [575, 103] on icon "button" at bounding box center [572, 102] width 5 height 5
click at [564, 188] on span "3" at bounding box center [566, 187] width 4 height 8
click at [574, 100] on icon "button" at bounding box center [572, 102] width 5 height 5
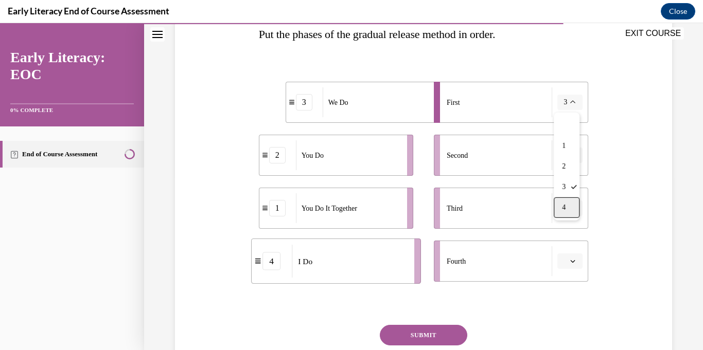
click at [572, 217] on div "4" at bounding box center [567, 208] width 26 height 21
click at [571, 156] on icon "button" at bounding box center [572, 155] width 5 height 5
click at [569, 242] on div "3" at bounding box center [569, 240] width 26 height 21
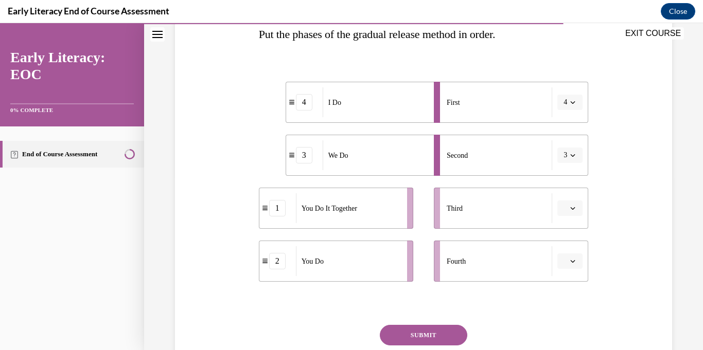
click at [569, 210] on span "button" at bounding box center [572, 208] width 7 height 7
click at [570, 252] on div "1" at bounding box center [569, 252] width 26 height 21
click at [569, 261] on span "button" at bounding box center [572, 261] width 7 height 7
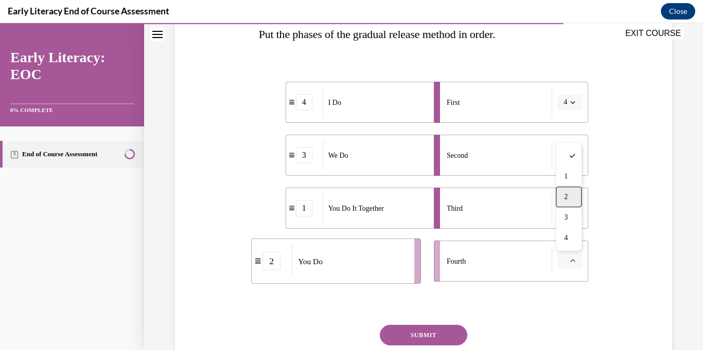
click at [570, 200] on div "2" at bounding box center [569, 197] width 26 height 21
click at [433, 332] on button "SUBMIT" at bounding box center [423, 335] width 87 height 21
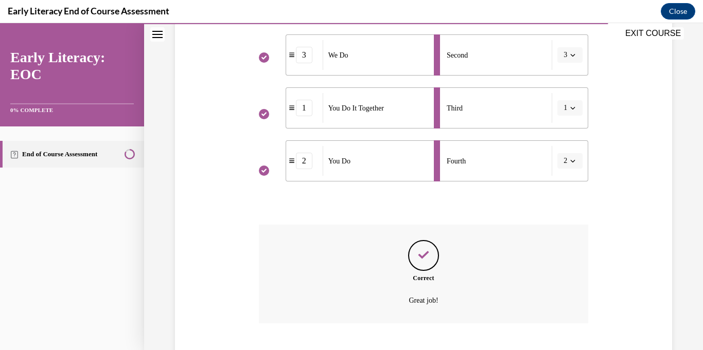
scroll to position [336, 0]
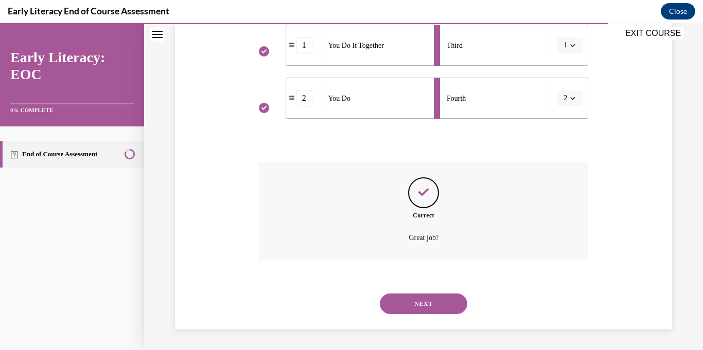
click at [427, 307] on button "NEXT" at bounding box center [423, 304] width 87 height 21
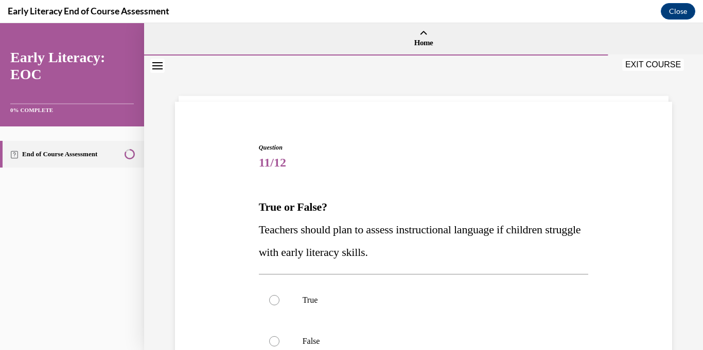
scroll to position [117, 0]
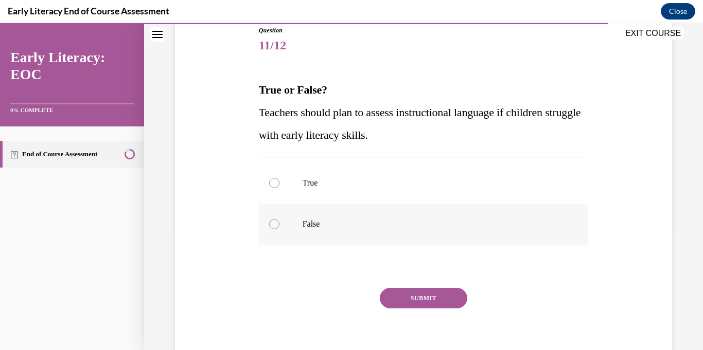
click at [289, 212] on div at bounding box center [424, 224] width 330 height 41
click at [433, 300] on button "SUBMIT" at bounding box center [423, 298] width 87 height 21
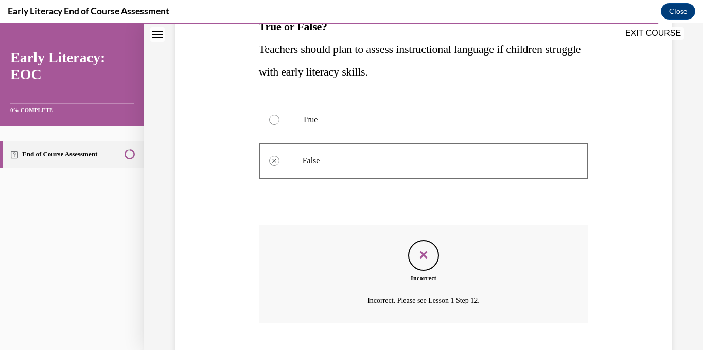
scroll to position [243, 0]
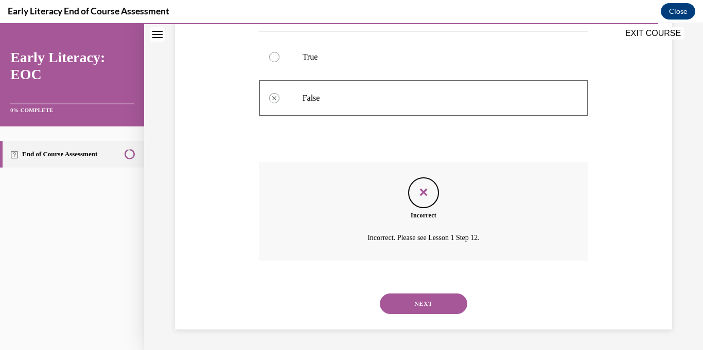
click at [431, 308] on button "NEXT" at bounding box center [423, 304] width 87 height 21
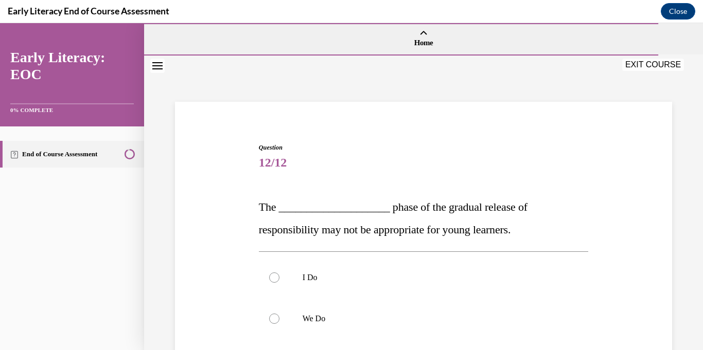
scroll to position [83, 0]
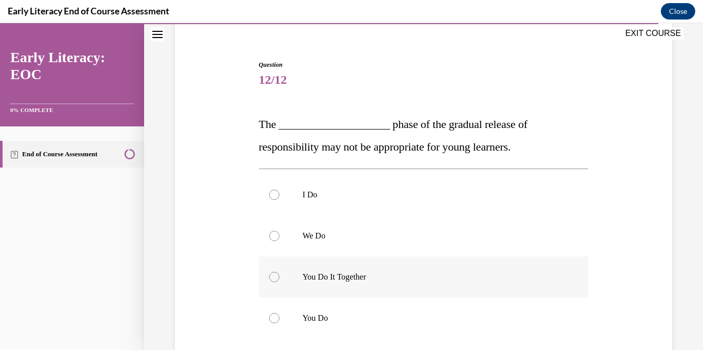
click at [428, 289] on div at bounding box center [424, 277] width 330 height 41
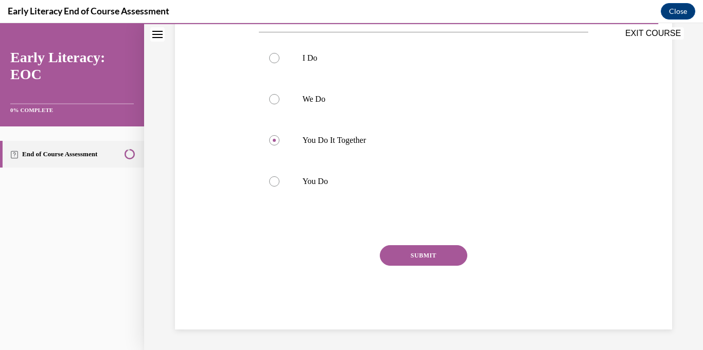
click at [428, 261] on button "SUBMIT" at bounding box center [423, 255] width 87 height 21
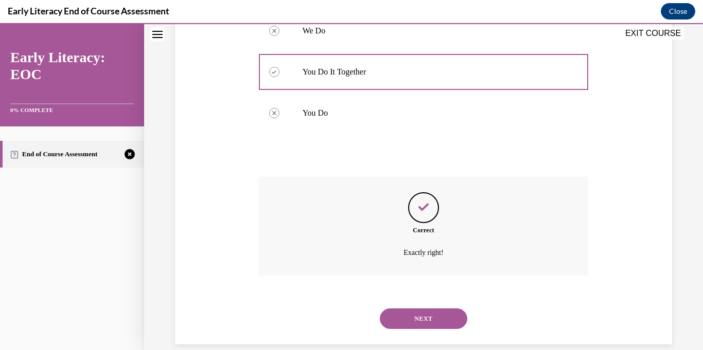
scroll to position [303, 0]
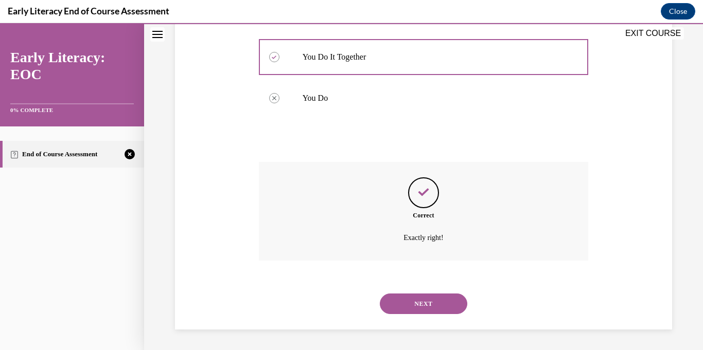
click at [437, 300] on button "NEXT" at bounding box center [423, 304] width 87 height 21
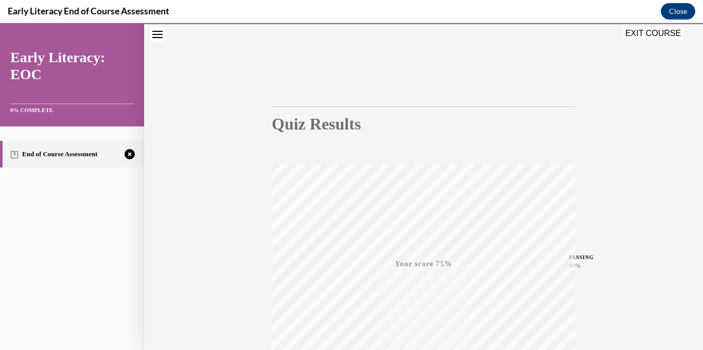
scroll to position [200, 0]
click at [426, 290] on icon "button" at bounding box center [423, 287] width 37 height 11
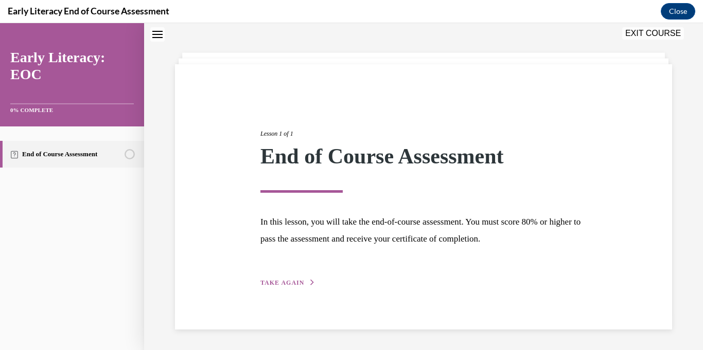
scroll to position [37, 0]
click at [285, 282] on span "TAKE AGAIN" at bounding box center [282, 283] width 44 height 7
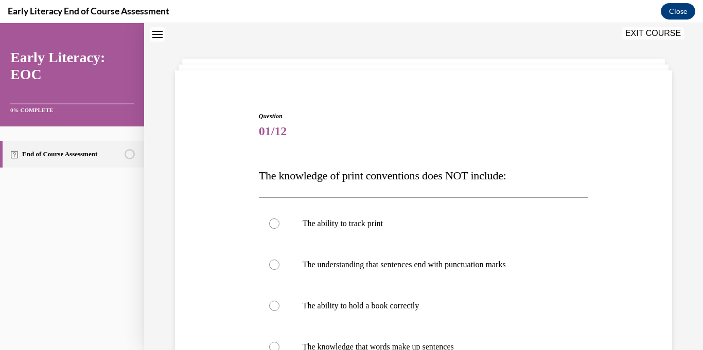
scroll to position [123, 0]
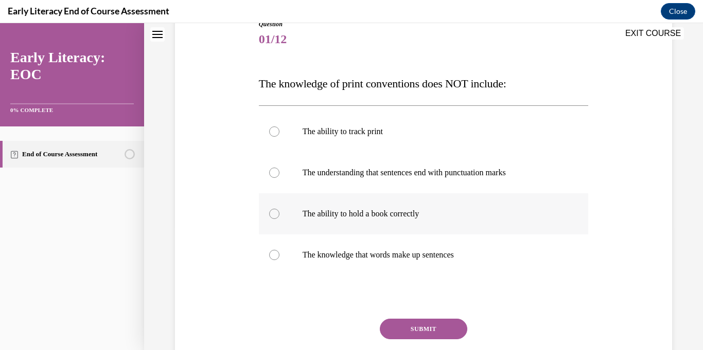
click at [332, 211] on p "The ability to hold a book correctly" at bounding box center [433, 214] width 260 height 10
click at [408, 332] on button "SUBMIT" at bounding box center [423, 329] width 87 height 21
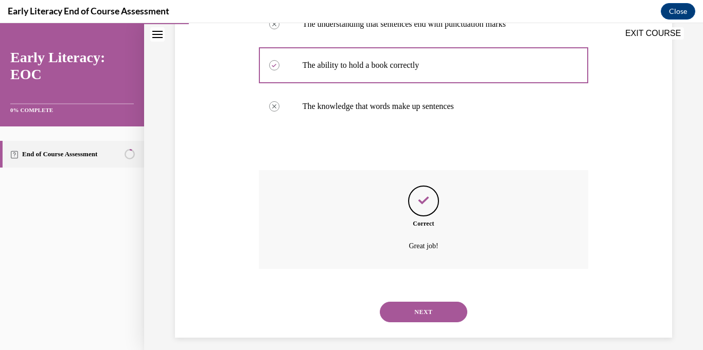
scroll to position [280, 0]
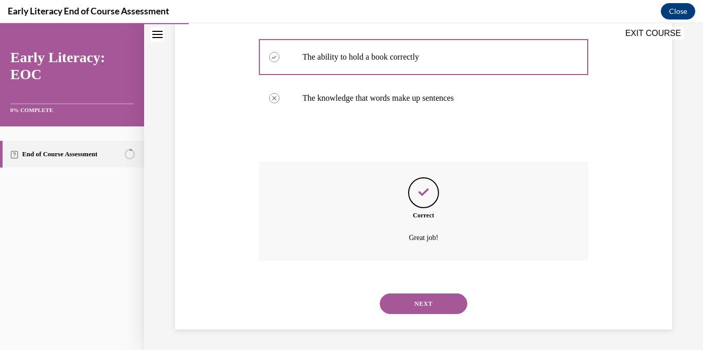
click at [416, 311] on button "NEXT" at bounding box center [423, 304] width 87 height 21
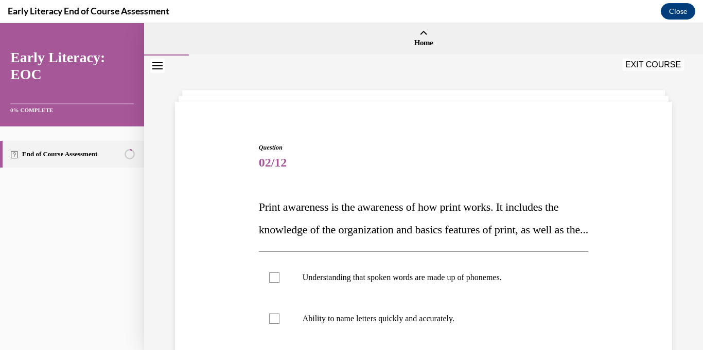
scroll to position [171, 0]
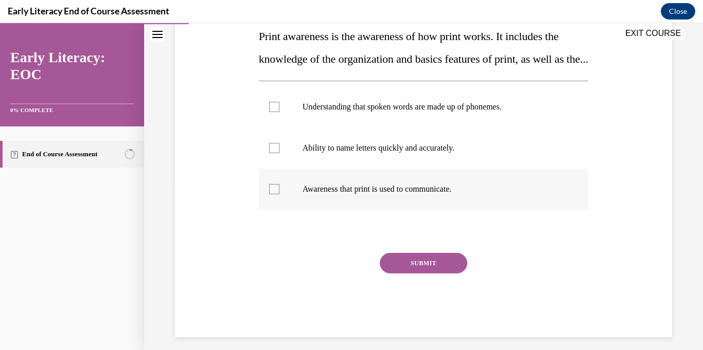
click at [381, 194] on p "Awareness that print is used to communicate." at bounding box center [433, 189] width 260 height 10
click at [406, 274] on button "SUBMIT" at bounding box center [423, 263] width 87 height 21
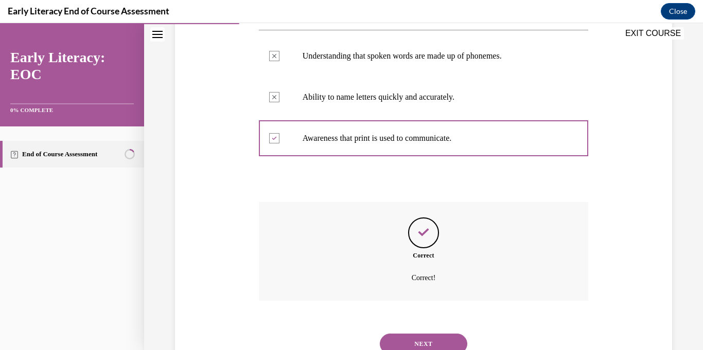
scroll to position [285, 0]
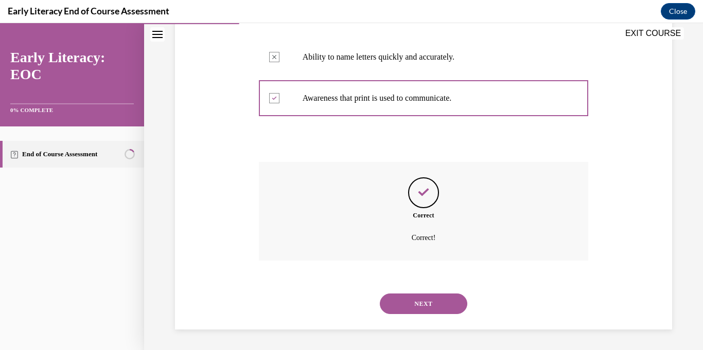
click at [426, 310] on button "NEXT" at bounding box center [423, 304] width 87 height 21
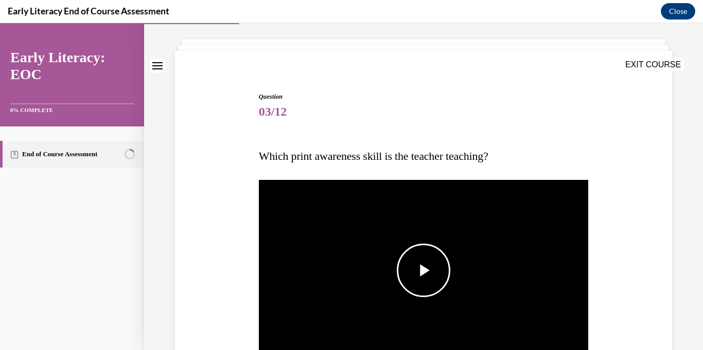
scroll to position [180, 0]
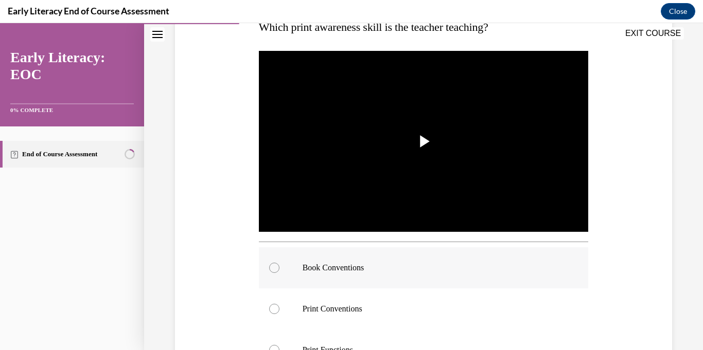
click at [409, 274] on div at bounding box center [424, 267] width 330 height 41
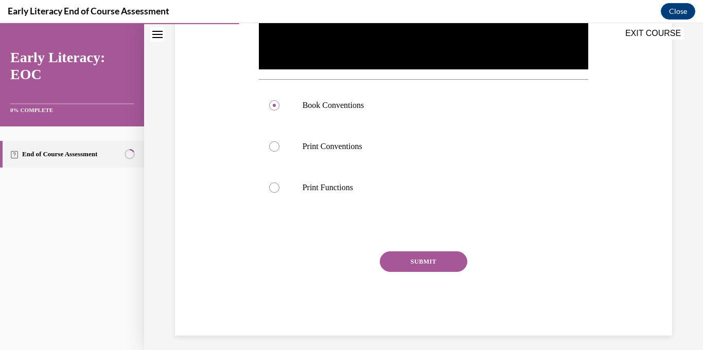
click at [412, 256] on button "SUBMIT" at bounding box center [423, 262] width 87 height 21
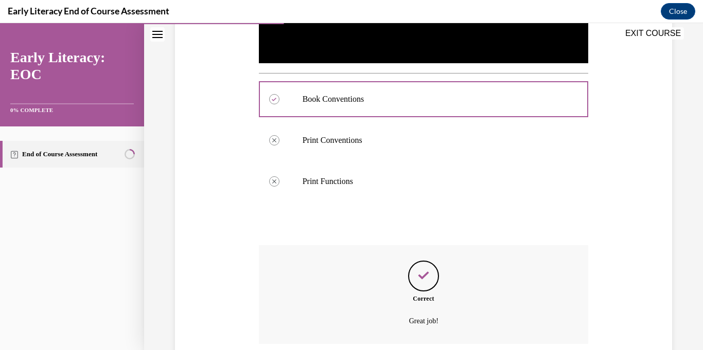
scroll to position [432, 0]
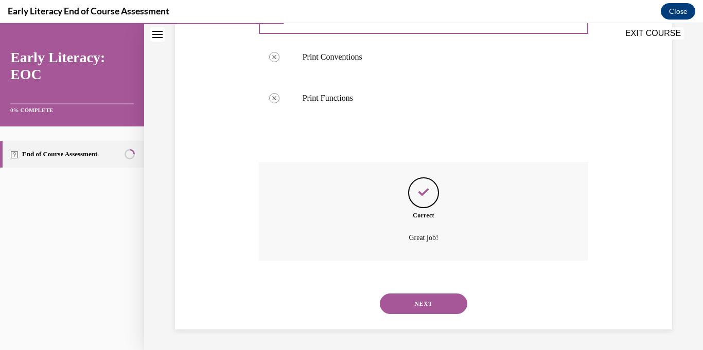
click at [425, 311] on button "NEXT" at bounding box center [423, 304] width 87 height 21
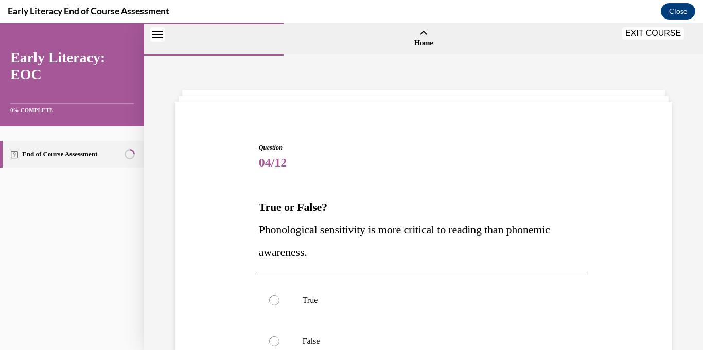
scroll to position [117, 0]
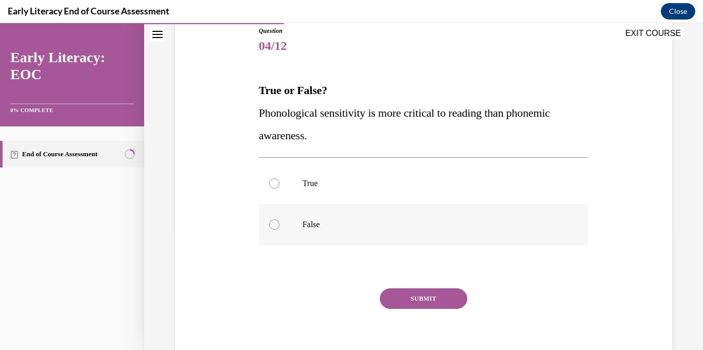
click at [379, 229] on p "False" at bounding box center [433, 225] width 260 height 10
click at [407, 299] on button "SUBMIT" at bounding box center [423, 299] width 87 height 21
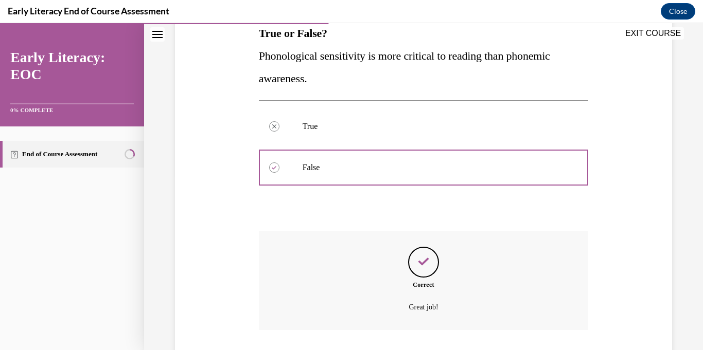
scroll to position [243, 0]
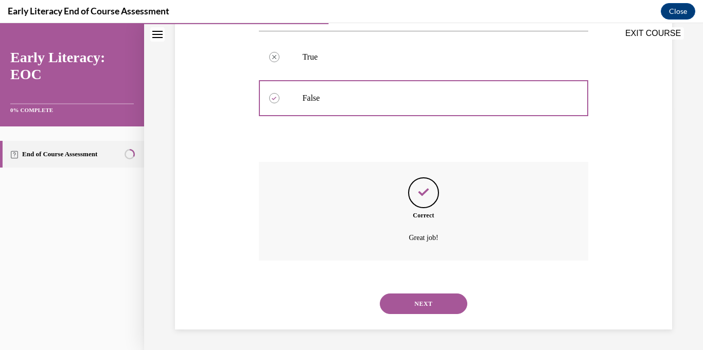
click at [412, 306] on button "NEXT" at bounding box center [423, 304] width 87 height 21
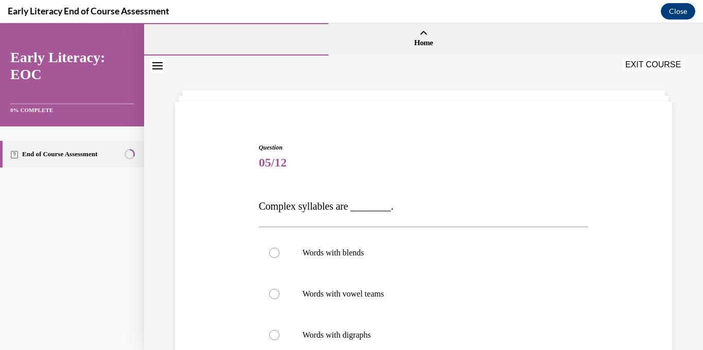
scroll to position [138, 0]
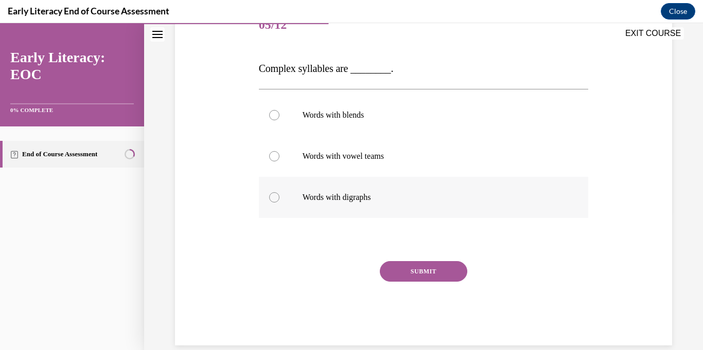
click at [411, 200] on p "Words with digraphs" at bounding box center [433, 197] width 260 height 10
click at [416, 275] on button "SUBMIT" at bounding box center [423, 271] width 87 height 21
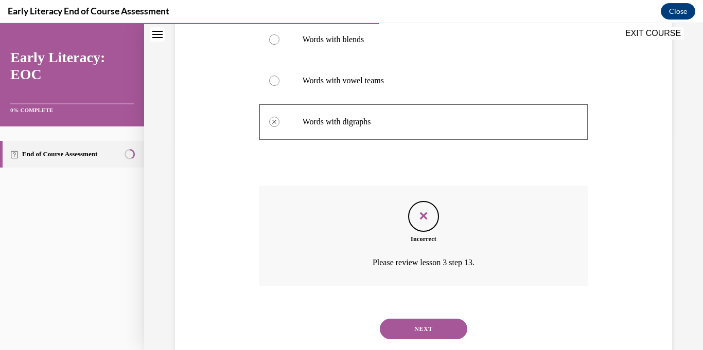
scroll to position [239, 0]
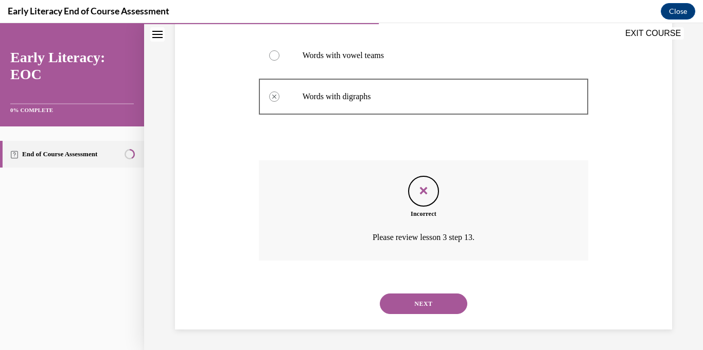
click at [415, 299] on button "NEXT" at bounding box center [423, 304] width 87 height 21
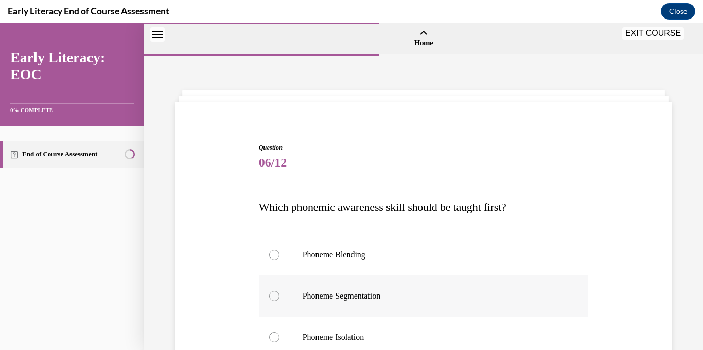
scroll to position [156, 0]
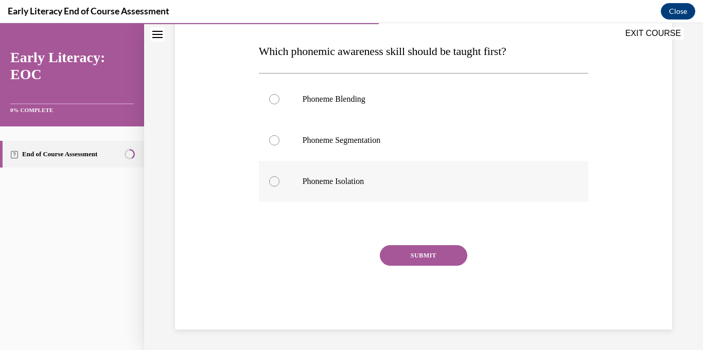
click at [345, 179] on p "Phoneme Isolation" at bounding box center [433, 181] width 260 height 10
click at [415, 261] on button "SUBMIT" at bounding box center [423, 255] width 87 height 21
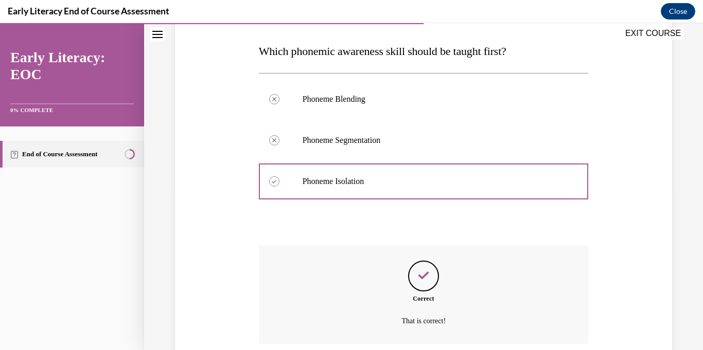
scroll to position [239, 0]
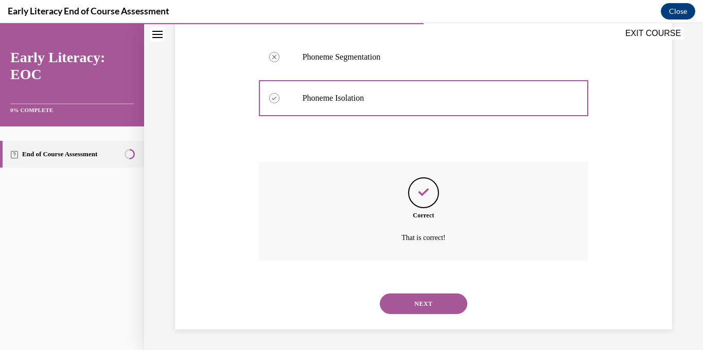
click at [422, 301] on button "NEXT" at bounding box center [423, 304] width 87 height 21
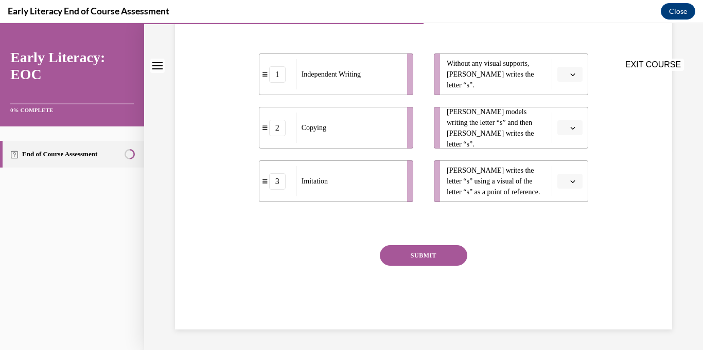
scroll to position [201, 0]
click at [569, 179] on span "button" at bounding box center [572, 181] width 7 height 7
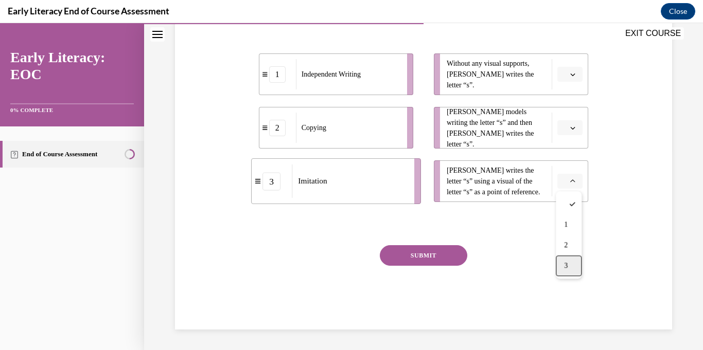
click at [573, 265] on div "3" at bounding box center [569, 266] width 26 height 21
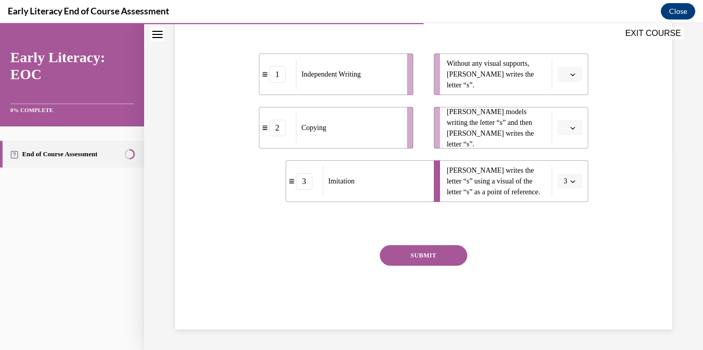
click at [573, 129] on icon "button" at bounding box center [572, 128] width 5 height 5
click at [570, 196] on div "2" at bounding box center [569, 192] width 26 height 21
click at [574, 77] on span "button" at bounding box center [572, 74] width 7 height 7
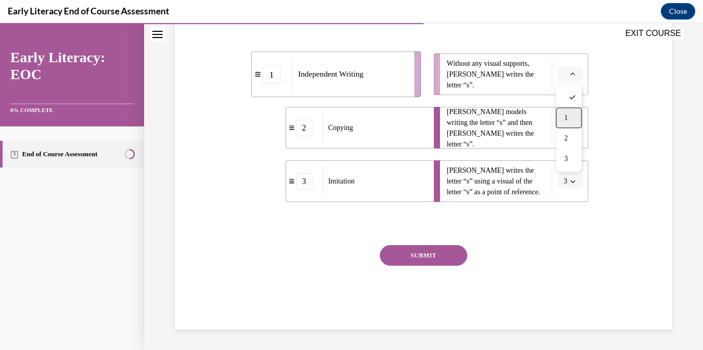
click at [570, 115] on div "1" at bounding box center [569, 118] width 26 height 21
click at [445, 249] on button "SUBMIT" at bounding box center [423, 255] width 87 height 21
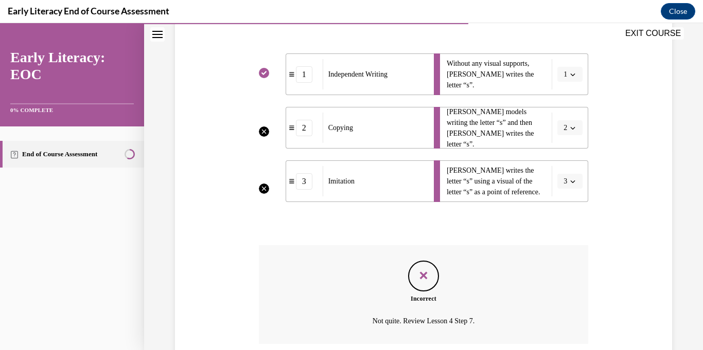
scroll to position [285, 0]
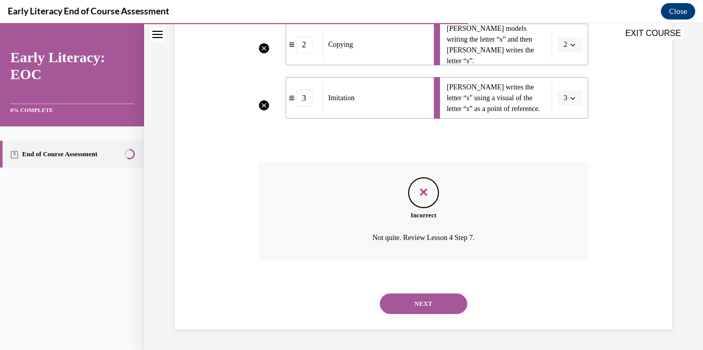
click at [422, 301] on button "NEXT" at bounding box center [423, 304] width 87 height 21
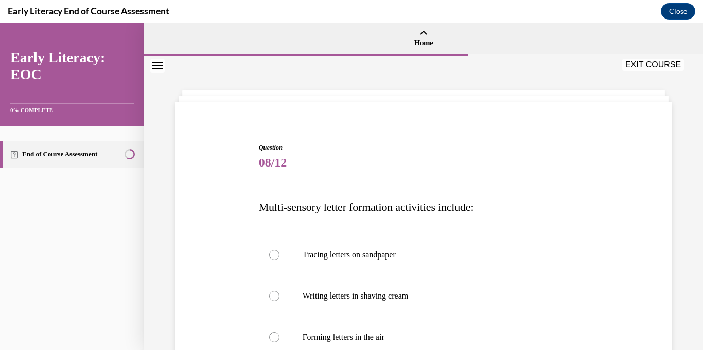
scroll to position [131, 0]
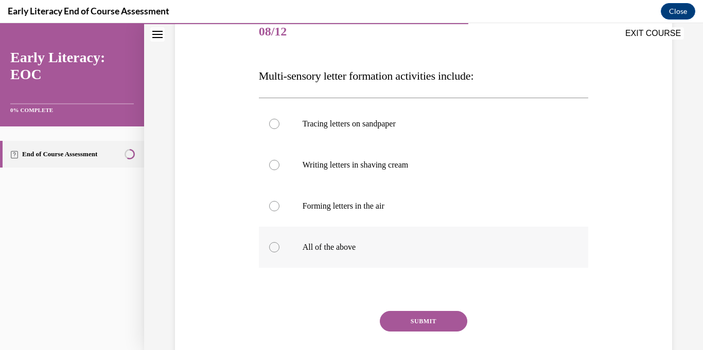
click at [349, 253] on div at bounding box center [424, 247] width 330 height 41
click at [418, 314] on button "SUBMIT" at bounding box center [423, 321] width 87 height 21
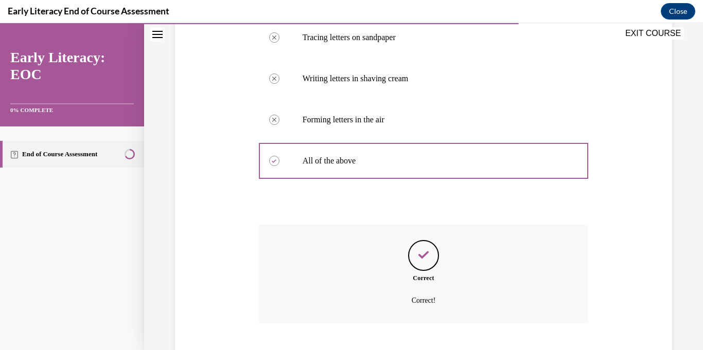
scroll to position [280, 0]
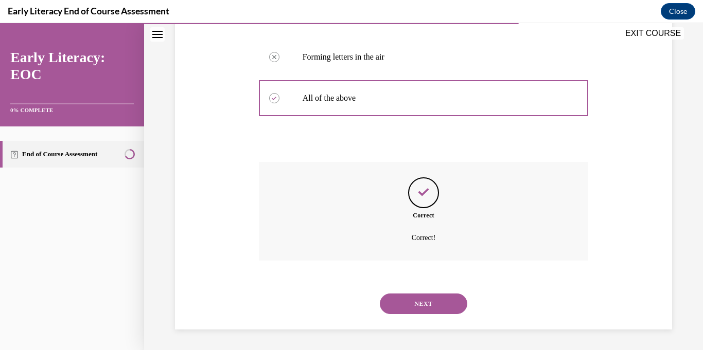
click at [418, 314] on button "NEXT" at bounding box center [423, 304] width 87 height 21
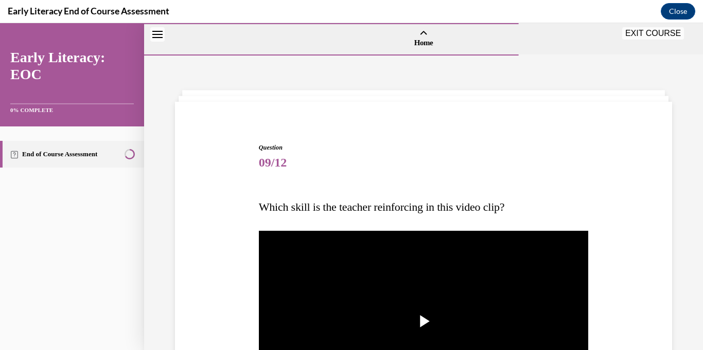
scroll to position [228, 0]
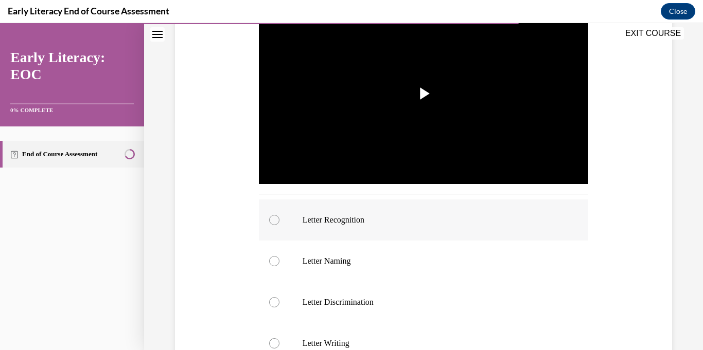
click at [393, 217] on p "Letter Recognition" at bounding box center [433, 220] width 260 height 10
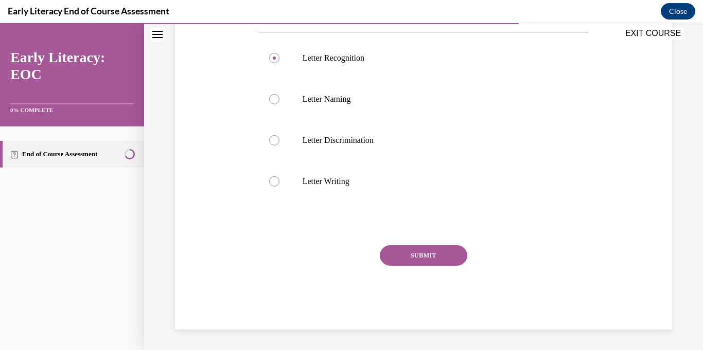
click at [439, 257] on button "SUBMIT" at bounding box center [423, 255] width 87 height 21
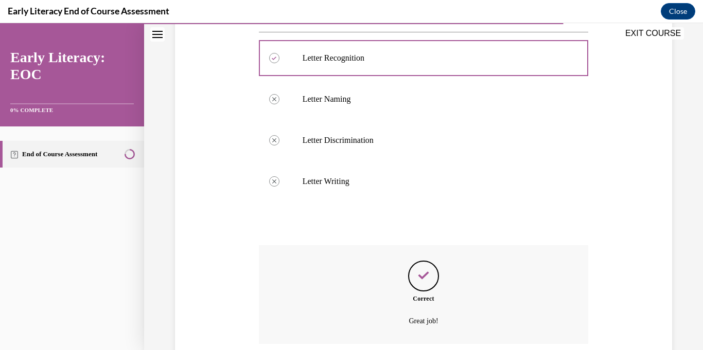
scroll to position [473, 0]
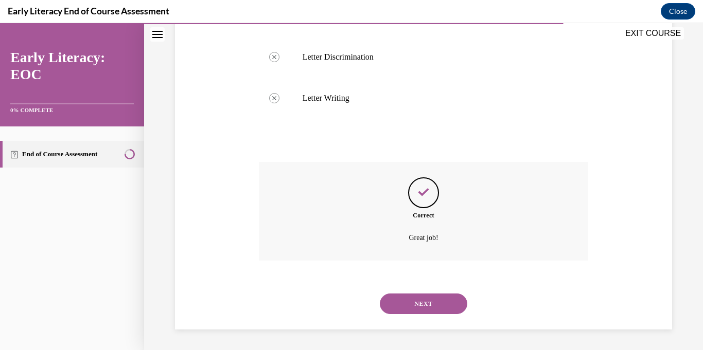
click at [432, 300] on button "NEXT" at bounding box center [423, 304] width 87 height 21
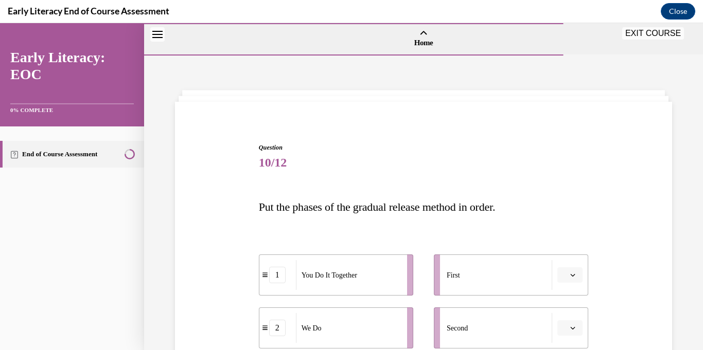
scroll to position [202, 0]
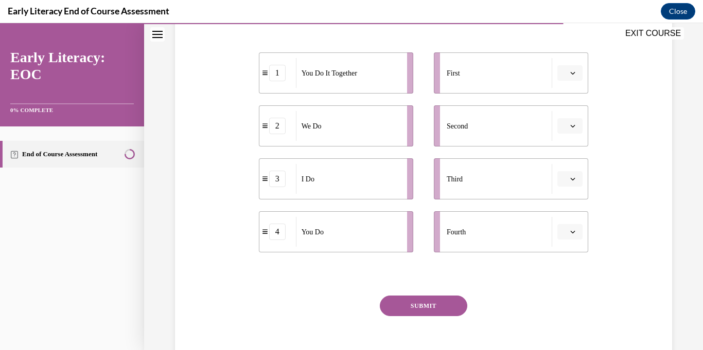
click at [572, 73] on icon "button" at bounding box center [572, 72] width 5 height 5
click at [570, 161] on div "3" at bounding box center [569, 158] width 26 height 21
click at [573, 123] on icon "button" at bounding box center [572, 125] width 5 height 5
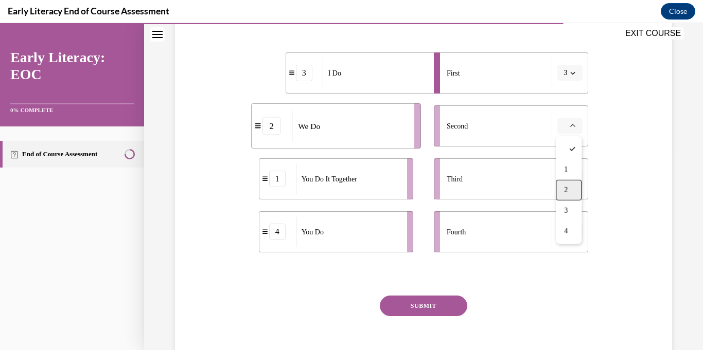
click at [569, 189] on div "2" at bounding box center [569, 190] width 26 height 21
click at [571, 180] on icon "button" at bounding box center [572, 178] width 5 height 5
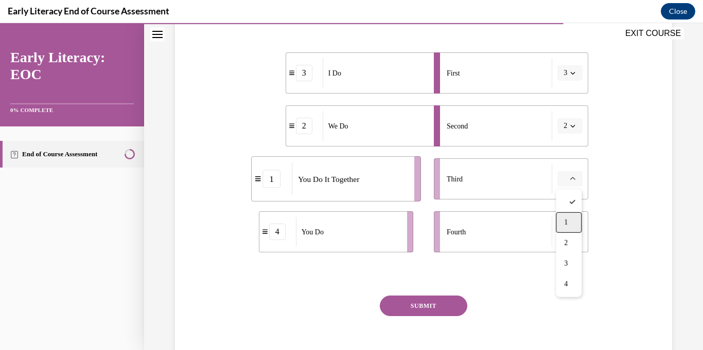
click at [567, 225] on span "1" at bounding box center [566, 223] width 4 height 8
click at [565, 235] on span "Please select an option" at bounding box center [565, 232] width 4 height 10
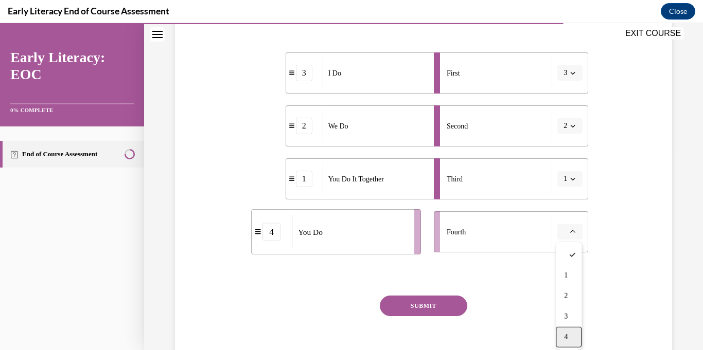
click at [573, 335] on div "4" at bounding box center [569, 337] width 26 height 21
click at [429, 308] on button "SUBMIT" at bounding box center [423, 306] width 87 height 21
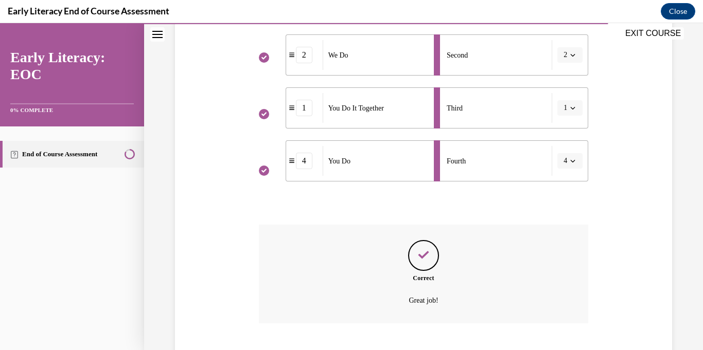
scroll to position [336, 0]
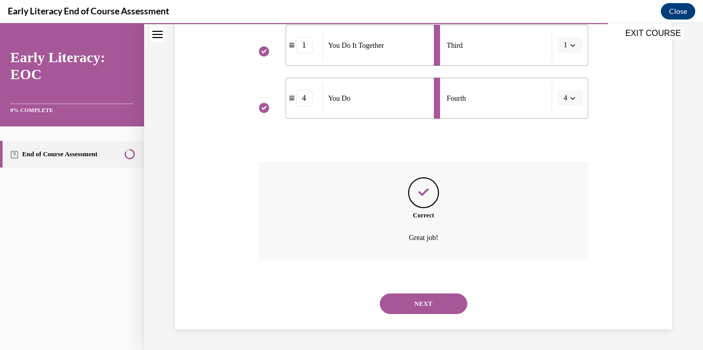
click at [430, 305] on button "NEXT" at bounding box center [423, 304] width 87 height 21
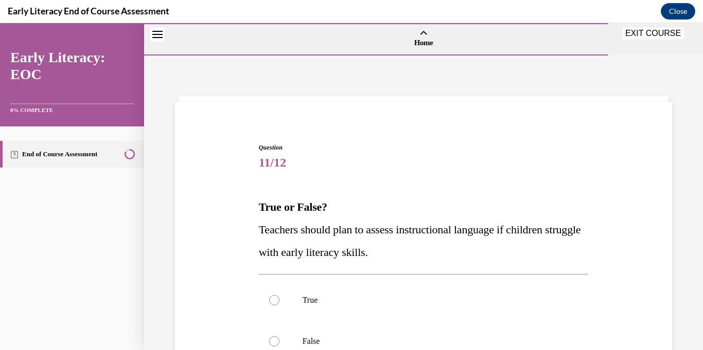
scroll to position [132, 0]
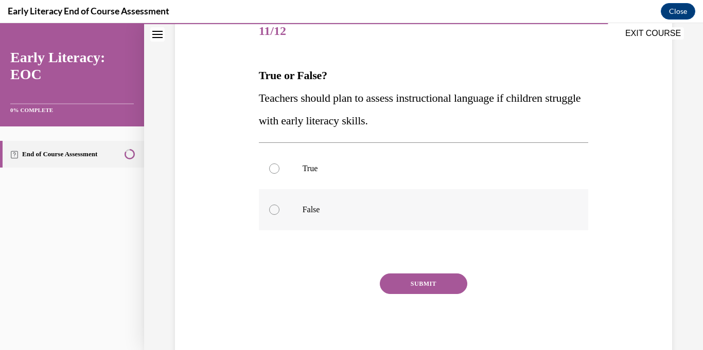
click at [338, 218] on div at bounding box center [424, 209] width 330 height 41
click at [420, 286] on button "SUBMIT" at bounding box center [423, 284] width 87 height 21
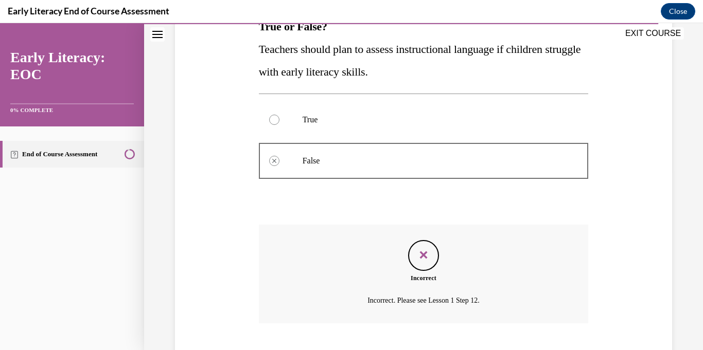
scroll to position [243, 0]
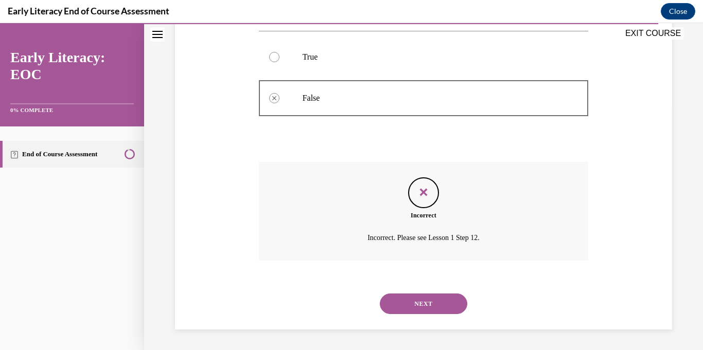
click at [423, 309] on button "NEXT" at bounding box center [423, 304] width 87 height 21
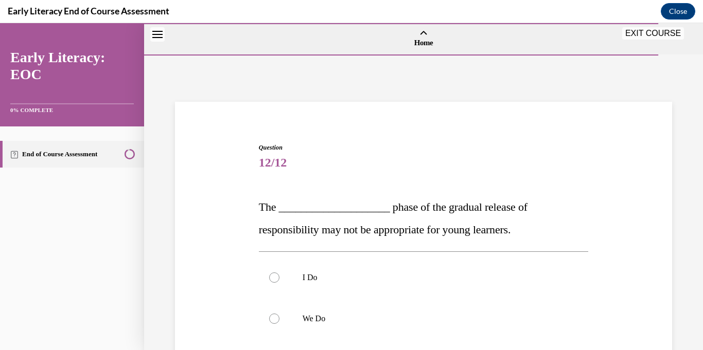
scroll to position [100, 0]
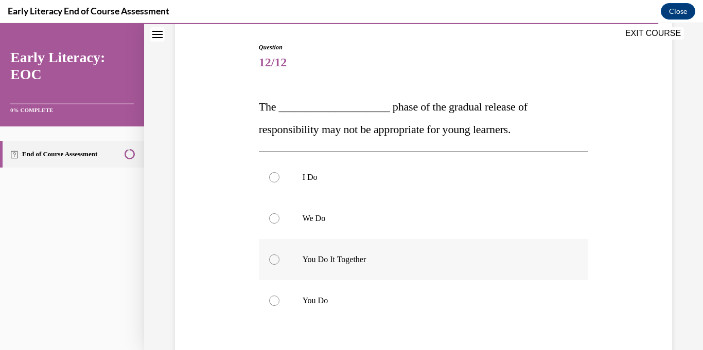
click at [388, 254] on div at bounding box center [424, 259] width 330 height 41
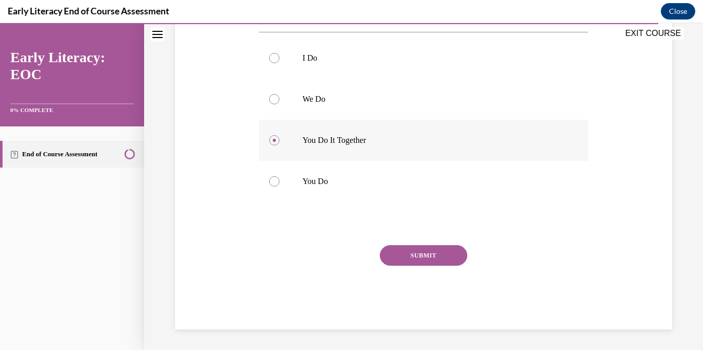
click at [388, 254] on button "SUBMIT" at bounding box center [423, 255] width 87 height 21
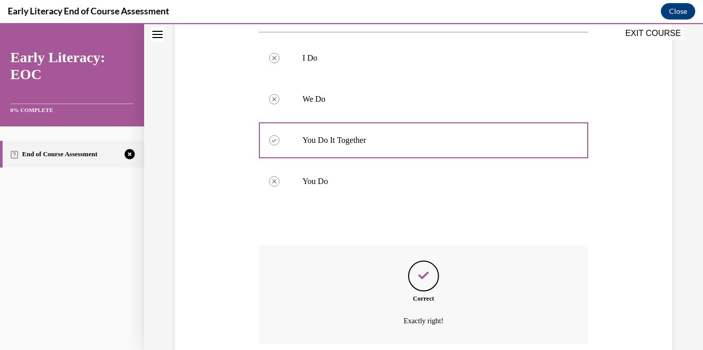
scroll to position [303, 0]
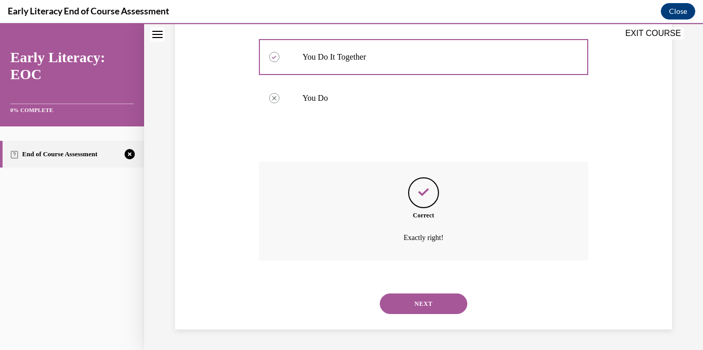
click at [412, 305] on button "NEXT" at bounding box center [423, 304] width 87 height 21
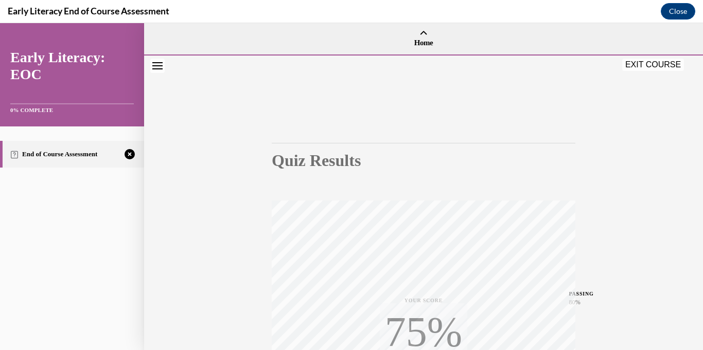
scroll to position [200, 0]
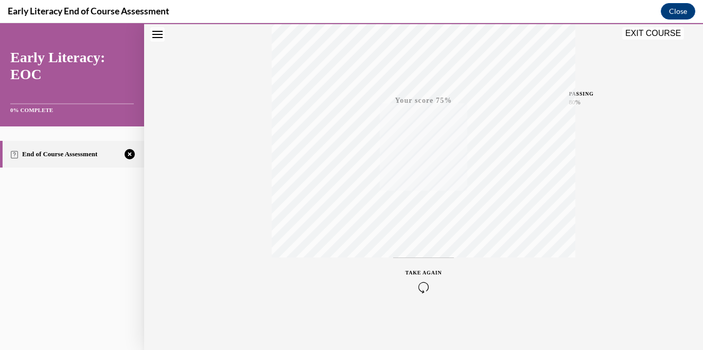
click at [421, 280] on div "TAKE AGAIN" at bounding box center [423, 281] width 37 height 24
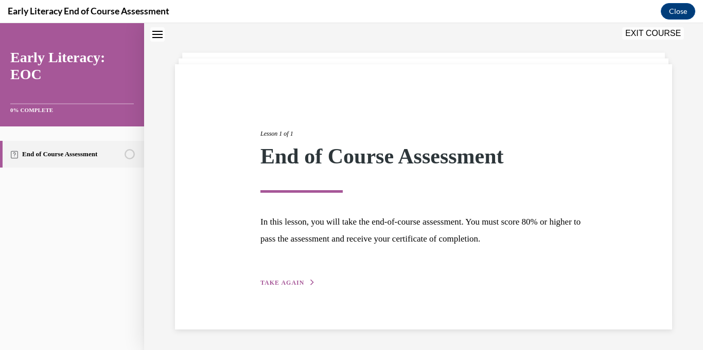
scroll to position [37, 0]
click at [276, 286] on span "TAKE AGAIN" at bounding box center [282, 283] width 44 height 7
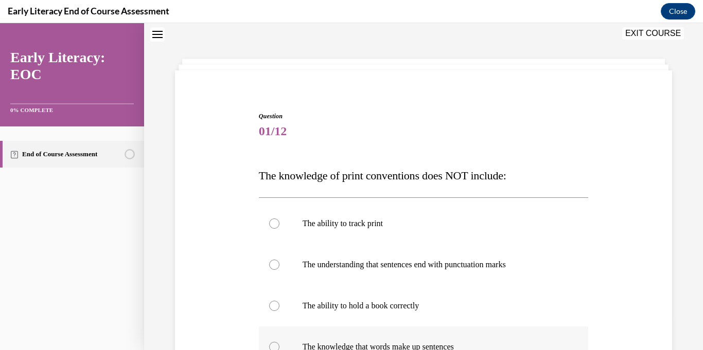
scroll to position [197, 0]
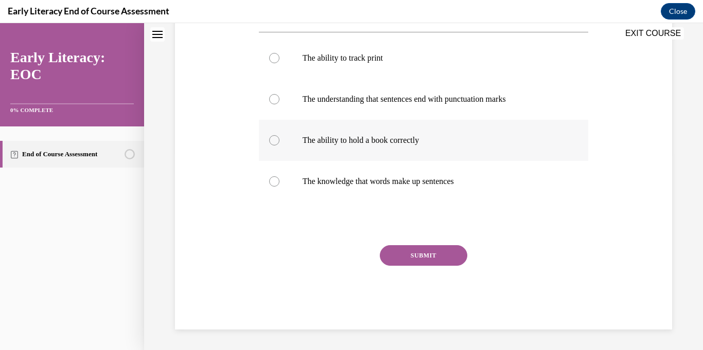
click at [327, 146] on div at bounding box center [424, 140] width 330 height 41
click at [419, 260] on button "SUBMIT" at bounding box center [423, 255] width 87 height 21
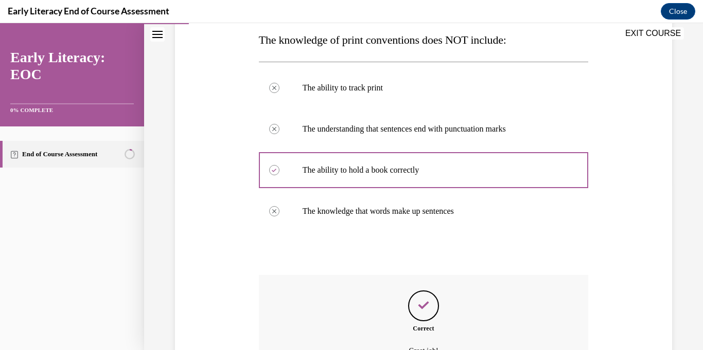
scroll to position [280, 0]
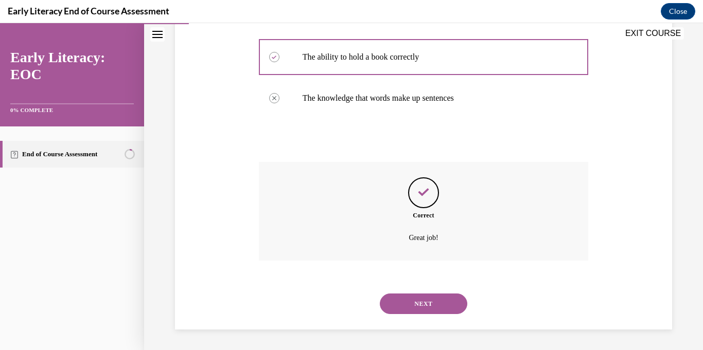
click at [426, 301] on button "NEXT" at bounding box center [423, 304] width 87 height 21
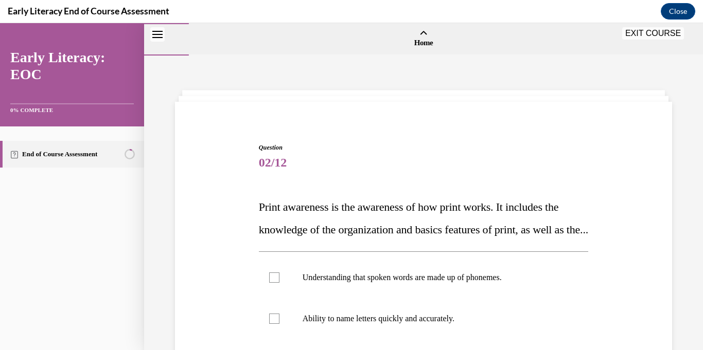
scroll to position [201, 0]
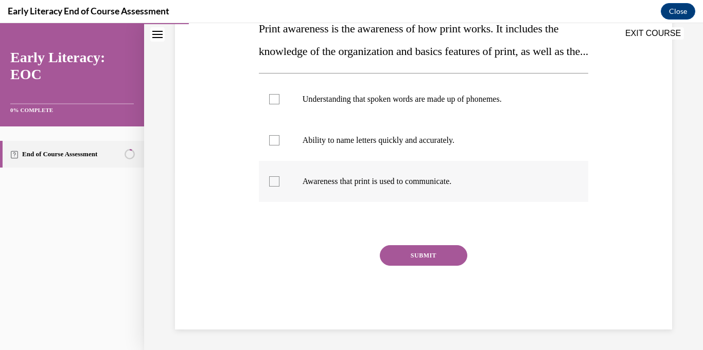
click at [383, 189] on div at bounding box center [424, 181] width 330 height 41
click at [410, 251] on button "SUBMIT" at bounding box center [423, 255] width 87 height 21
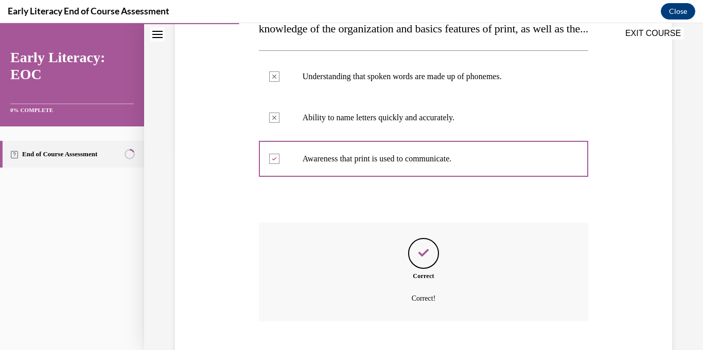
scroll to position [285, 0]
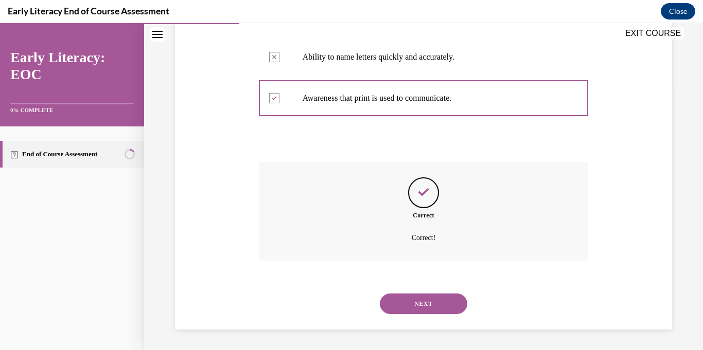
click at [409, 300] on button "NEXT" at bounding box center [423, 304] width 87 height 21
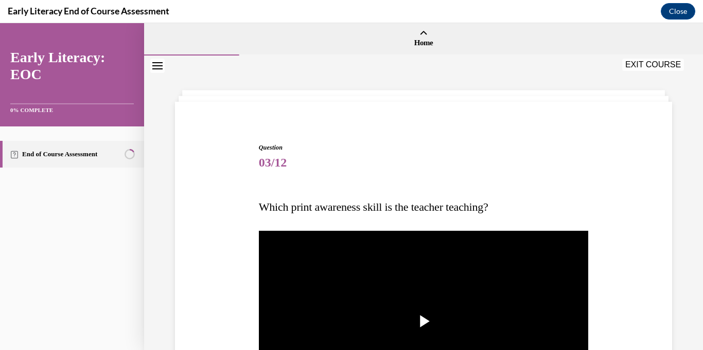
scroll to position [300, 0]
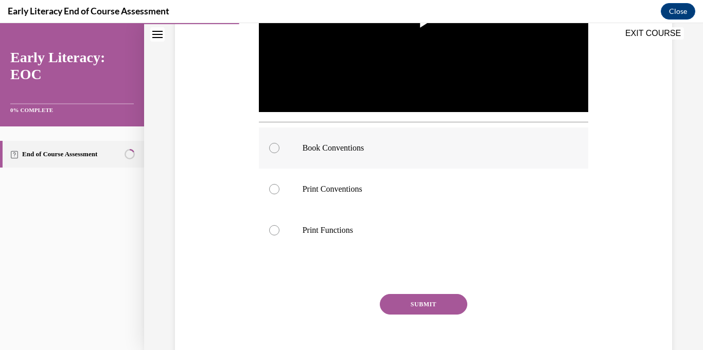
click at [381, 155] on div at bounding box center [424, 148] width 330 height 41
click at [412, 312] on button "SUBMIT" at bounding box center [423, 304] width 87 height 21
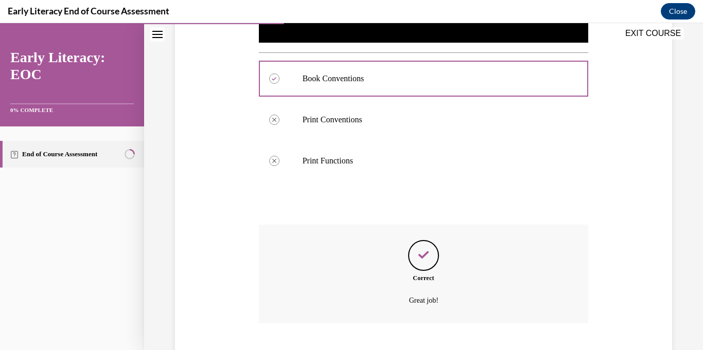
scroll to position [432, 0]
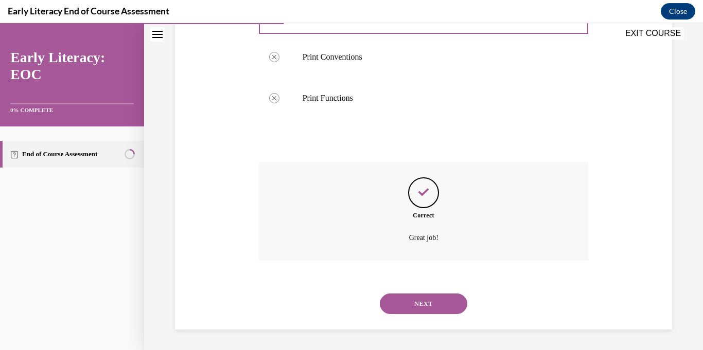
click at [412, 312] on button "NEXT" at bounding box center [423, 304] width 87 height 21
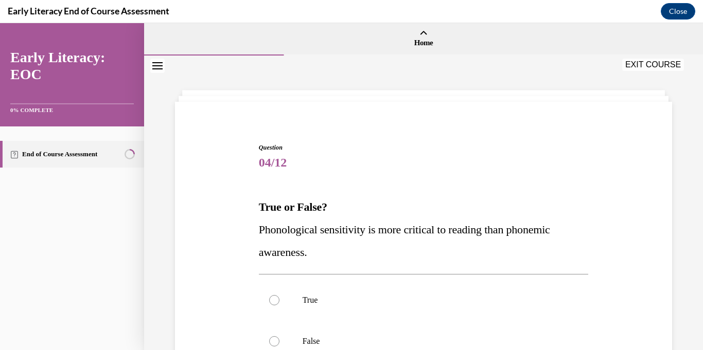
scroll to position [131, 0]
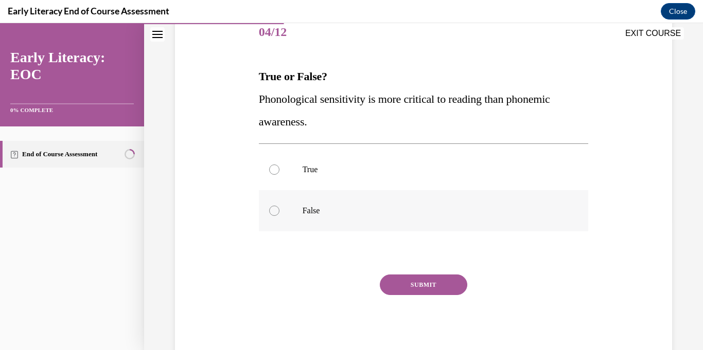
click at [377, 211] on p "False" at bounding box center [433, 211] width 260 height 10
click at [399, 281] on button "SUBMIT" at bounding box center [423, 285] width 87 height 21
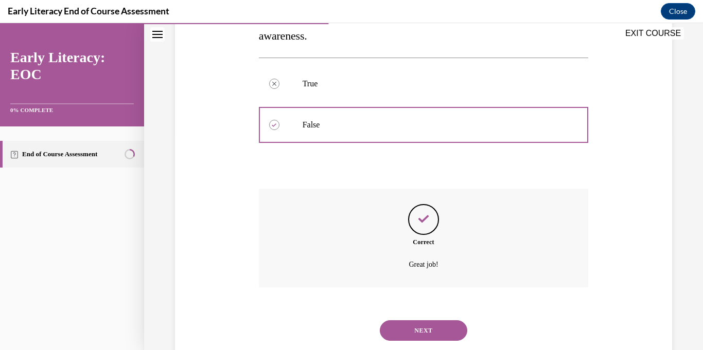
scroll to position [243, 0]
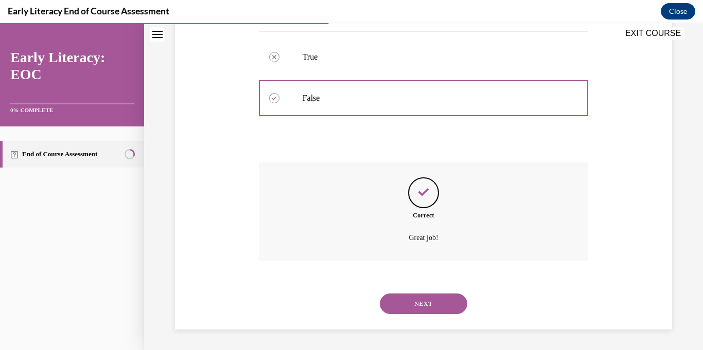
click at [398, 308] on button "NEXT" at bounding box center [423, 304] width 87 height 21
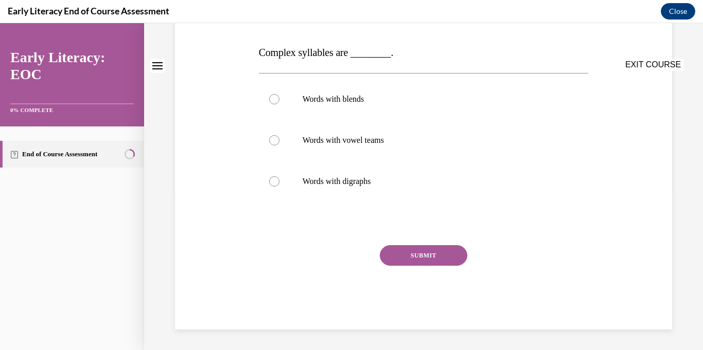
scroll to position [0, 0]
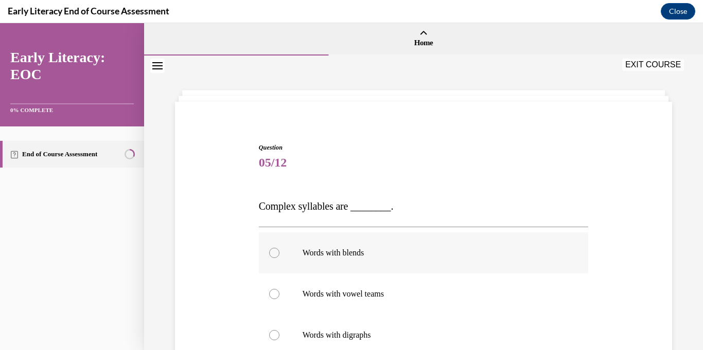
click at [394, 261] on div at bounding box center [424, 253] width 330 height 41
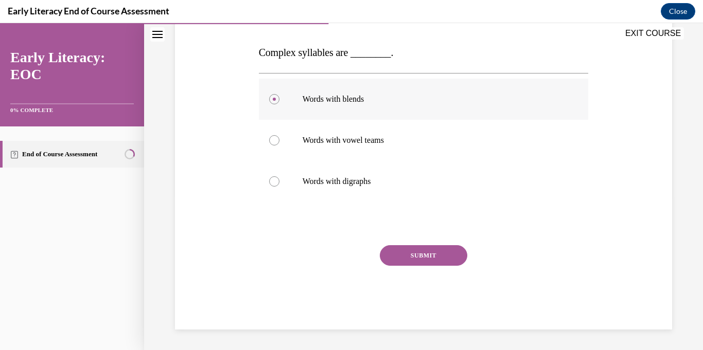
click at [394, 261] on button "SUBMIT" at bounding box center [423, 255] width 87 height 21
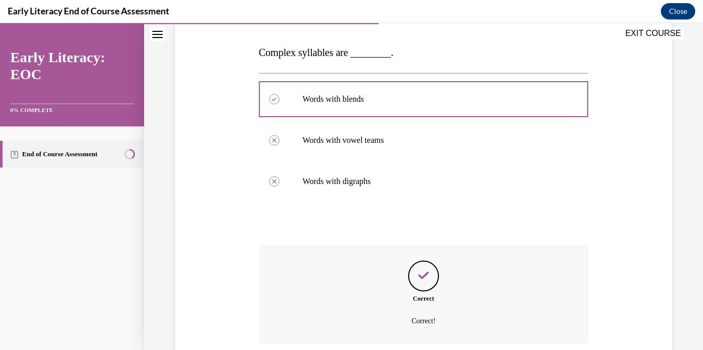
scroll to position [237, 0]
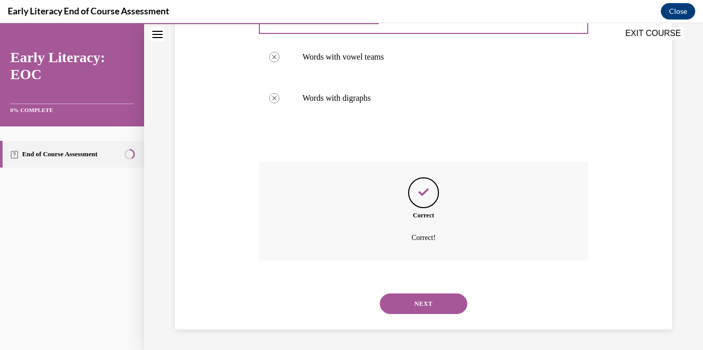
click at [409, 304] on button "NEXT" at bounding box center [423, 304] width 87 height 21
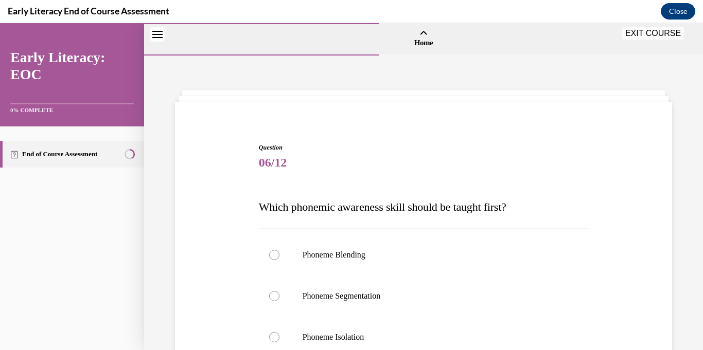
scroll to position [85, 0]
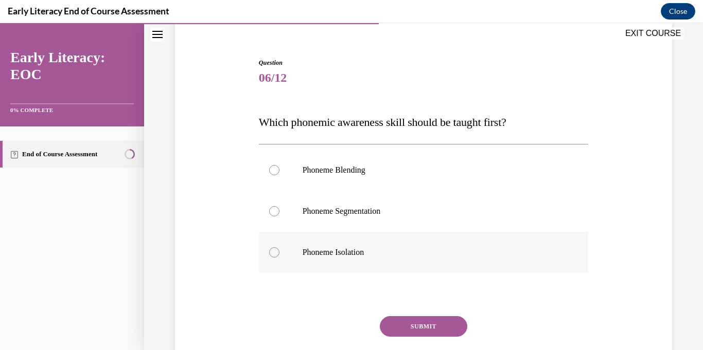
click at [395, 257] on p "Phoneme Isolation" at bounding box center [433, 252] width 260 height 10
click at [418, 328] on button "SUBMIT" at bounding box center [423, 326] width 87 height 21
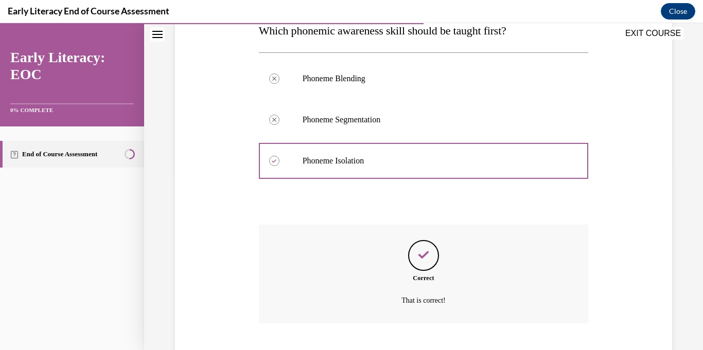
scroll to position [239, 0]
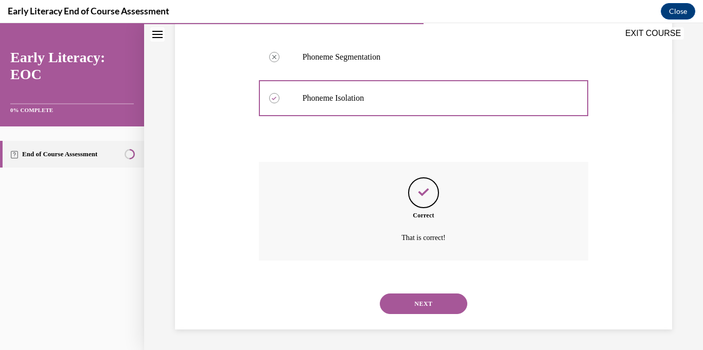
click at [414, 304] on button "NEXT" at bounding box center [423, 304] width 87 height 21
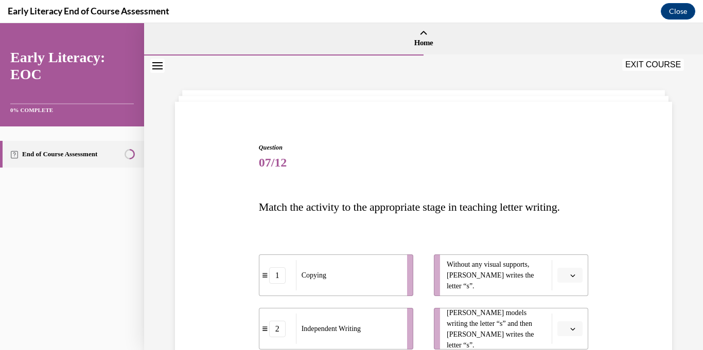
scroll to position [105, 0]
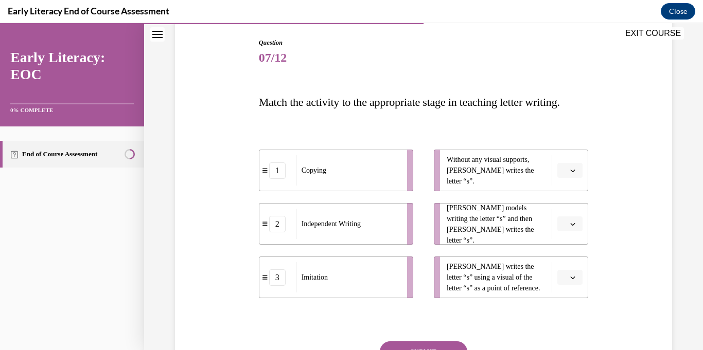
click at [572, 282] on button "button" at bounding box center [569, 277] width 25 height 15
click at [570, 255] on div "3" at bounding box center [569, 254] width 26 height 21
click at [570, 223] on icon "button" at bounding box center [572, 224] width 5 height 5
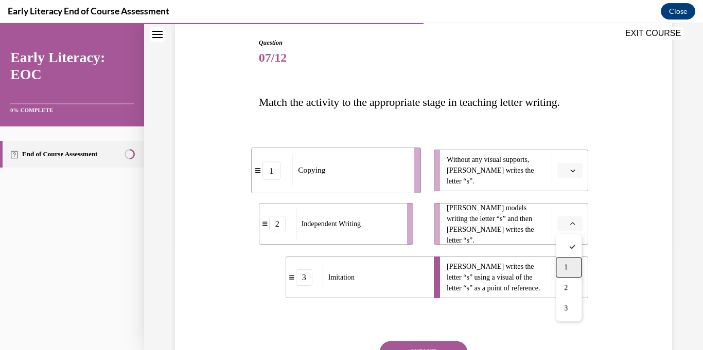
click at [571, 272] on div "1" at bounding box center [569, 267] width 26 height 21
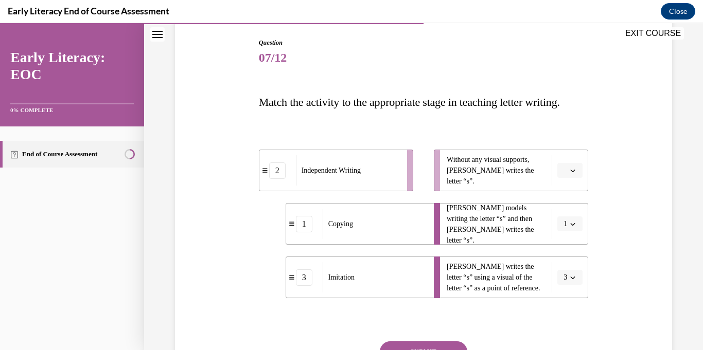
click at [571, 168] on icon "button" at bounding box center [572, 170] width 5 height 5
click at [568, 239] on div "2" at bounding box center [569, 234] width 26 height 21
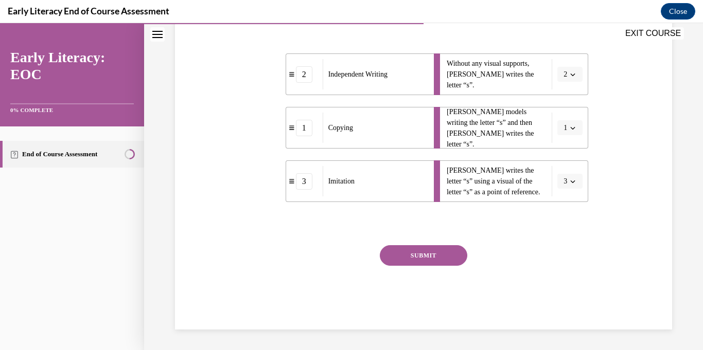
click at [430, 260] on button "SUBMIT" at bounding box center [423, 255] width 87 height 21
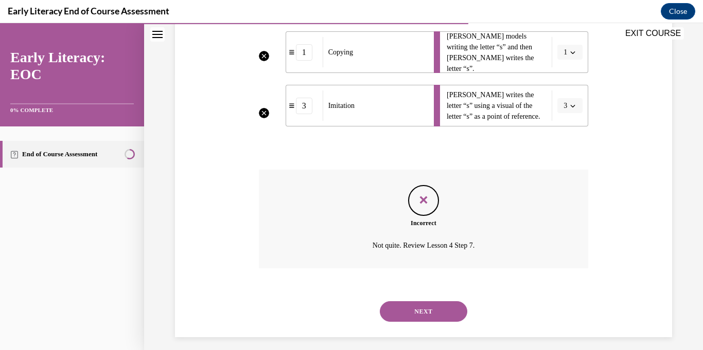
scroll to position [285, 0]
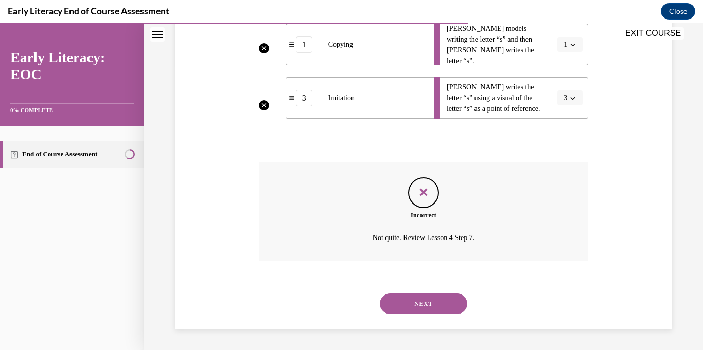
click at [428, 304] on button "NEXT" at bounding box center [423, 304] width 87 height 21
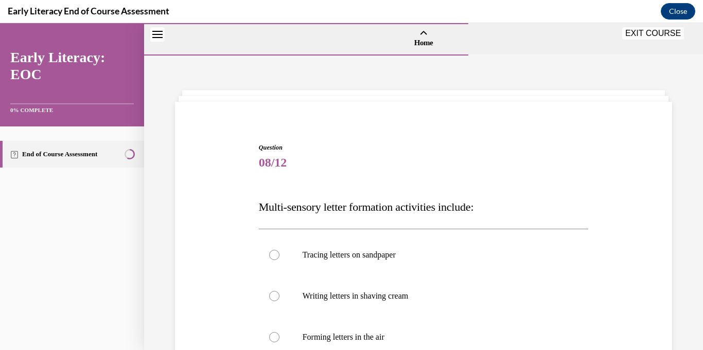
scroll to position [88, 0]
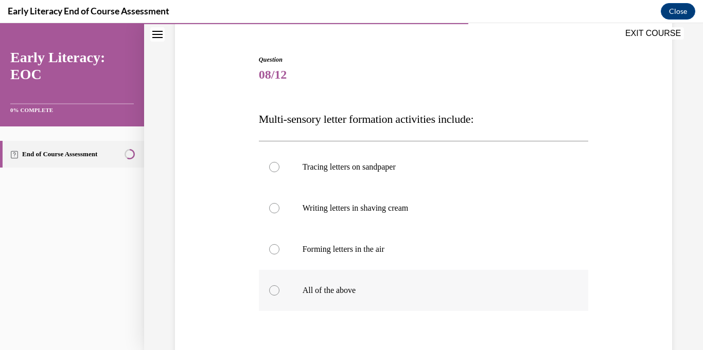
click at [419, 303] on div at bounding box center [424, 290] width 330 height 41
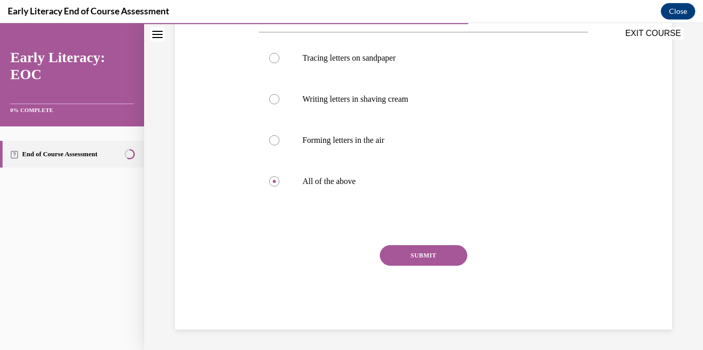
click at [425, 260] on button "SUBMIT" at bounding box center [423, 255] width 87 height 21
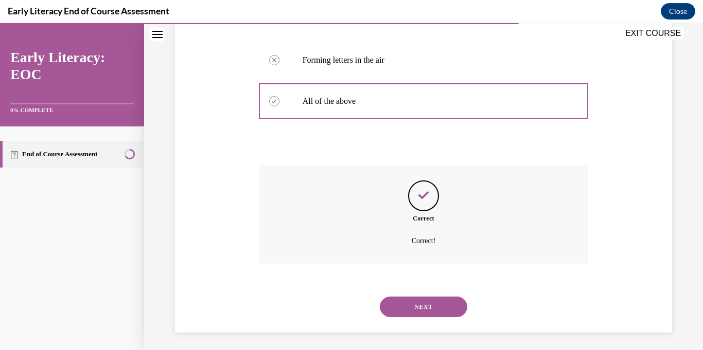
scroll to position [280, 0]
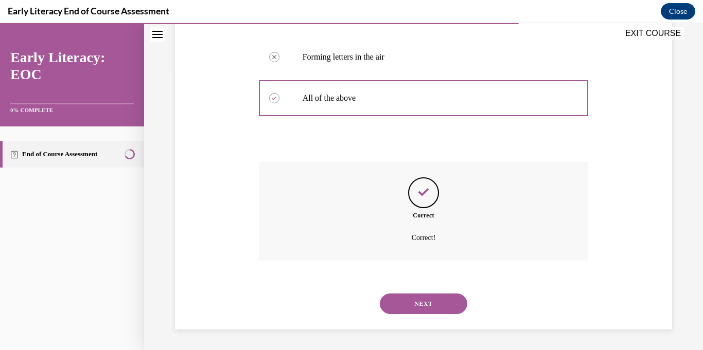
click at [430, 304] on button "NEXT" at bounding box center [423, 304] width 87 height 21
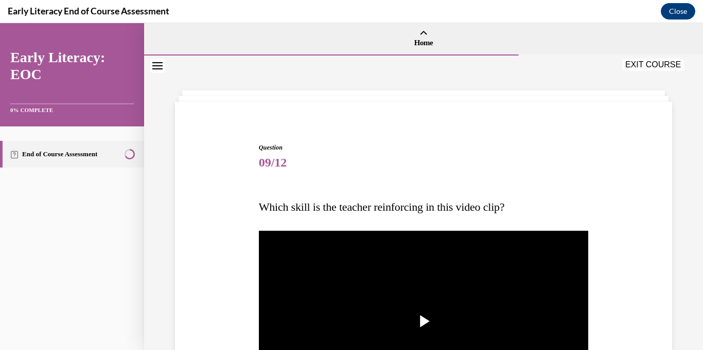
scroll to position [151, 0]
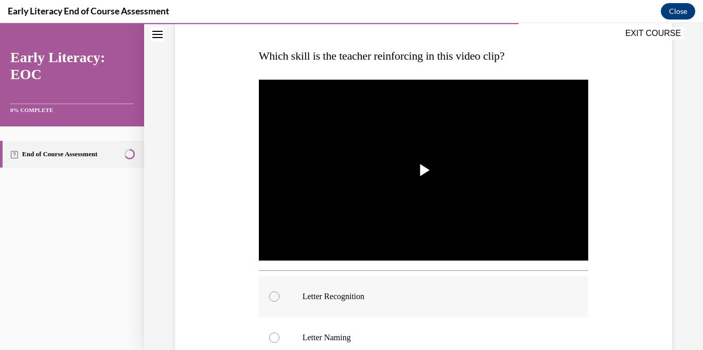
click at [426, 300] on p "Letter Recognition" at bounding box center [433, 297] width 260 height 10
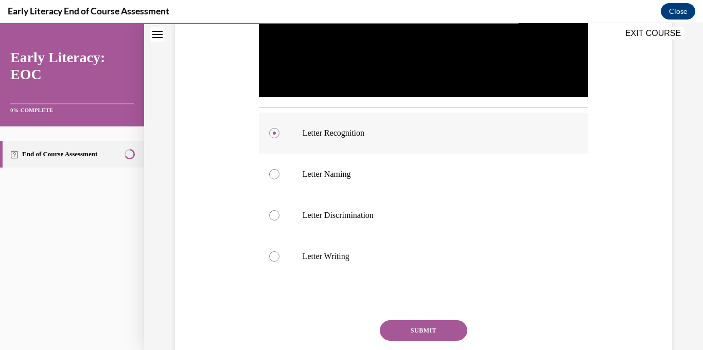
scroll to position [357, 0]
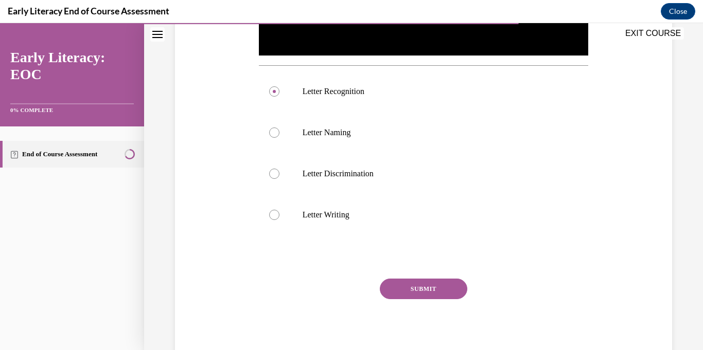
click at [426, 292] on button "SUBMIT" at bounding box center [423, 289] width 87 height 21
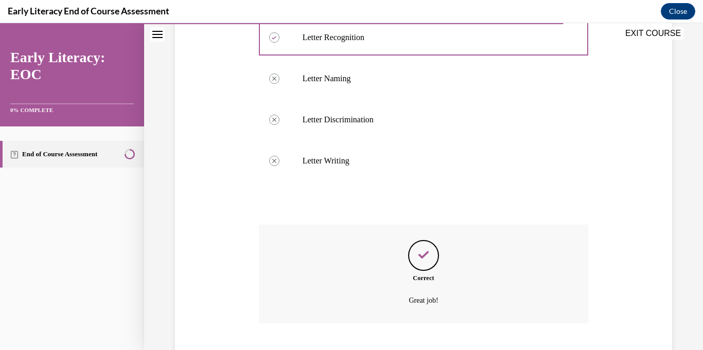
scroll to position [473, 0]
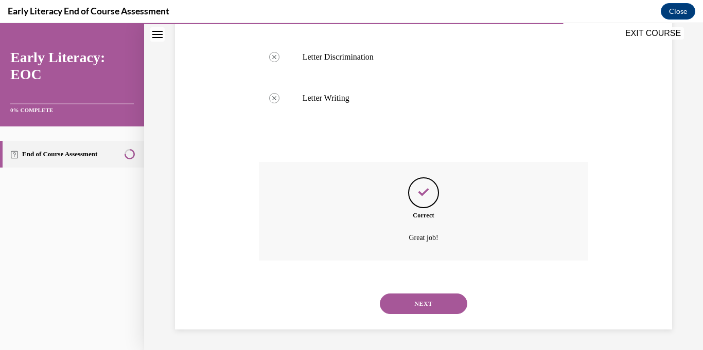
click at [426, 311] on button "NEXT" at bounding box center [423, 304] width 87 height 21
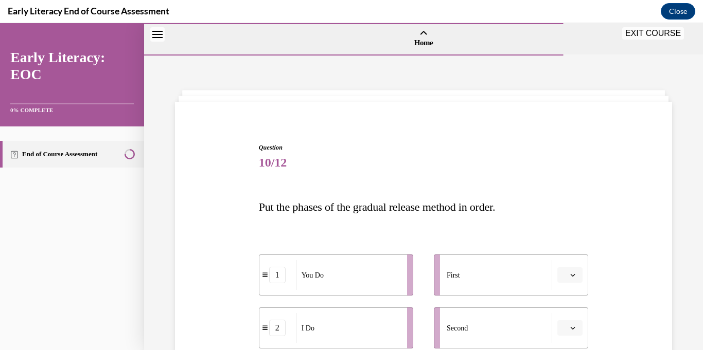
scroll to position [163, 0]
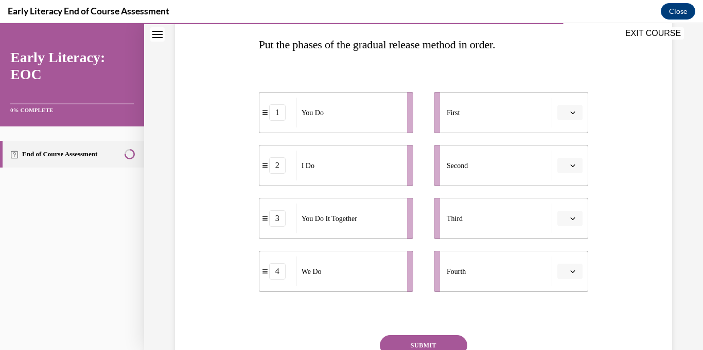
click at [573, 113] on icon "button" at bounding box center [572, 112] width 5 height 5
click at [571, 175] on div "2" at bounding box center [569, 177] width 26 height 21
click at [571, 171] on button "button" at bounding box center [569, 165] width 25 height 15
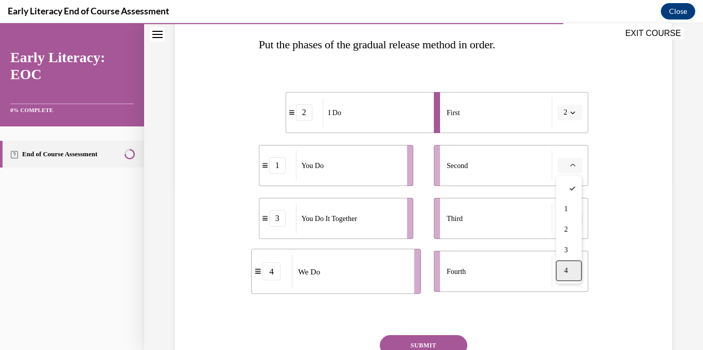
click at [571, 267] on div "4" at bounding box center [569, 271] width 26 height 21
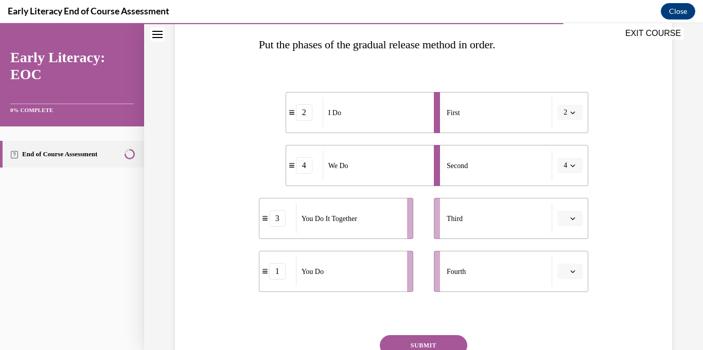
click at [570, 221] on span "button" at bounding box center [572, 218] width 7 height 7
click at [574, 301] on div "3" at bounding box center [569, 303] width 26 height 21
click at [572, 277] on button "button" at bounding box center [569, 271] width 25 height 15
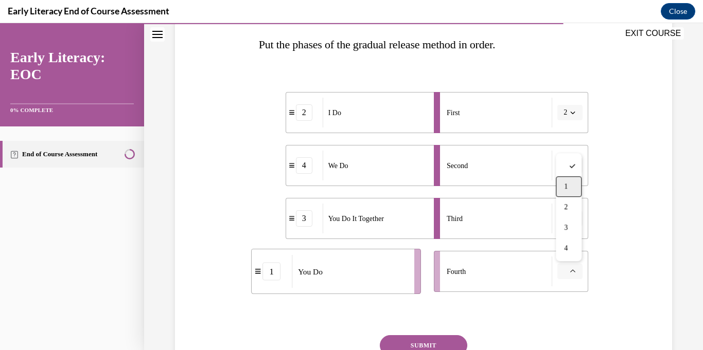
click at [564, 181] on div "1" at bounding box center [569, 186] width 26 height 21
click at [421, 343] on button "SUBMIT" at bounding box center [423, 345] width 87 height 21
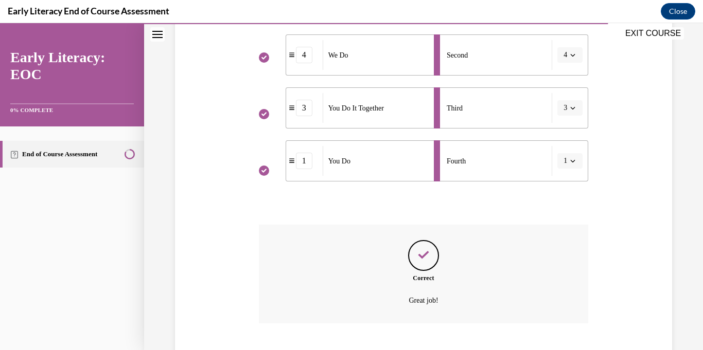
scroll to position [336, 0]
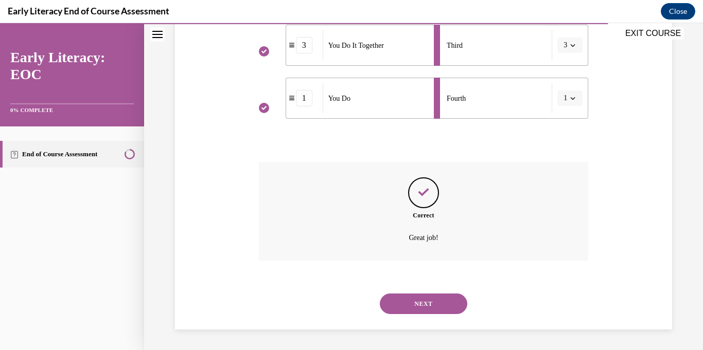
click at [437, 298] on button "NEXT" at bounding box center [423, 304] width 87 height 21
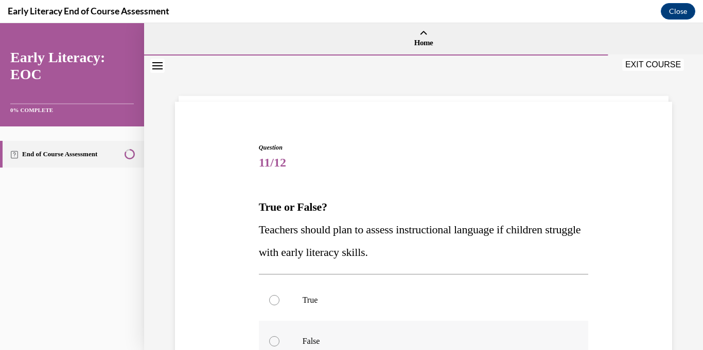
scroll to position [138, 0]
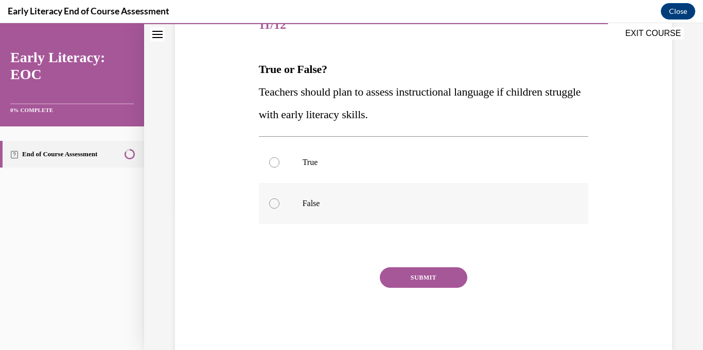
click at [361, 203] on p "False" at bounding box center [433, 204] width 260 height 10
click at [419, 273] on button "SUBMIT" at bounding box center [423, 278] width 87 height 21
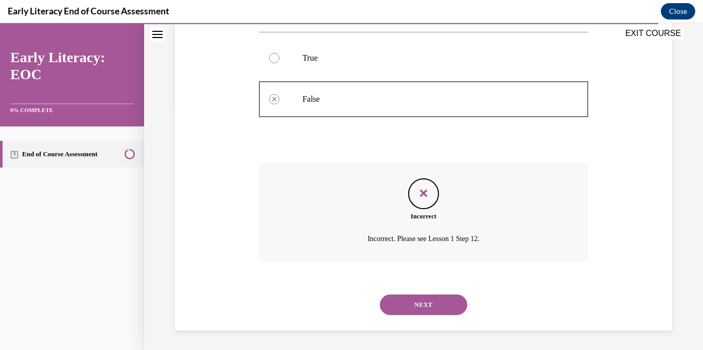
scroll to position [243, 0]
click at [428, 302] on button "NEXT" at bounding box center [423, 304] width 87 height 21
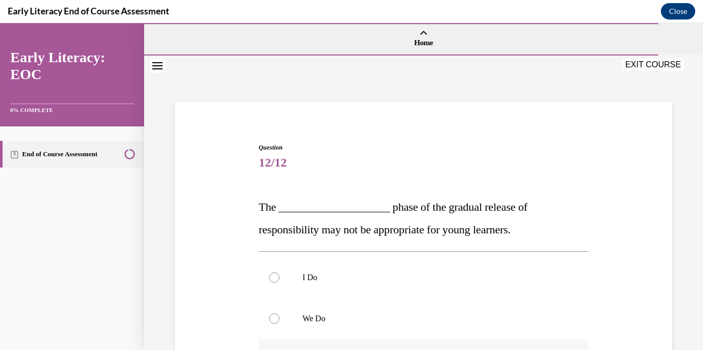
scroll to position [120, 0]
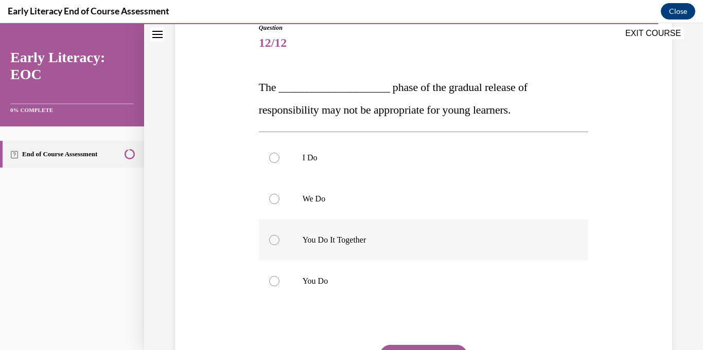
click at [416, 234] on div at bounding box center [424, 240] width 330 height 41
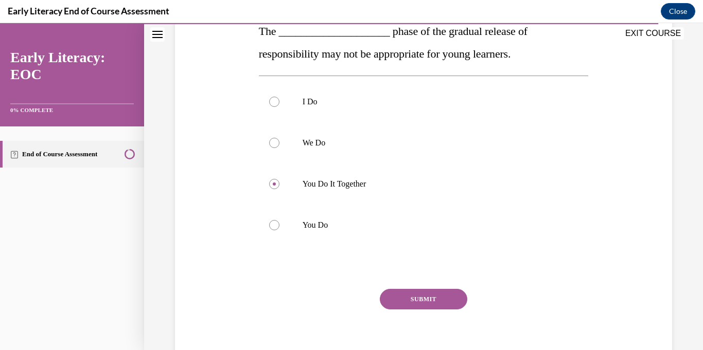
click at [422, 300] on button "SUBMIT" at bounding box center [423, 299] width 87 height 21
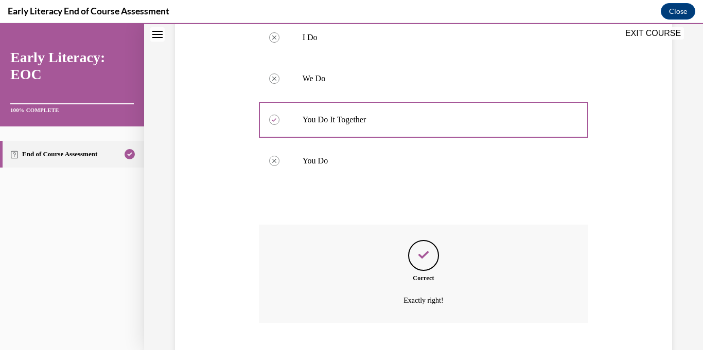
scroll to position [303, 0]
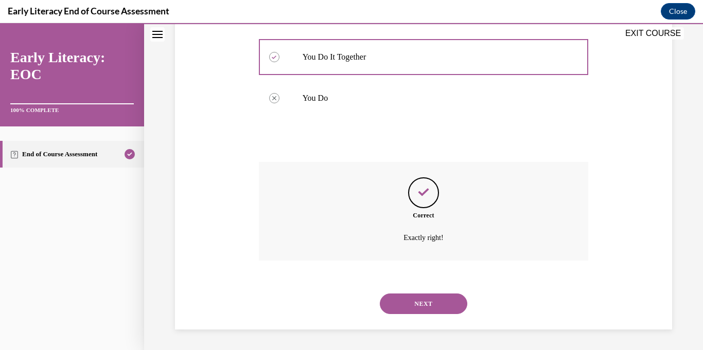
click at [422, 301] on button "NEXT" at bounding box center [423, 304] width 87 height 21
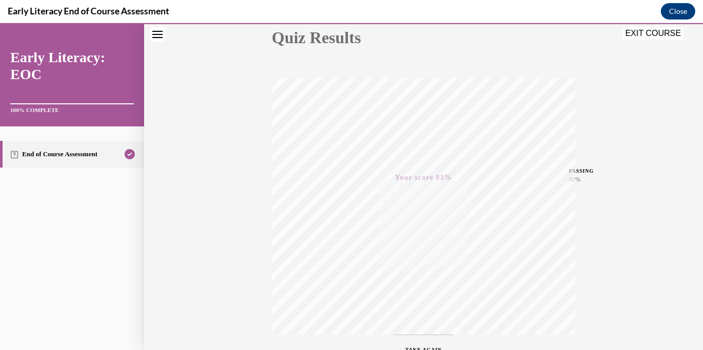
scroll to position [200, 0]
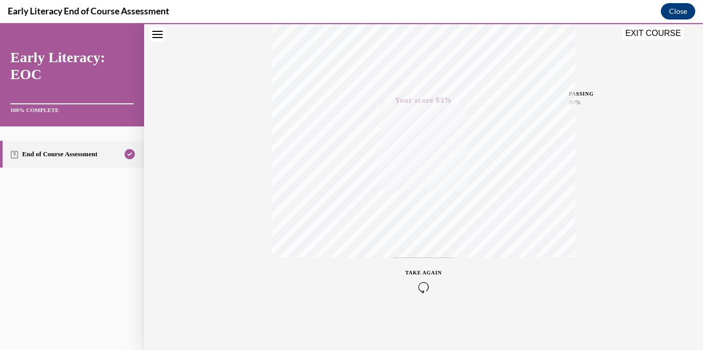
click at [65, 155] on link "End of Course Assessment" at bounding box center [72, 154] width 144 height 27
click at [635, 32] on button "EXIT COURSE" at bounding box center [653, 33] width 62 height 12
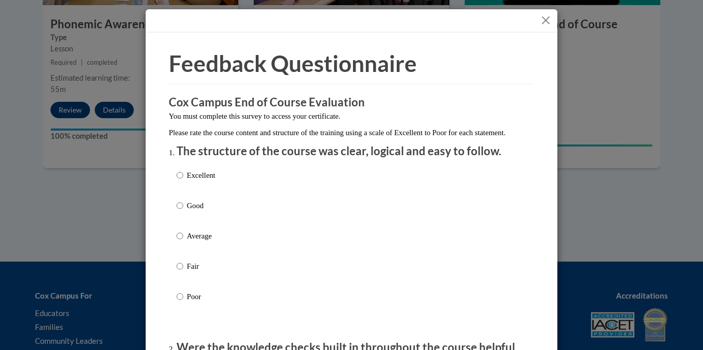
click at [186, 252] on label "Average" at bounding box center [195, 244] width 39 height 28
click at [183, 242] on input "Average" at bounding box center [179, 235] width 7 height 11
radio input "true"
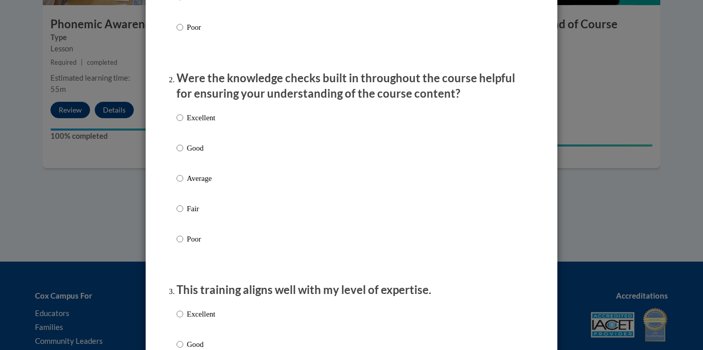
scroll to position [271, 0]
click at [203, 183] on p "Average" at bounding box center [201, 177] width 28 height 11
click at [183, 183] on input "Average" at bounding box center [179, 177] width 7 height 11
radio input "true"
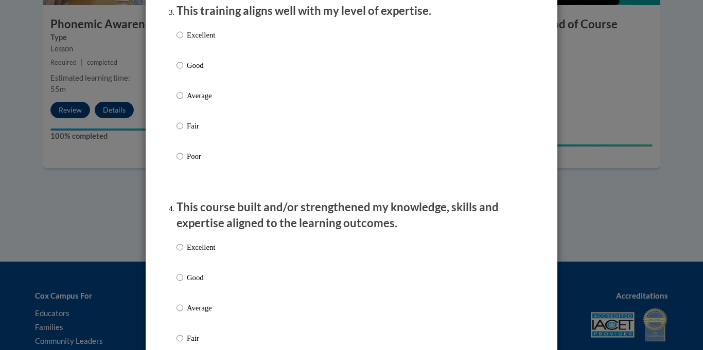
scroll to position [555, 0]
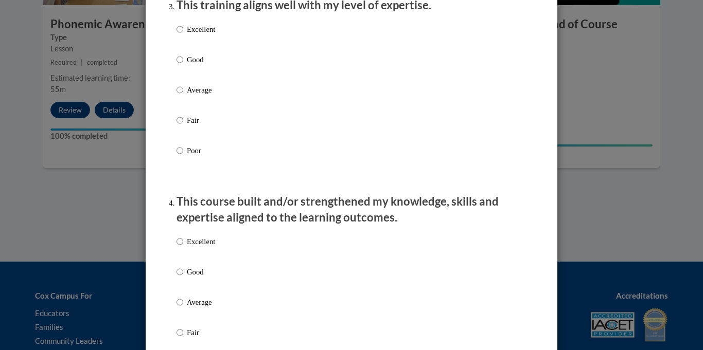
click at [208, 96] on p "Average" at bounding box center [201, 89] width 28 height 11
click at [183, 96] on input "Average" at bounding box center [179, 89] width 7 height 11
radio input "true"
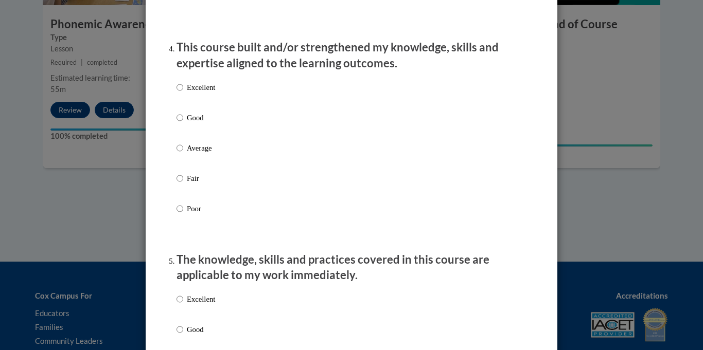
scroll to position [719, 0]
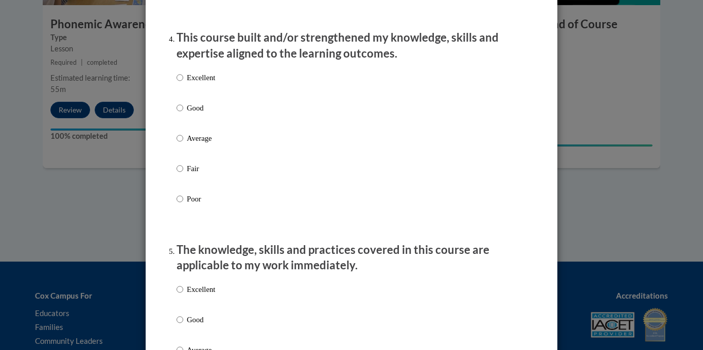
click at [195, 144] on p "Average" at bounding box center [201, 138] width 28 height 11
click at [183, 144] on input "Average" at bounding box center [179, 138] width 7 height 11
radio input "true"
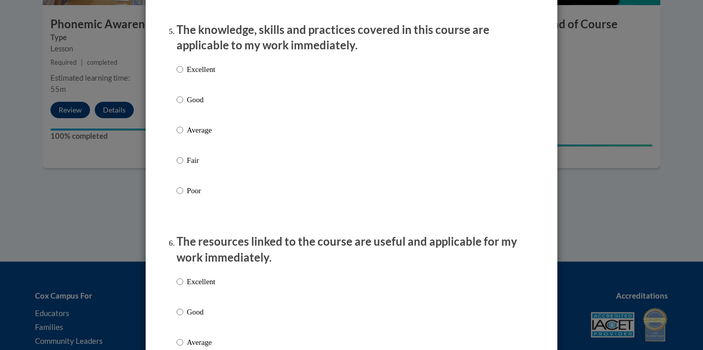
scroll to position [940, 0]
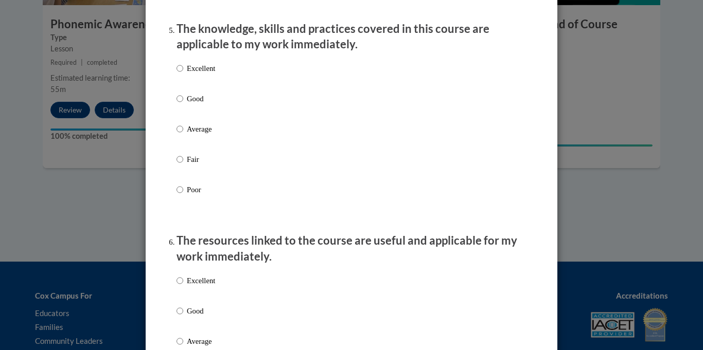
click at [196, 135] on p "Average" at bounding box center [201, 128] width 28 height 11
click at [183, 135] on input "Average" at bounding box center [179, 128] width 7 height 11
radio input "true"
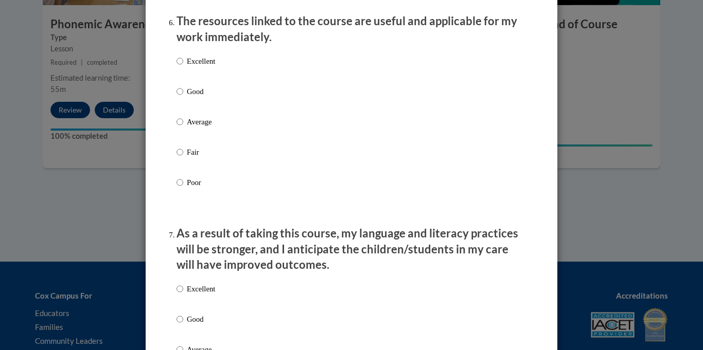
scroll to position [1160, 0]
click at [196, 127] on p "Average" at bounding box center [201, 121] width 28 height 11
click at [183, 127] on input "Average" at bounding box center [179, 121] width 7 height 11
radio input "true"
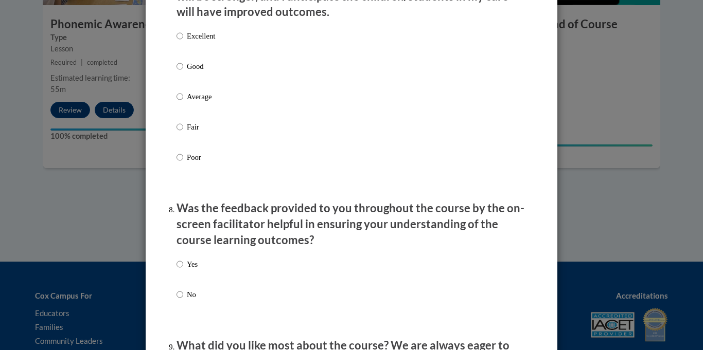
scroll to position [1418, 0]
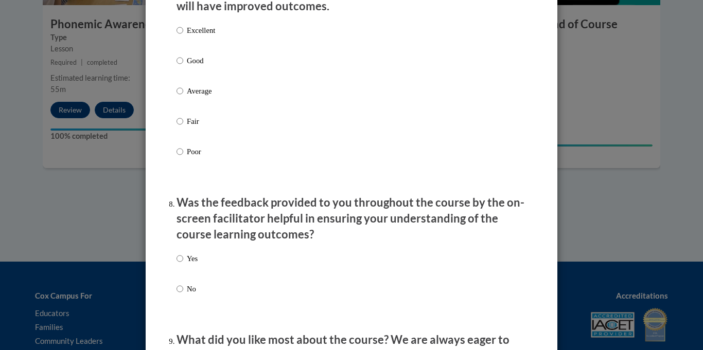
click at [193, 97] on p "Average" at bounding box center [201, 90] width 28 height 11
click at [183, 97] on input "Average" at bounding box center [179, 90] width 7 height 11
radio input "true"
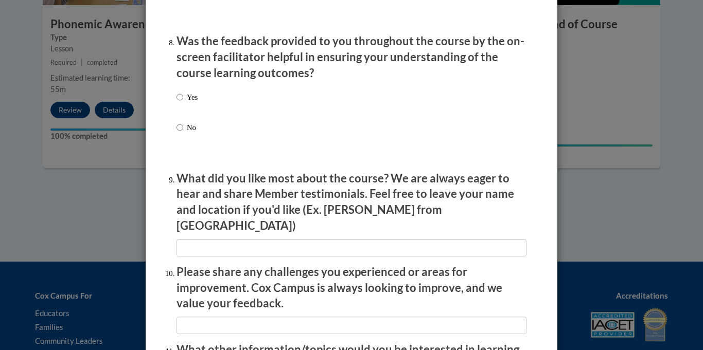
scroll to position [1583, 0]
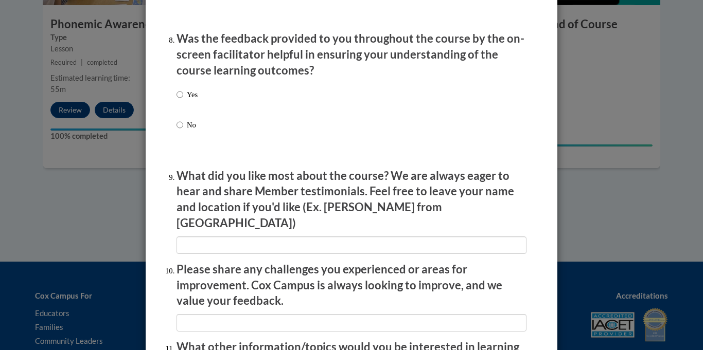
click at [194, 100] on p "Yes" at bounding box center [192, 94] width 11 height 11
click at [183, 100] on input "Yes" at bounding box center [179, 94] width 7 height 11
radio input "true"
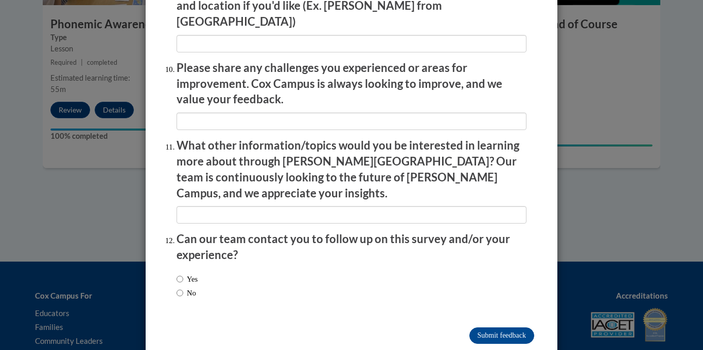
scroll to position [1787, 0]
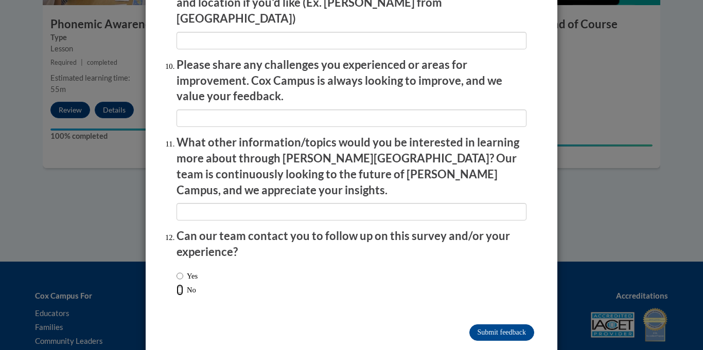
click at [180, 285] on input "No" at bounding box center [179, 290] width 7 height 11
radio input "true"
click at [507, 325] on input "Submit feedback" at bounding box center [501, 333] width 65 height 16
